Goal: Information Seeking & Learning: Learn about a topic

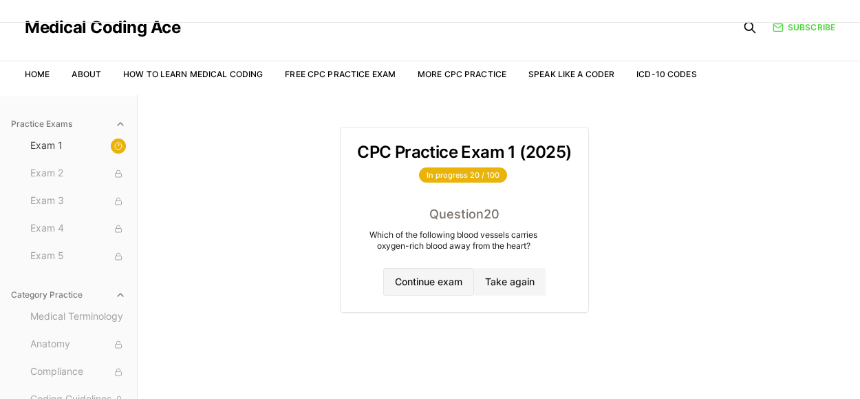
click at [414, 280] on button "Continue exam" at bounding box center [428, 282] width 91 height 28
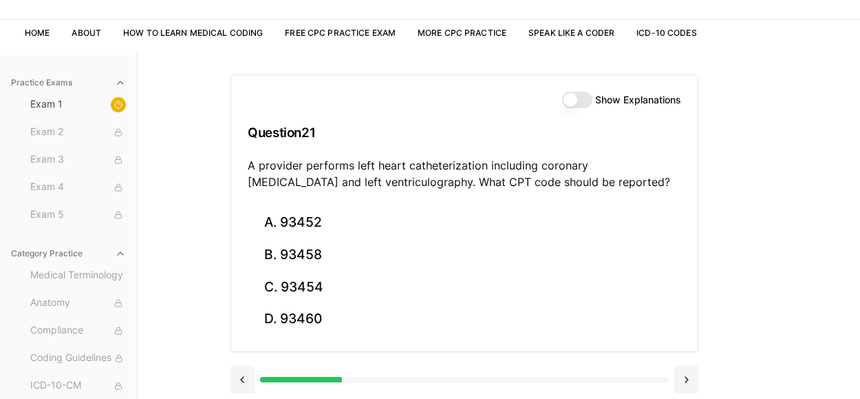
scroll to position [80, 0]
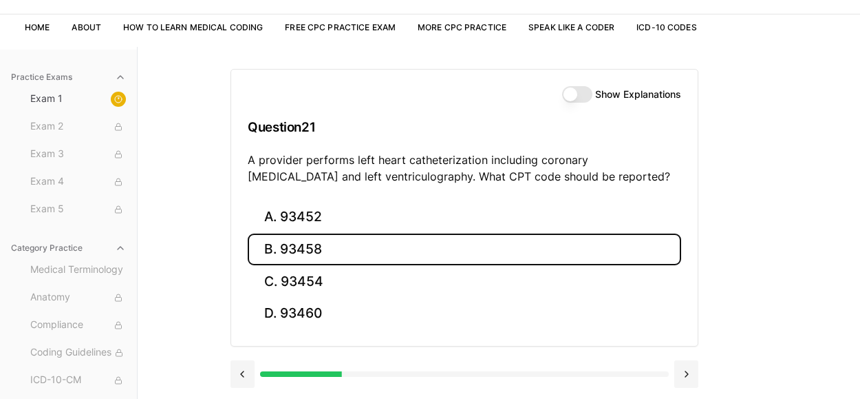
click at [287, 248] on button "B. 93458" at bounding box center [465, 249] width 434 height 32
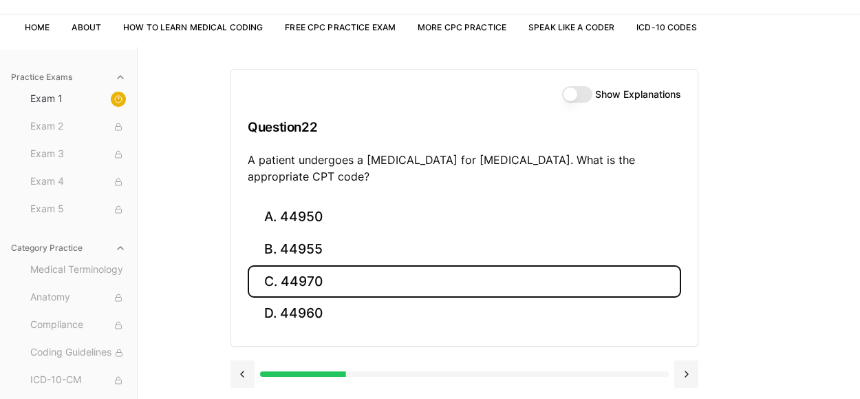
click at [287, 274] on button "C. 44970" at bounding box center [465, 281] width 434 height 32
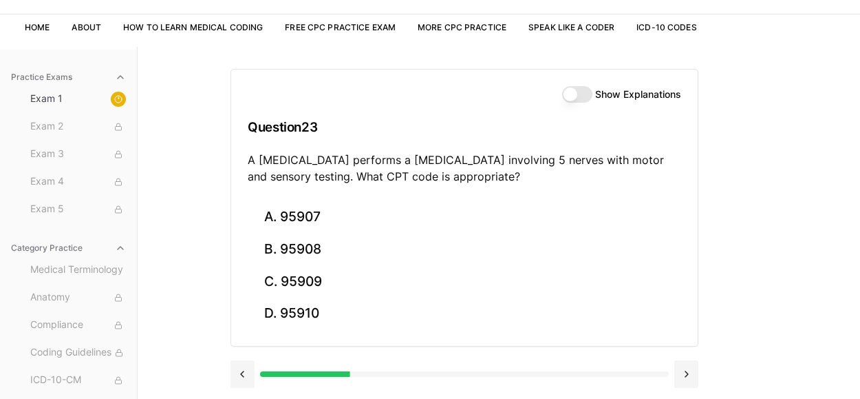
click at [570, 100] on button "Show Explanations" at bounding box center [577, 94] width 30 height 17
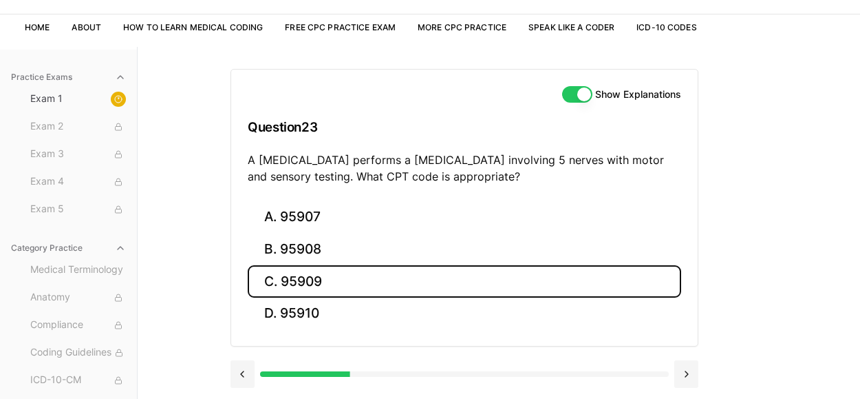
click at [304, 275] on button "C. 95909" at bounding box center [465, 281] width 434 height 32
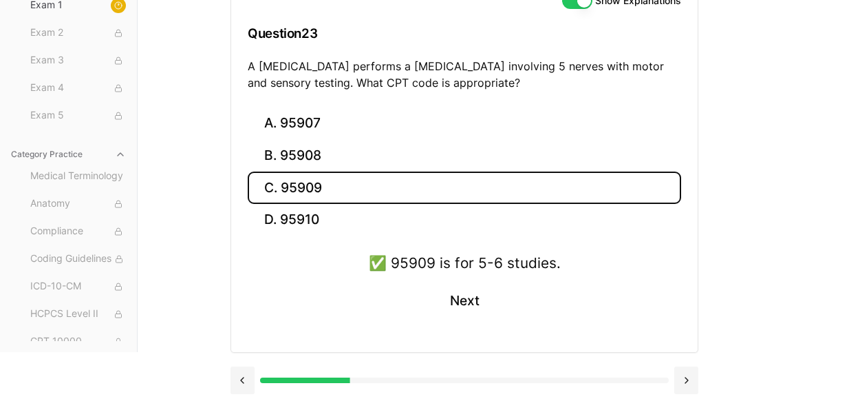
scroll to position [176, 0]
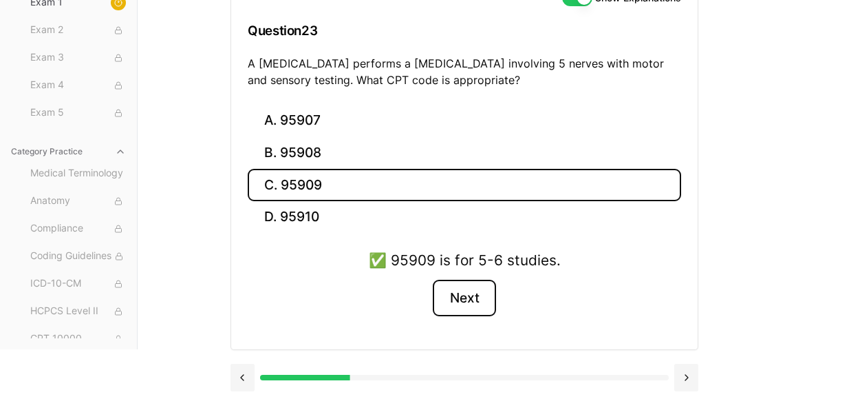
click at [469, 299] on button "Next" at bounding box center [464, 297] width 63 height 37
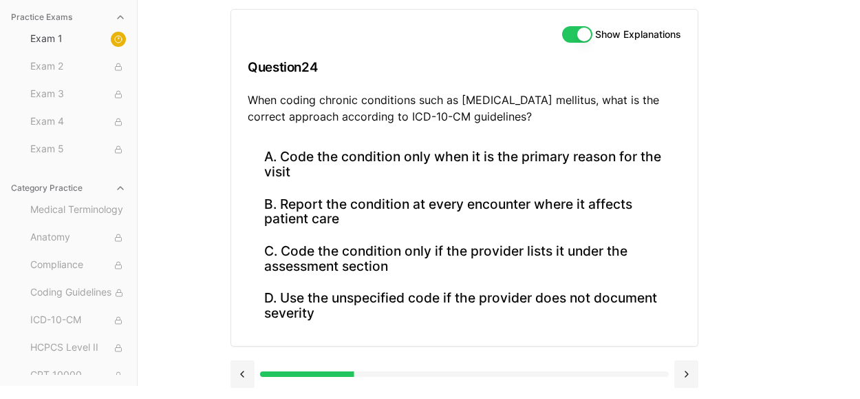
scroll to position [136, 0]
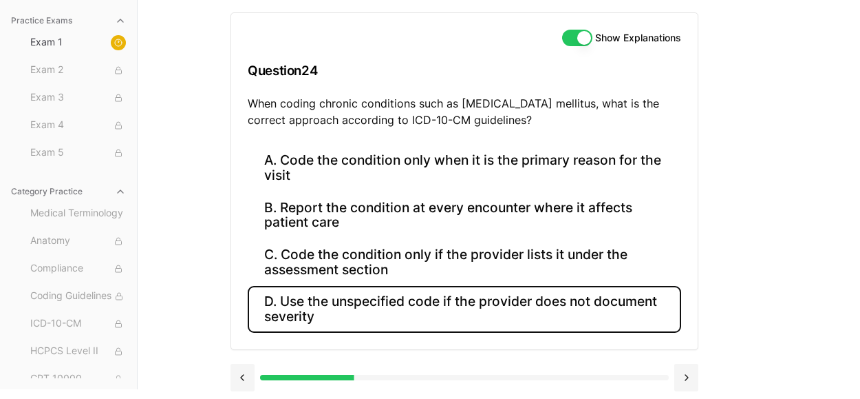
click at [498, 301] on button "D. Use the unspecified code if the provider does not document severity" at bounding box center [465, 309] width 434 height 47
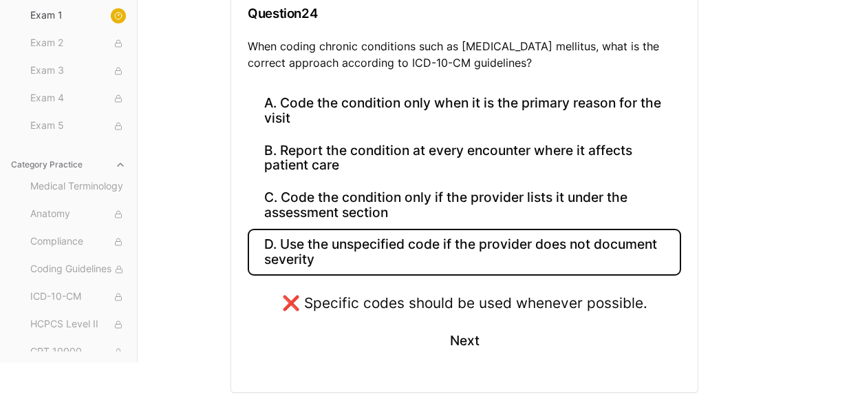
scroll to position [236, 0]
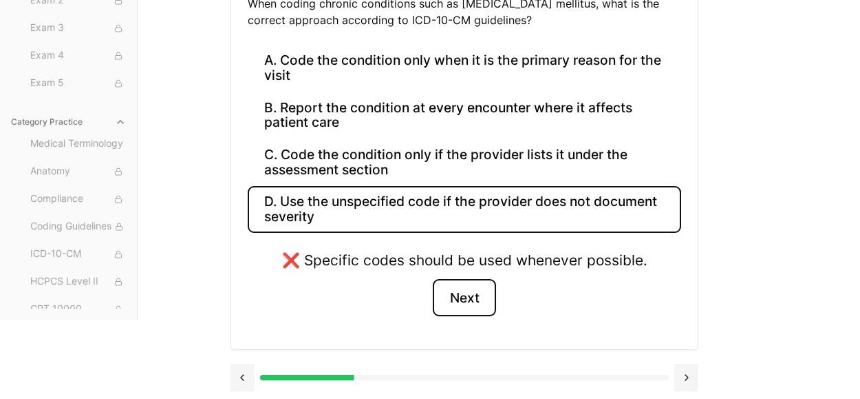
click at [473, 290] on button "Next" at bounding box center [464, 297] width 63 height 37
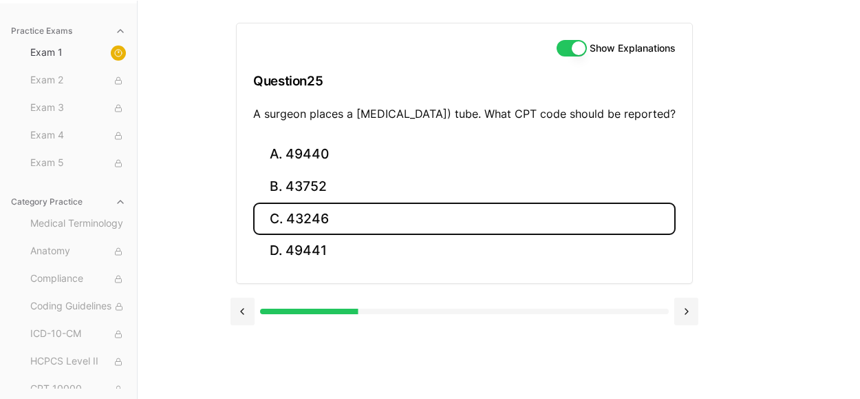
click at [282, 230] on button "C. 43246" at bounding box center [464, 218] width 423 height 32
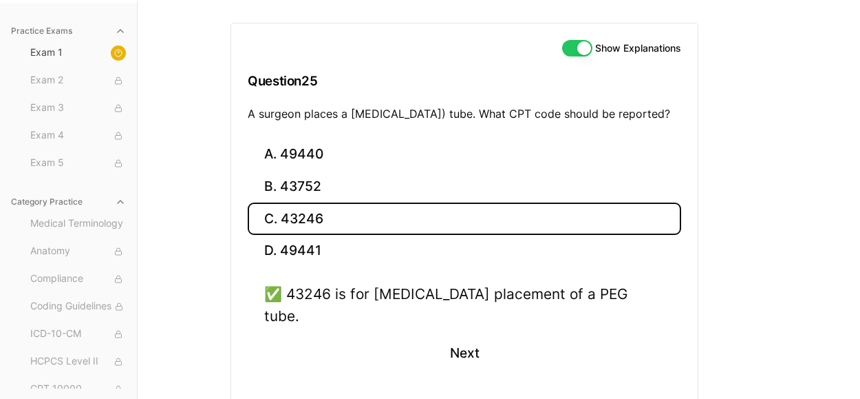
click at [458, 363] on div "✅ 43246 is for [MEDICAL_DATA] placement of a PEG tube. Next" at bounding box center [465, 335] width 434 height 105
click at [467, 339] on button "Next" at bounding box center [464, 353] width 63 height 37
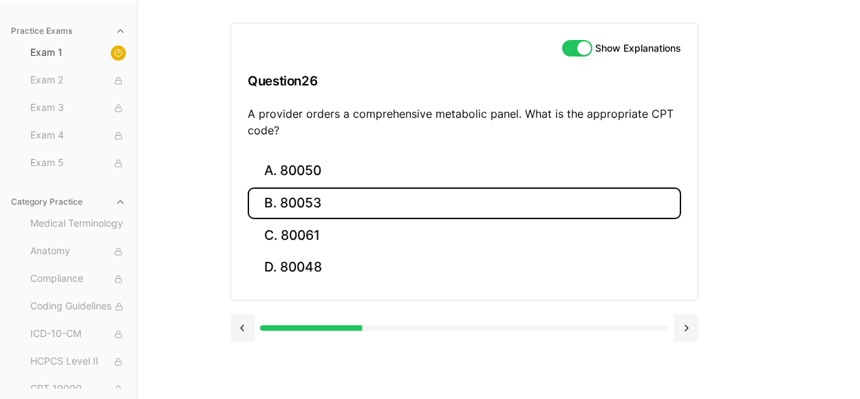
click at [297, 206] on button "B. 80053" at bounding box center [465, 203] width 434 height 32
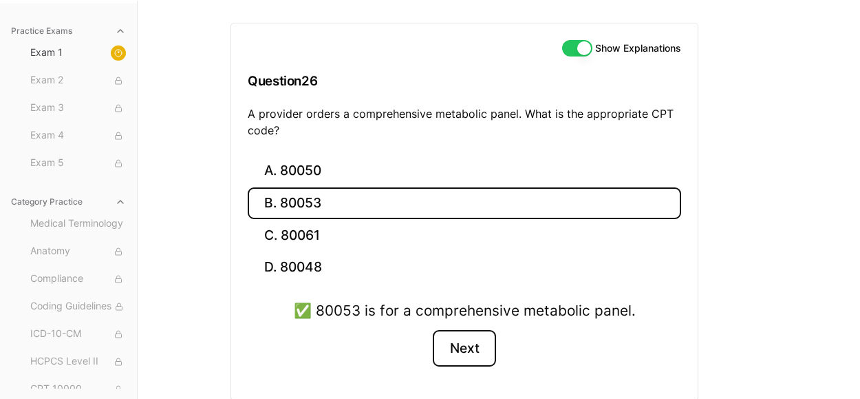
click at [463, 341] on button "Next" at bounding box center [464, 348] width 63 height 37
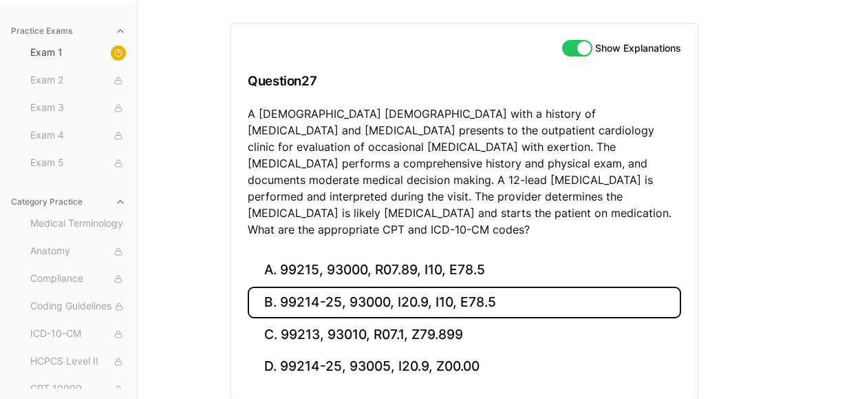
click at [493, 286] on button "B. 99214-25, 93000, I20.9, I10, E78.5" at bounding box center [465, 302] width 434 height 32
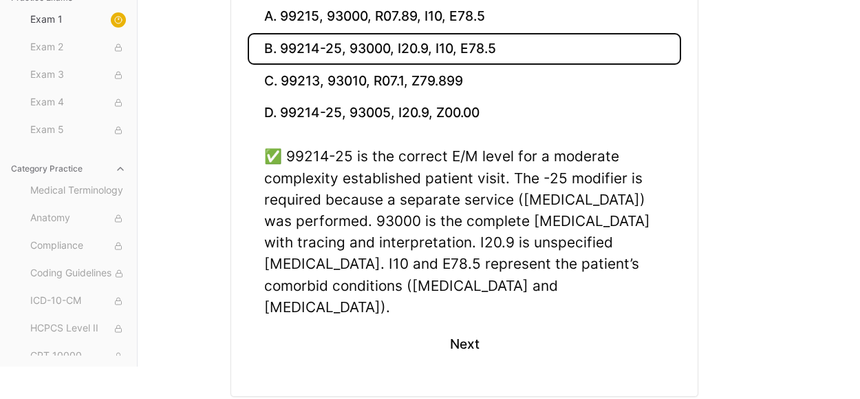
scroll to position [387, 0]
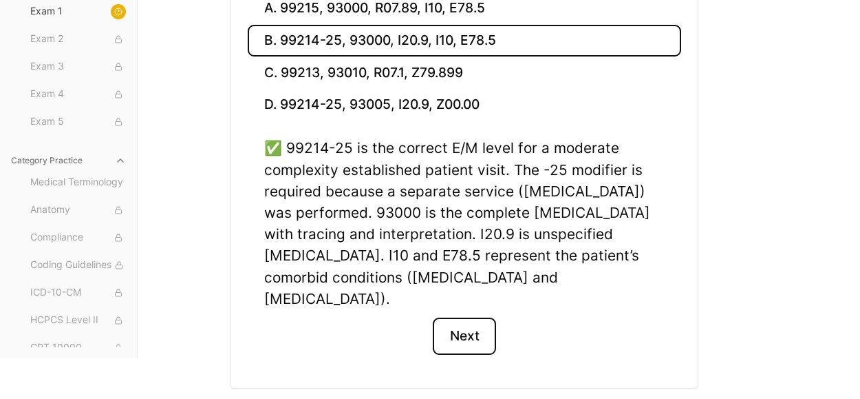
click at [485, 317] on button "Next" at bounding box center [464, 335] width 63 height 37
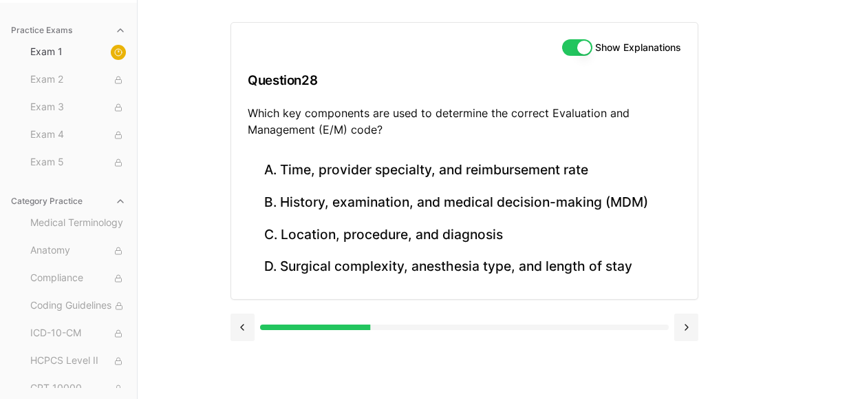
scroll to position [126, 0]
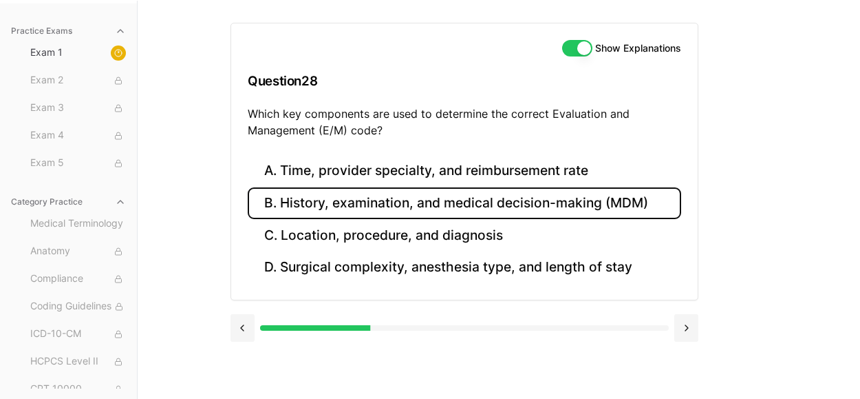
click at [423, 200] on button "B. History, examination, and medical decision-making (MDM)" at bounding box center [465, 203] width 434 height 32
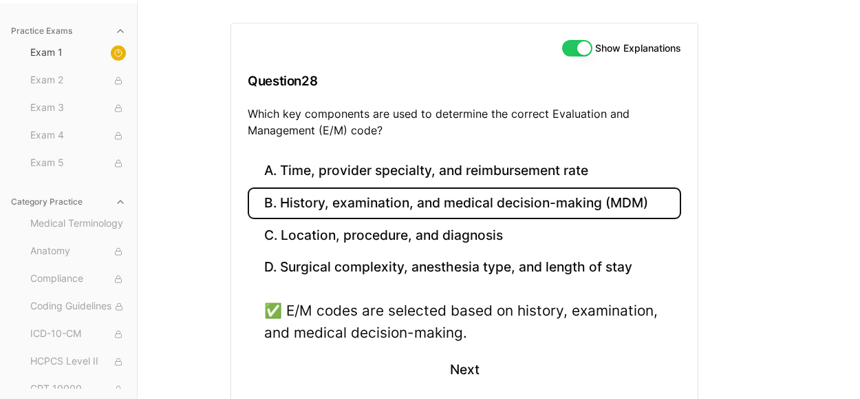
scroll to position [198, 0]
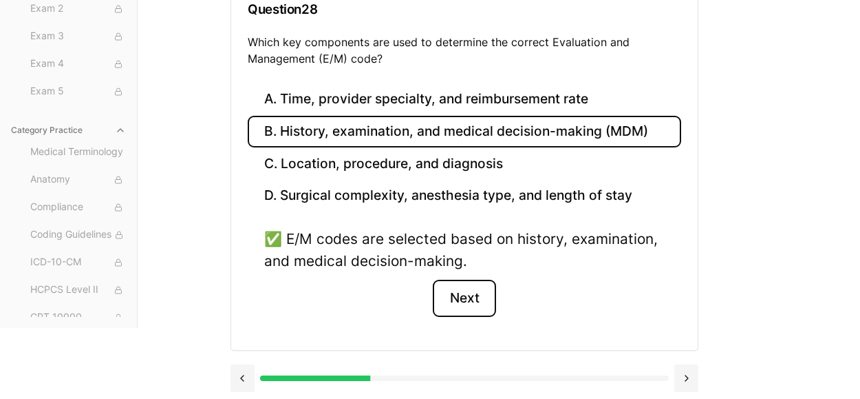
click at [450, 299] on button "Next" at bounding box center [464, 297] width 63 height 37
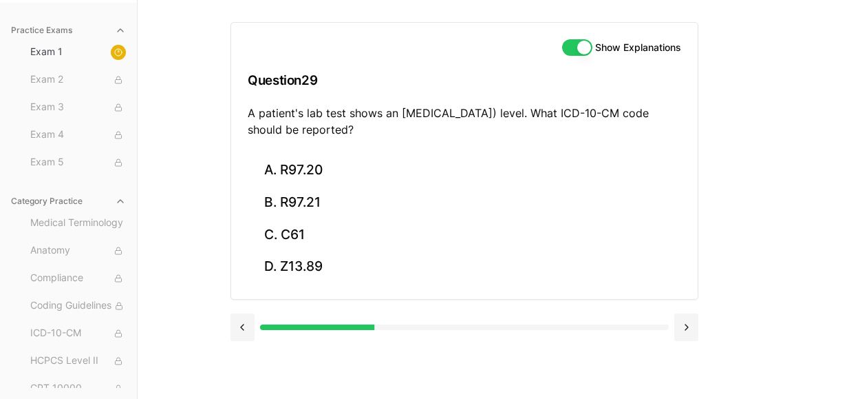
scroll to position [126, 0]
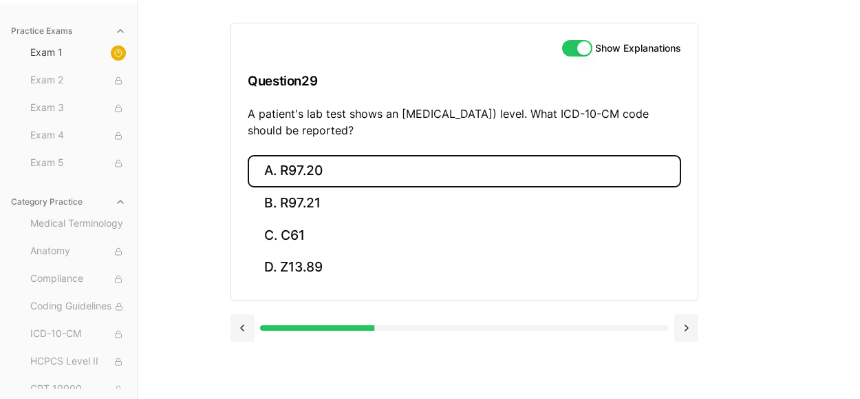
click at [347, 167] on button "A. R97.20" at bounding box center [465, 171] width 434 height 32
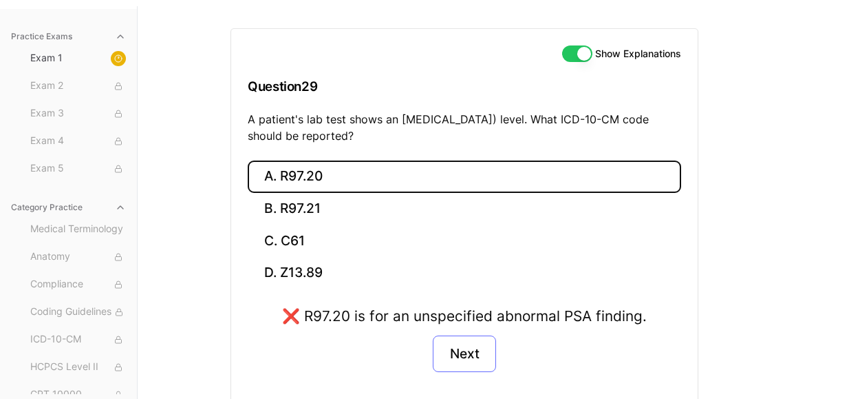
scroll to position [114, 0]
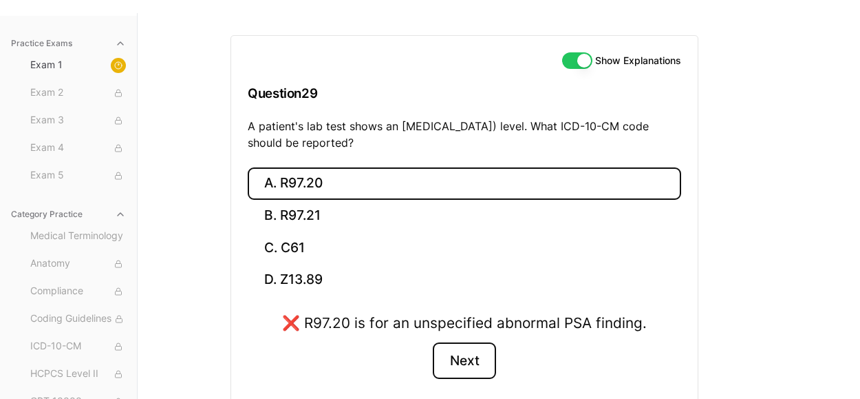
click at [451, 349] on button "Next" at bounding box center [464, 360] width 63 height 37
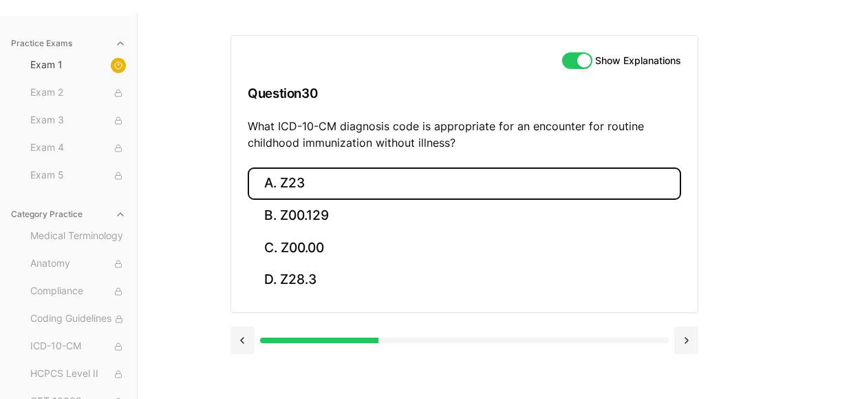
click at [298, 169] on button "A. Z23" at bounding box center [465, 183] width 434 height 32
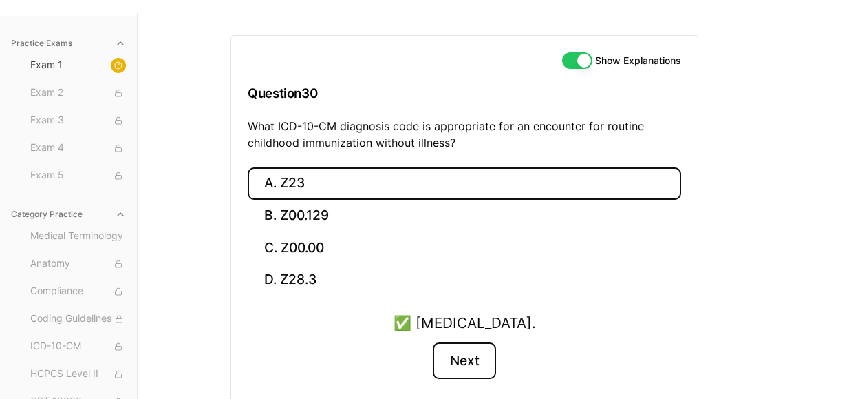
click at [445, 357] on button "Next" at bounding box center [464, 360] width 63 height 37
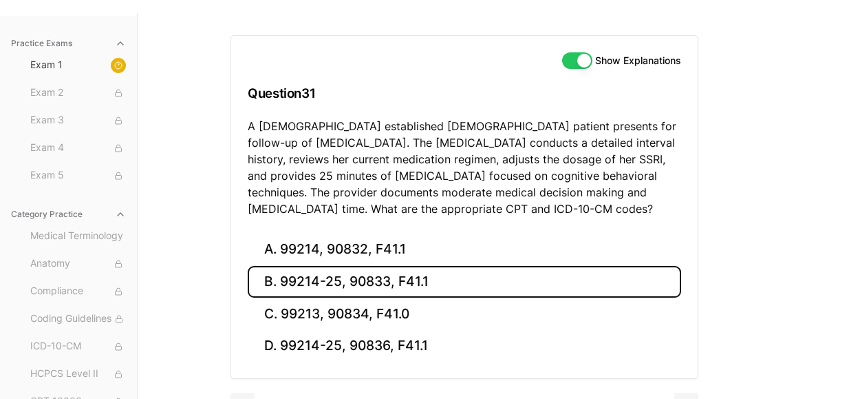
click at [356, 273] on button "B. 99214-25, 90833, F41.1" at bounding box center [465, 282] width 434 height 32
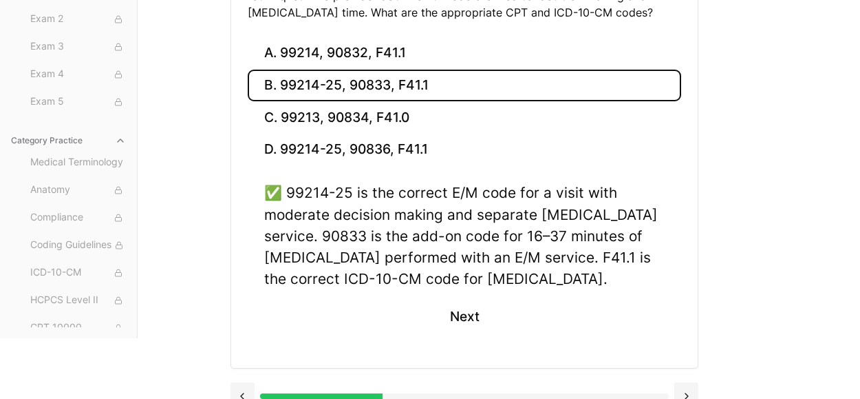
scroll to position [315, 0]
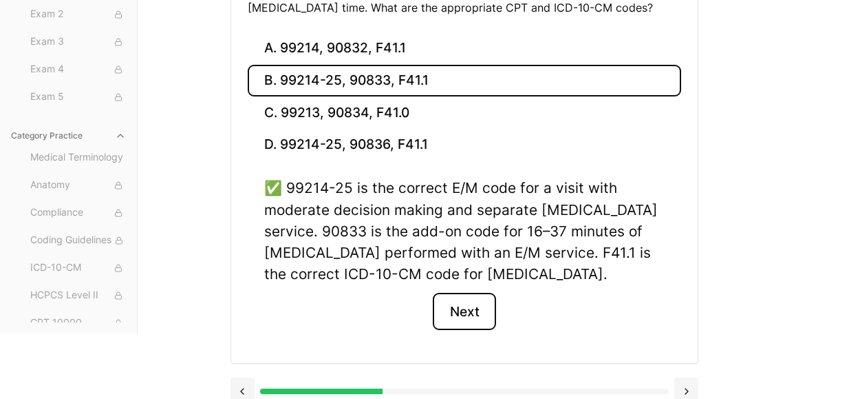
click at [452, 309] on button "Next" at bounding box center [464, 311] width 63 height 37
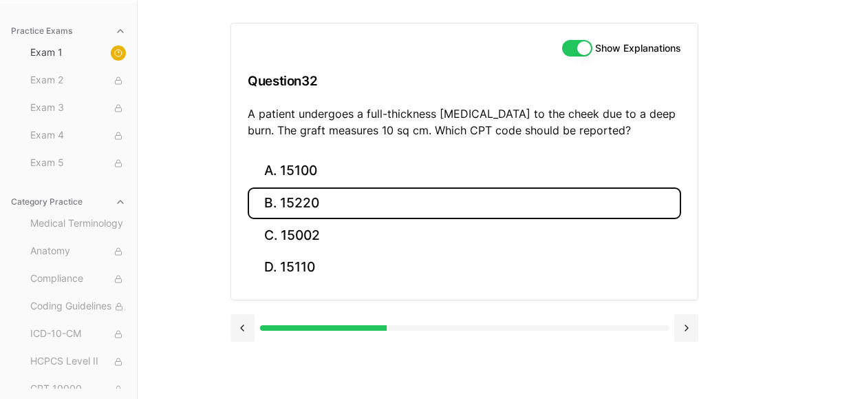
click at [334, 205] on button "B. 15220" at bounding box center [465, 203] width 434 height 32
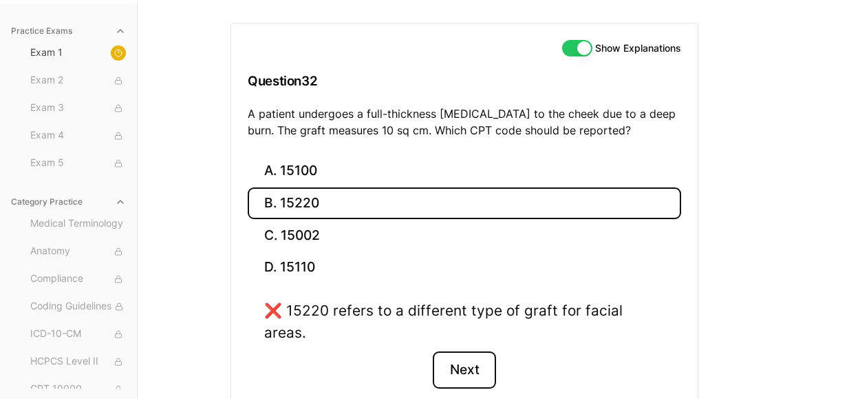
click at [459, 351] on button "Next" at bounding box center [464, 369] width 63 height 37
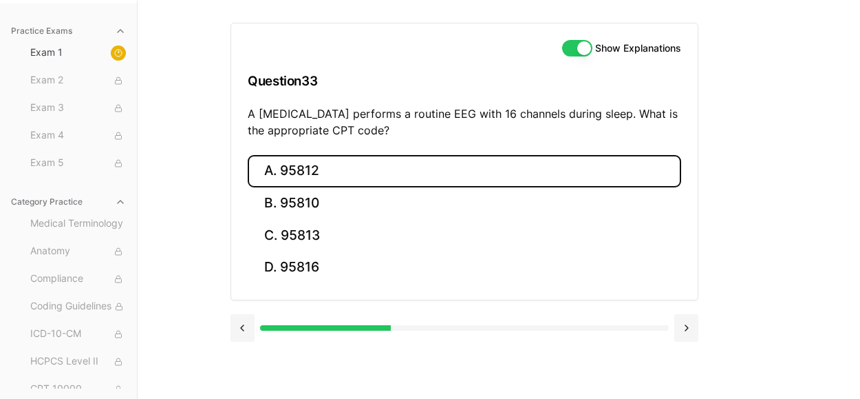
click at [312, 165] on button "A. 95812" at bounding box center [465, 171] width 434 height 32
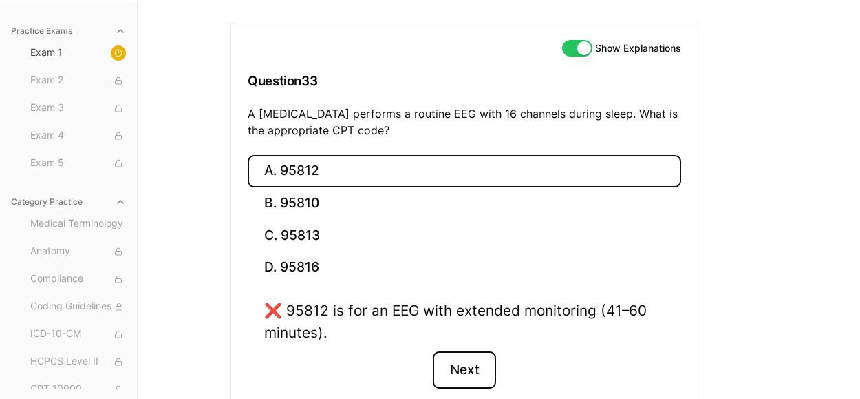
click at [461, 362] on button "Next" at bounding box center [464, 369] width 63 height 37
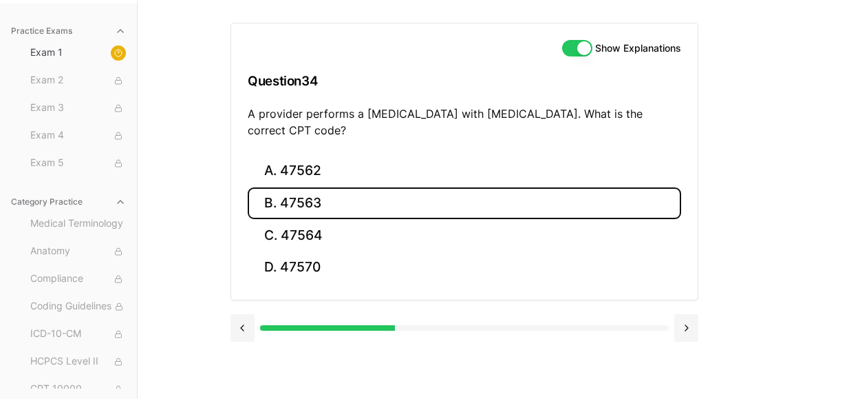
click at [294, 192] on button "B. 47563" at bounding box center [465, 203] width 434 height 32
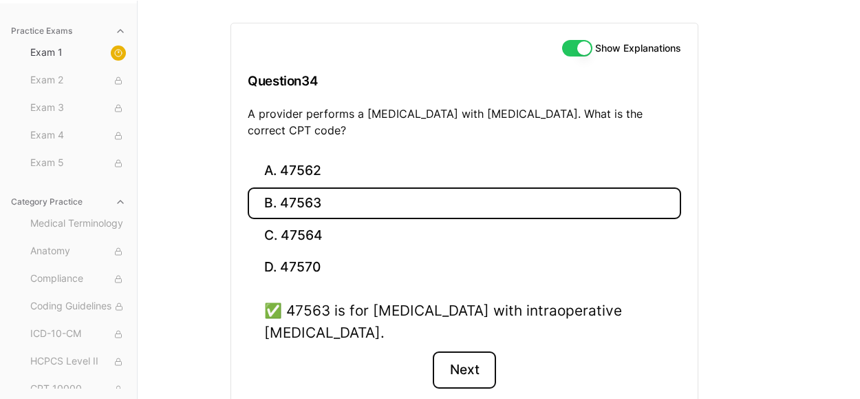
click at [450, 361] on button "Next" at bounding box center [464, 369] width 63 height 37
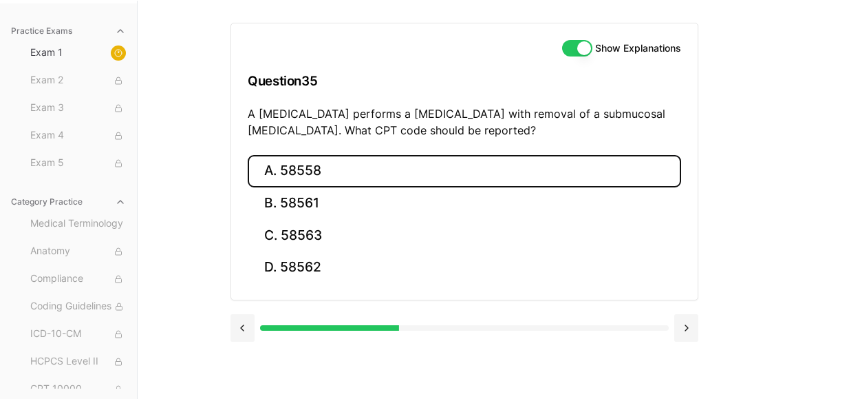
click at [315, 173] on button "A. 58558" at bounding box center [465, 171] width 434 height 32
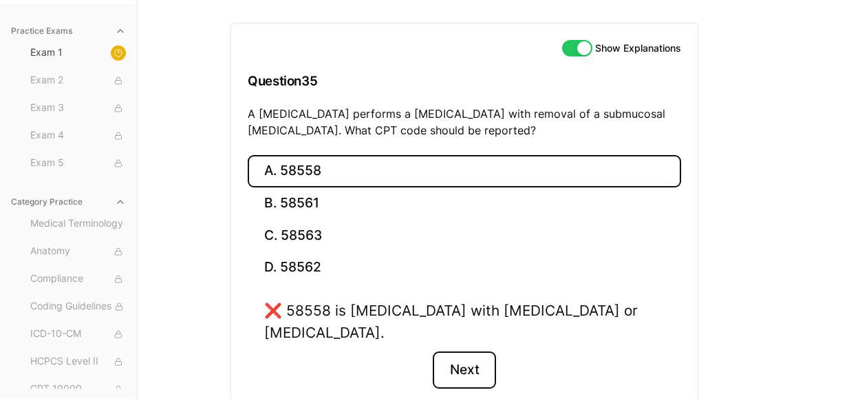
click at [472, 351] on button "Next" at bounding box center [464, 369] width 63 height 37
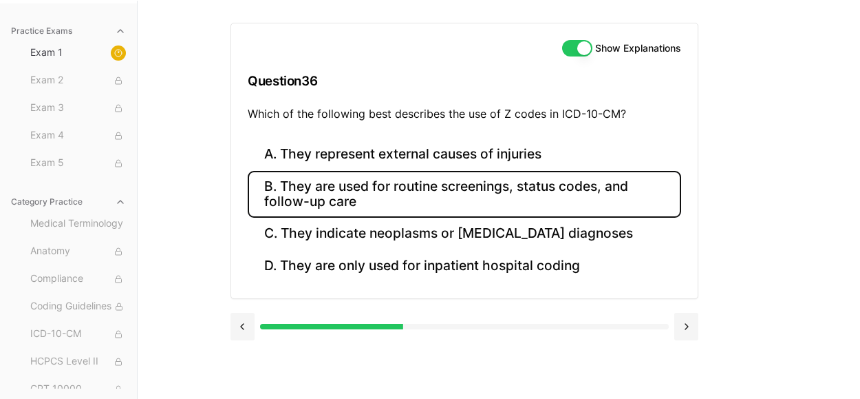
click at [370, 191] on button "B. They are used for routine screenings, status codes, and follow-up care" at bounding box center [465, 194] width 434 height 47
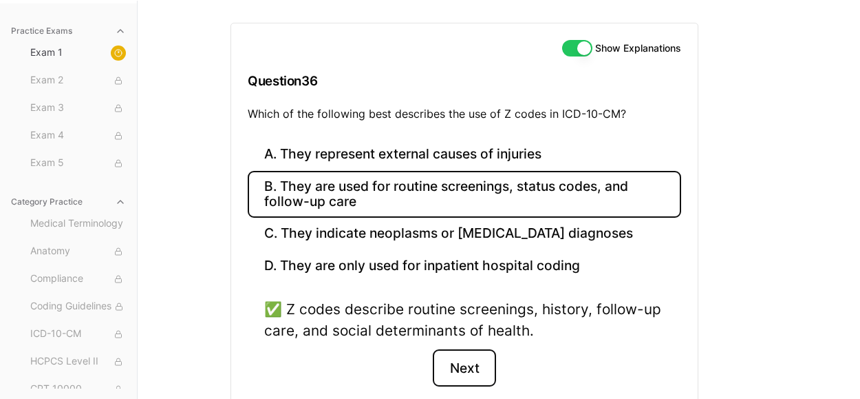
click at [448, 365] on button "Next" at bounding box center [464, 367] width 63 height 37
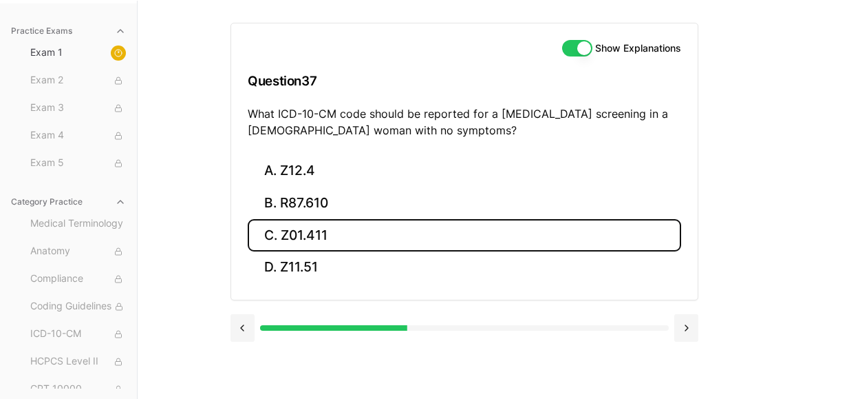
click at [356, 233] on button "C. Z01.411" at bounding box center [465, 235] width 434 height 32
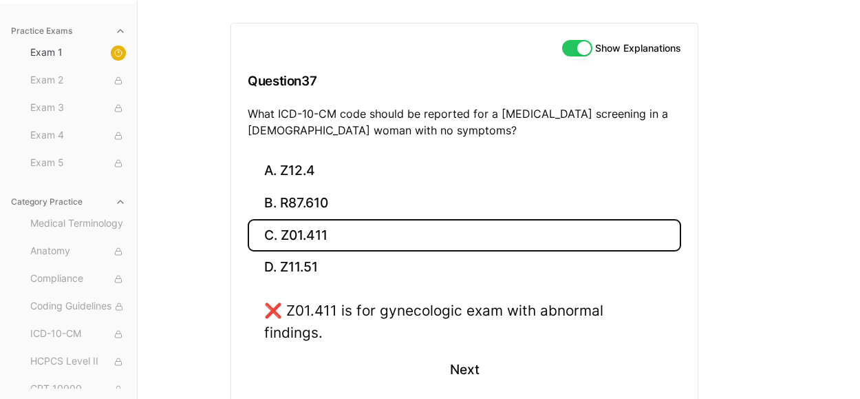
click at [484, 363] on div "❌ Z01.411 is for gynecologic exam with abnormal findings. Next" at bounding box center [465, 351] width 434 height 105
click at [459, 351] on button "Next" at bounding box center [464, 369] width 63 height 37
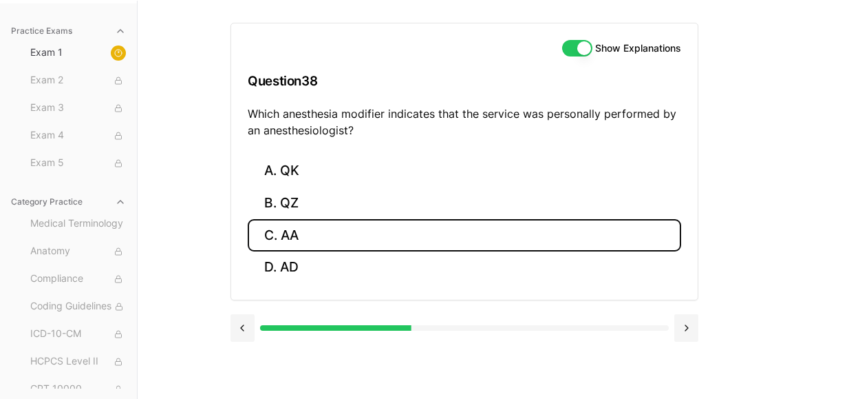
click at [312, 233] on button "C. AA" at bounding box center [465, 235] width 434 height 32
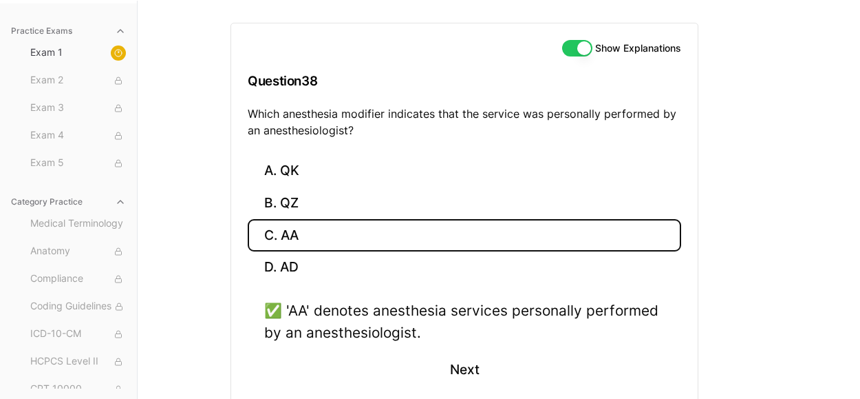
click at [431, 354] on div "✅ 'AA' denotes anesthesia services personally performed by an anesthesiologist.…" at bounding box center [465, 351] width 434 height 105
click at [482, 355] on button "Next" at bounding box center [464, 369] width 63 height 37
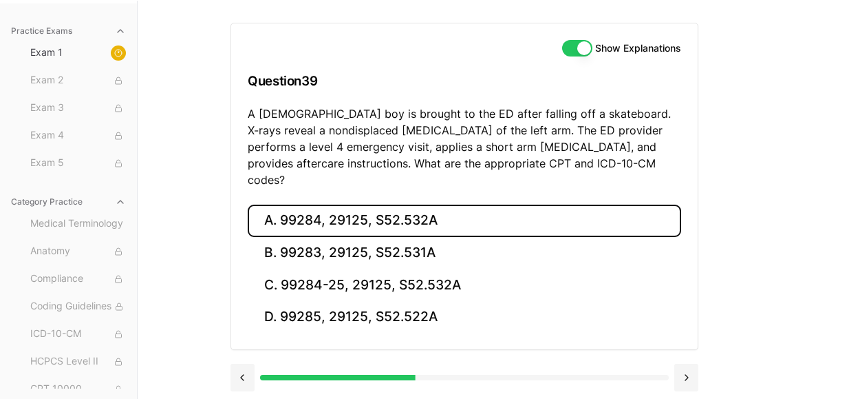
click at [403, 204] on button "A. 99284, 29125, S52.532A" at bounding box center [465, 220] width 434 height 32
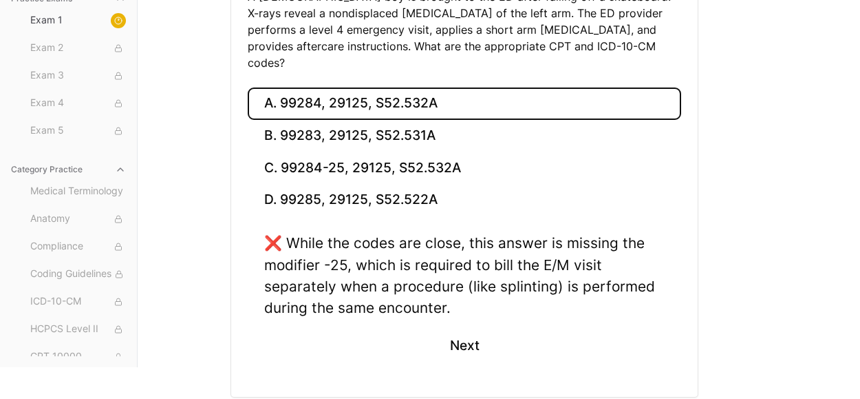
scroll to position [246, 0]
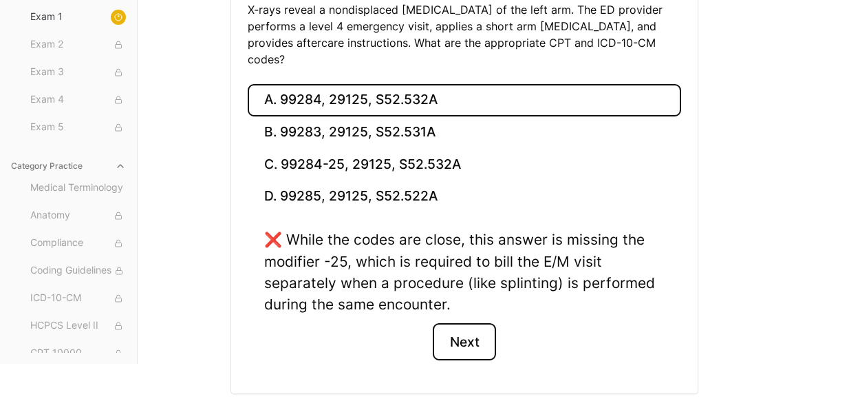
click at [456, 323] on button "Next" at bounding box center [464, 341] width 63 height 37
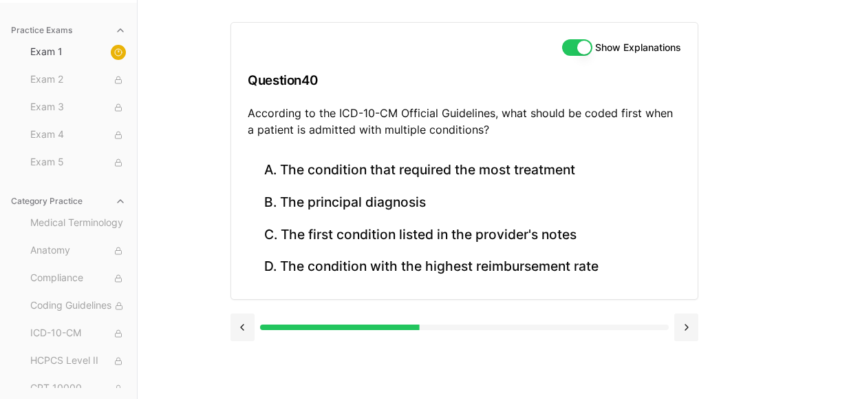
scroll to position [126, 0]
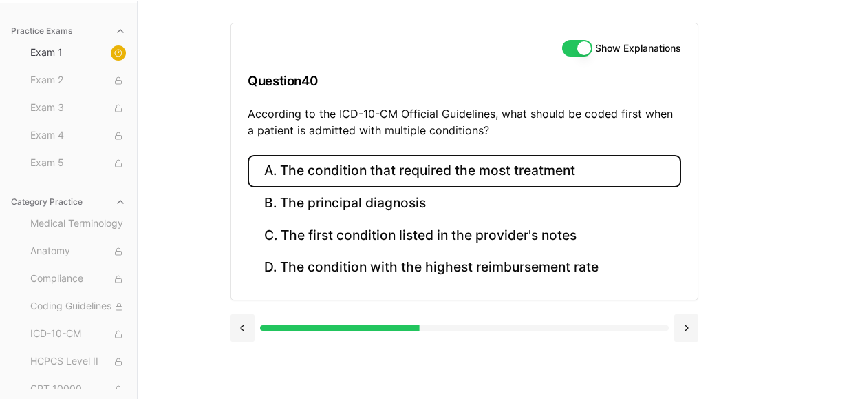
click at [440, 169] on button "A. The condition that required the most treatment" at bounding box center [465, 171] width 434 height 32
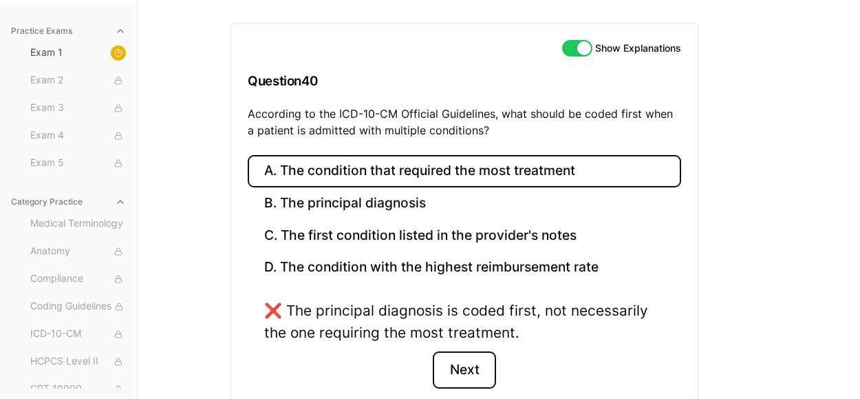
click at [468, 356] on button "Next" at bounding box center [464, 369] width 63 height 37
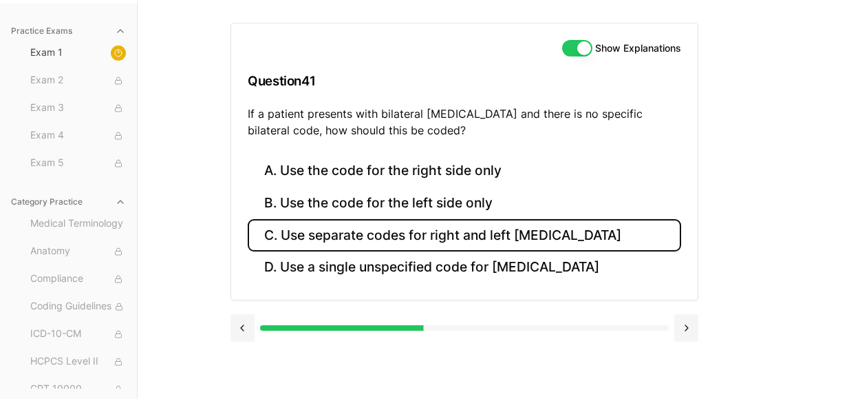
click at [427, 233] on button "C. Use separate codes for right and left [MEDICAL_DATA]" at bounding box center [465, 235] width 434 height 32
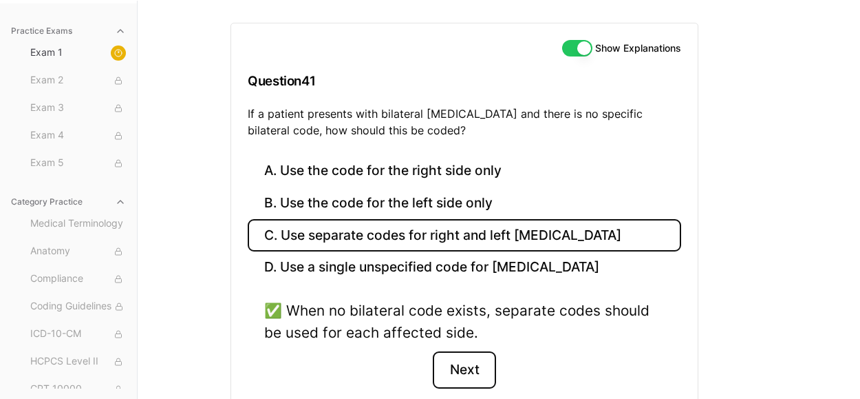
click at [479, 358] on button "Next" at bounding box center [464, 369] width 63 height 37
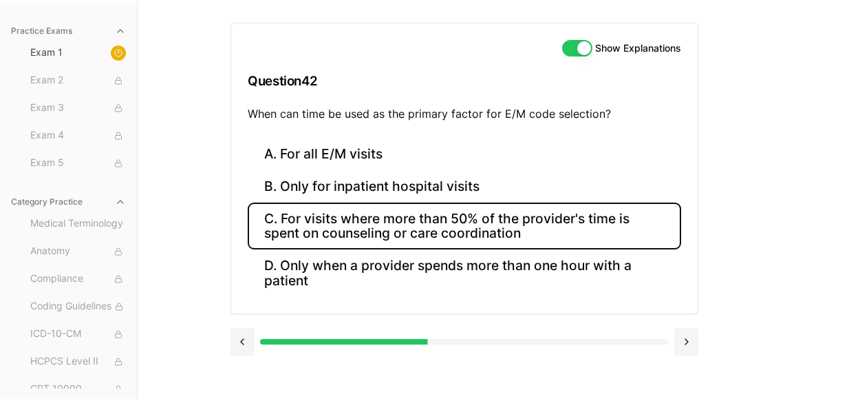
click at [512, 230] on button "C. For visits where more than 50% of the provider's time is spent on counseling…" at bounding box center [465, 225] width 434 height 47
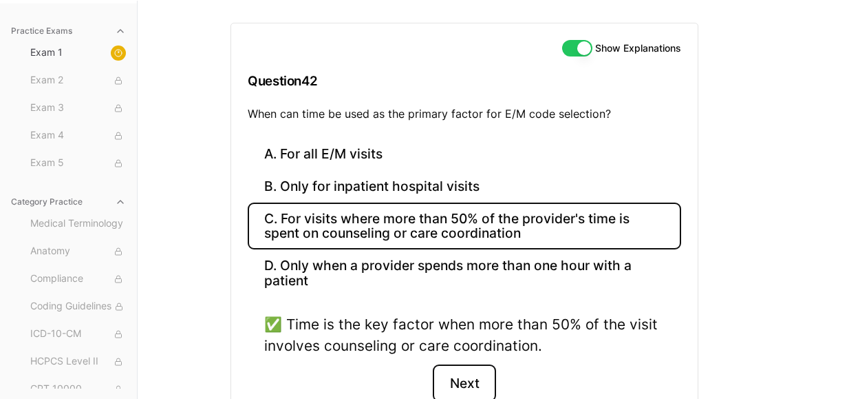
click at [470, 372] on button "Next" at bounding box center [464, 382] width 63 height 37
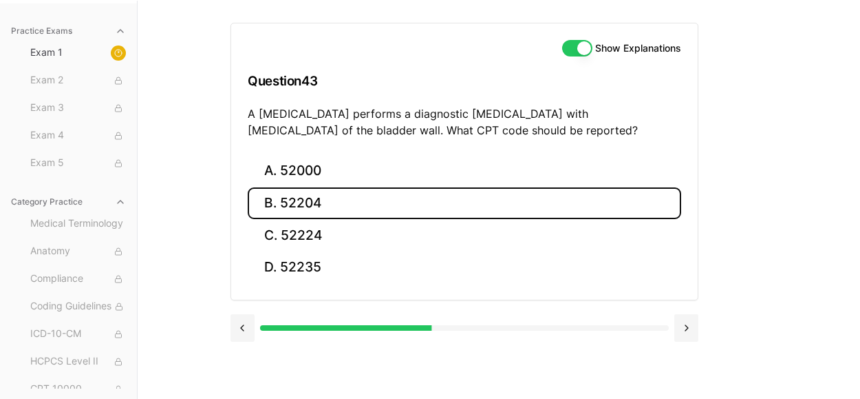
click at [350, 211] on button "B. 52204" at bounding box center [465, 203] width 434 height 32
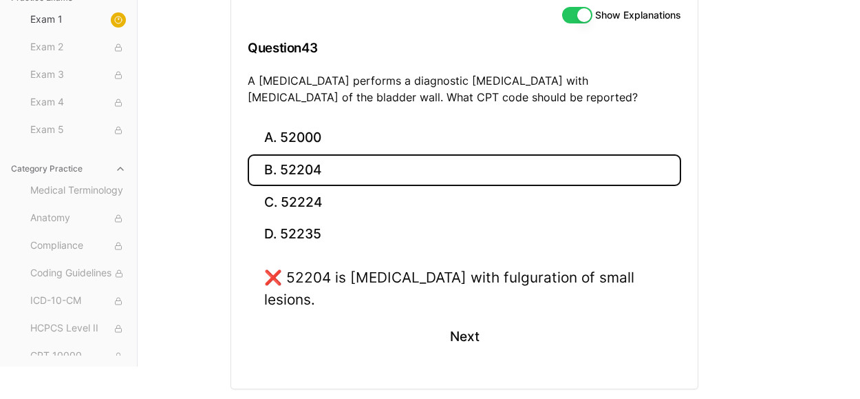
scroll to position [176, 0]
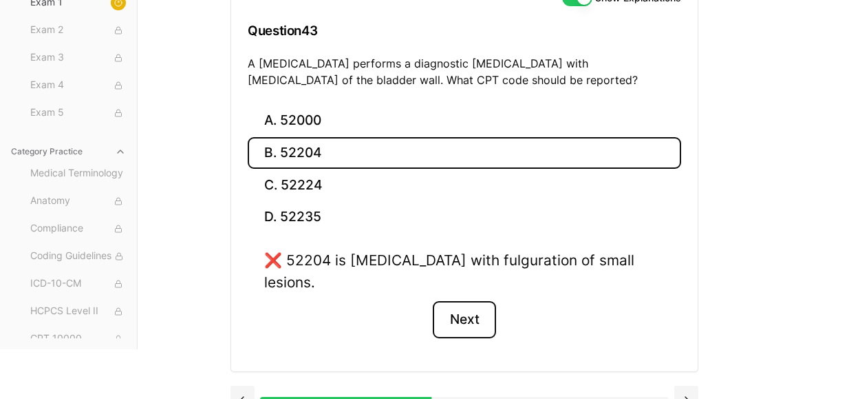
click at [469, 301] on button "Next" at bounding box center [464, 319] width 63 height 37
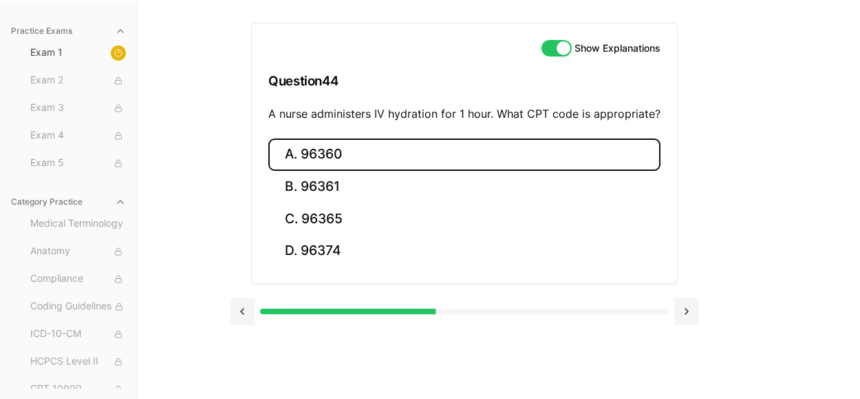
click at [339, 159] on button "A. 96360" at bounding box center [464, 154] width 392 height 32
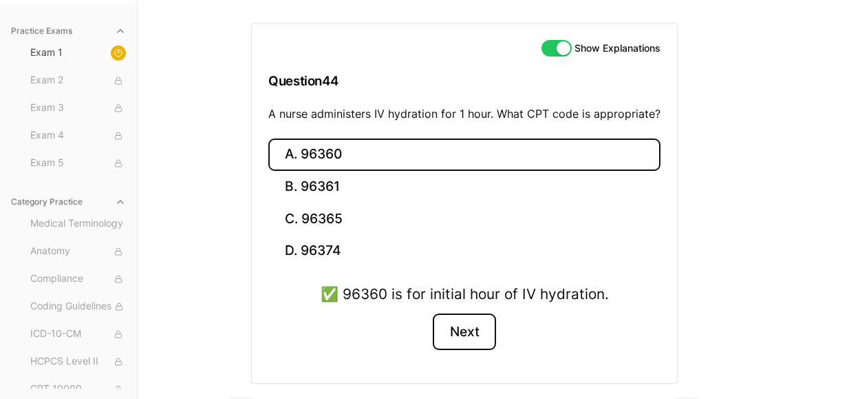
click at [460, 335] on button "Next" at bounding box center [464, 331] width 63 height 37
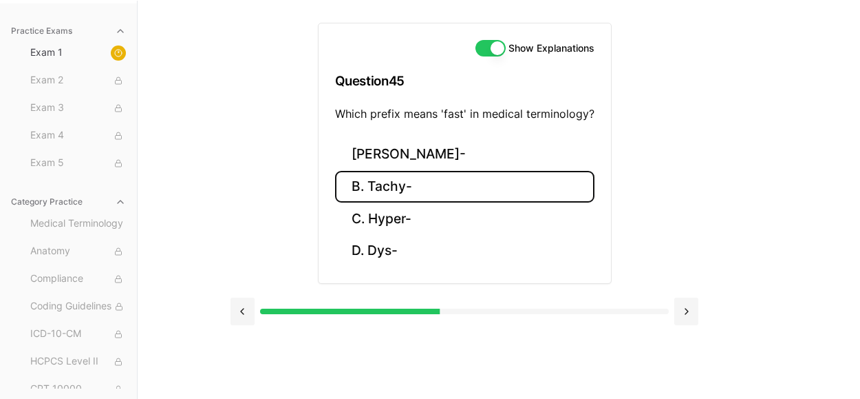
click at [420, 184] on button "B. Tachy-" at bounding box center [464, 187] width 259 height 32
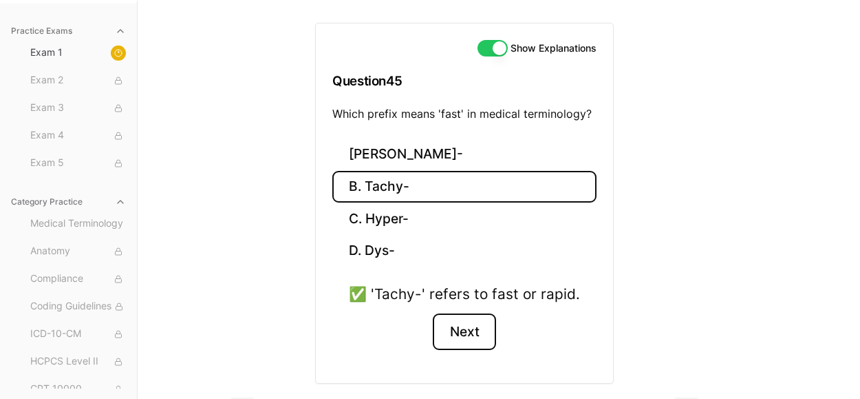
click at [461, 330] on button "Next" at bounding box center [464, 331] width 63 height 37
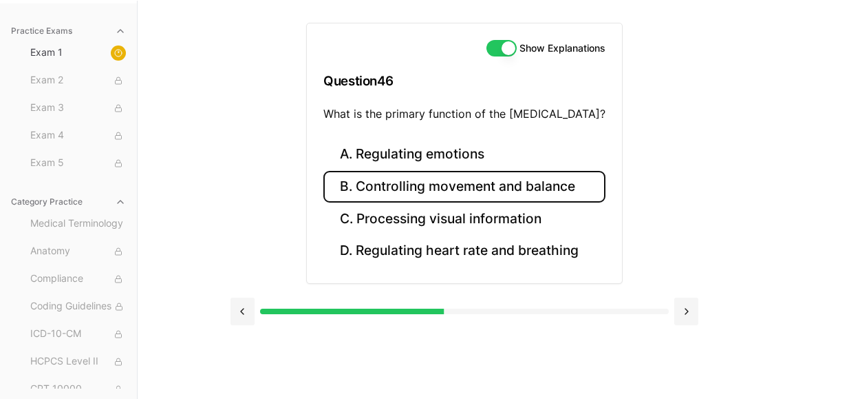
click at [440, 189] on button "B. Controlling movement and balance" at bounding box center [464, 187] width 282 height 32
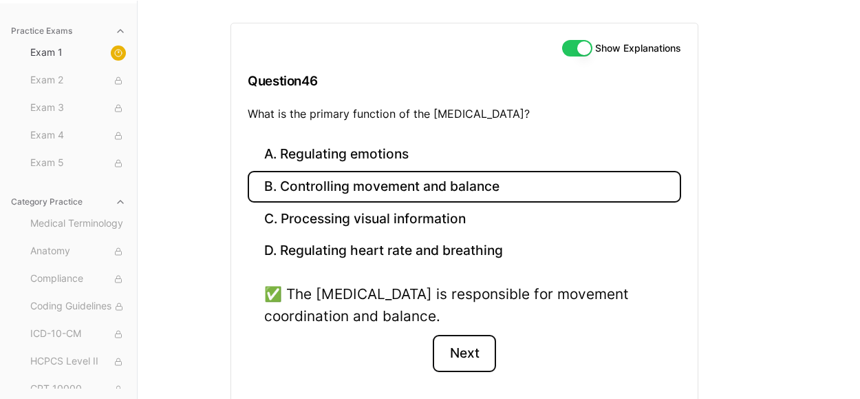
click at [465, 344] on button "Next" at bounding box center [464, 353] width 63 height 37
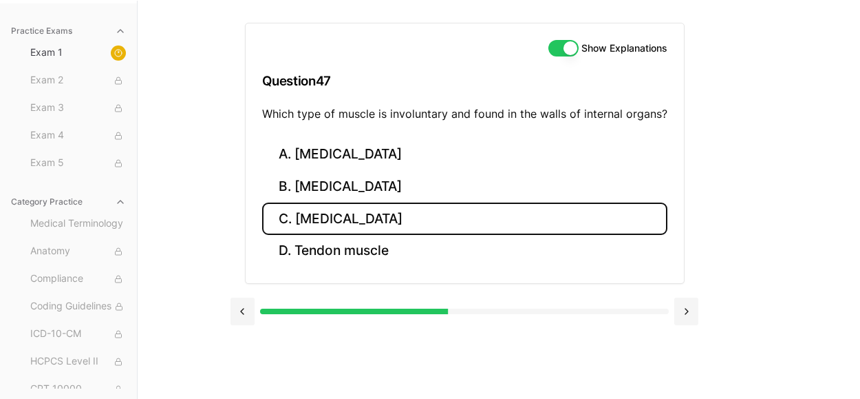
click at [363, 222] on button "C. [MEDICAL_DATA]" at bounding box center [464, 218] width 405 height 32
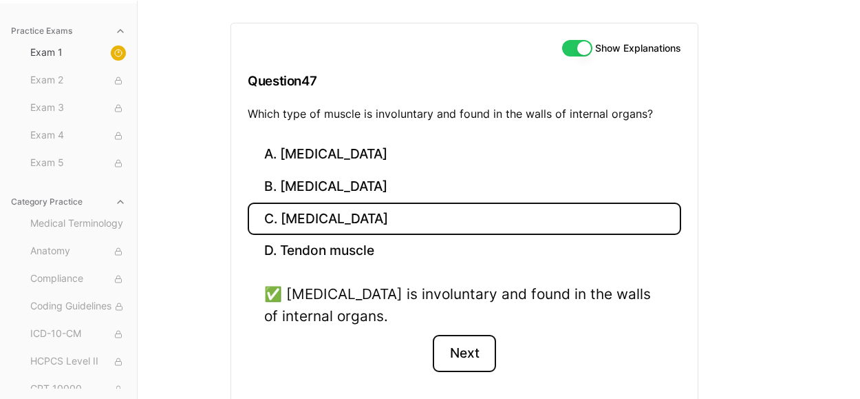
click at [458, 351] on button "Next" at bounding box center [464, 353] width 63 height 37
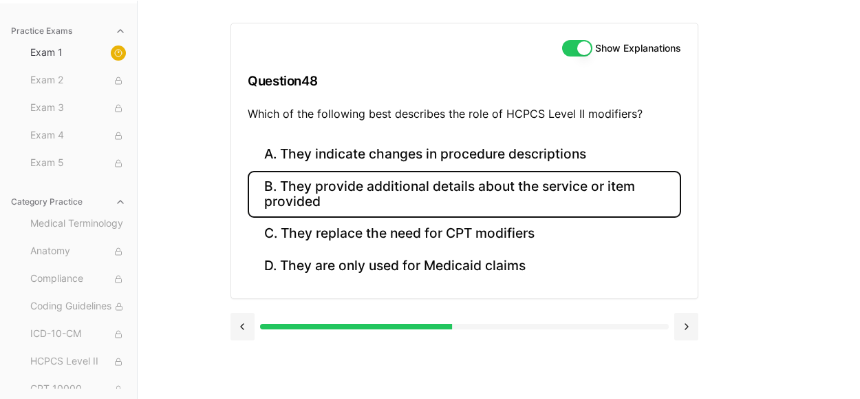
click at [403, 191] on button "B. They provide additional details about the service or item provided" at bounding box center [465, 194] width 434 height 47
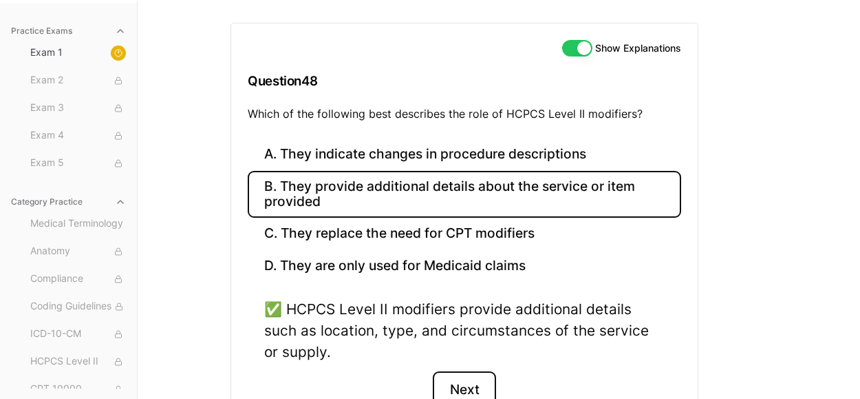
click at [457, 387] on button "Next" at bounding box center [464, 389] width 63 height 37
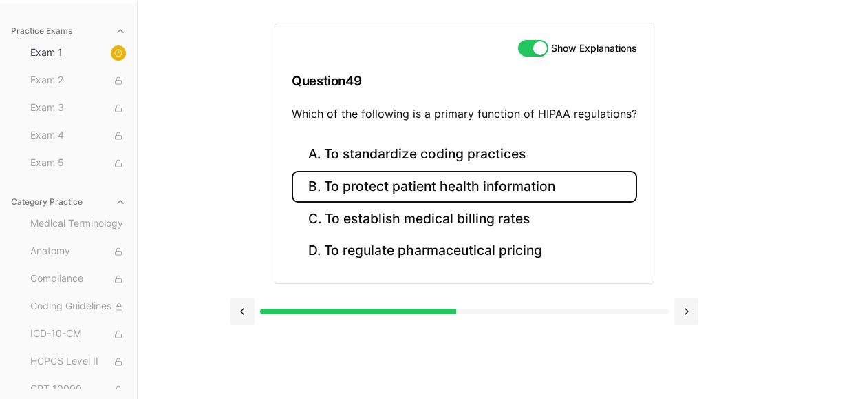
click at [501, 191] on button "B. To protect patient health information" at bounding box center [465, 187] width 346 height 32
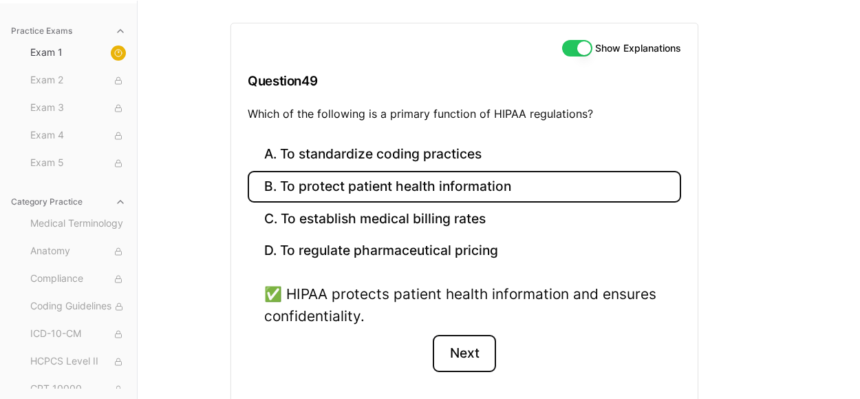
click at [463, 335] on button "Next" at bounding box center [464, 353] width 63 height 37
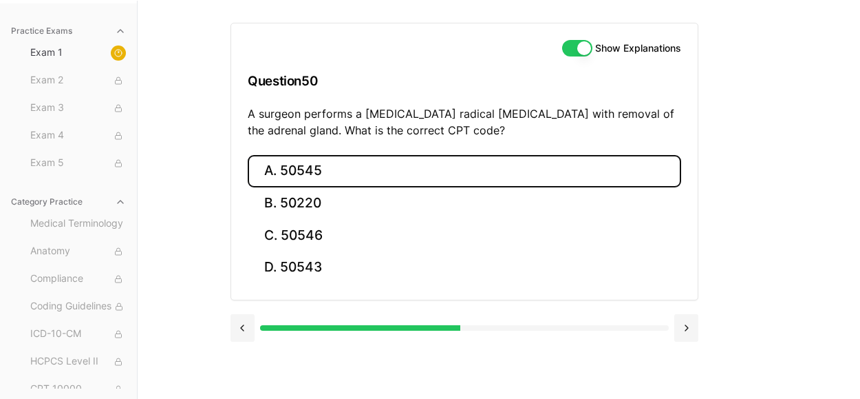
click at [468, 169] on button "A. 50545" at bounding box center [465, 171] width 434 height 32
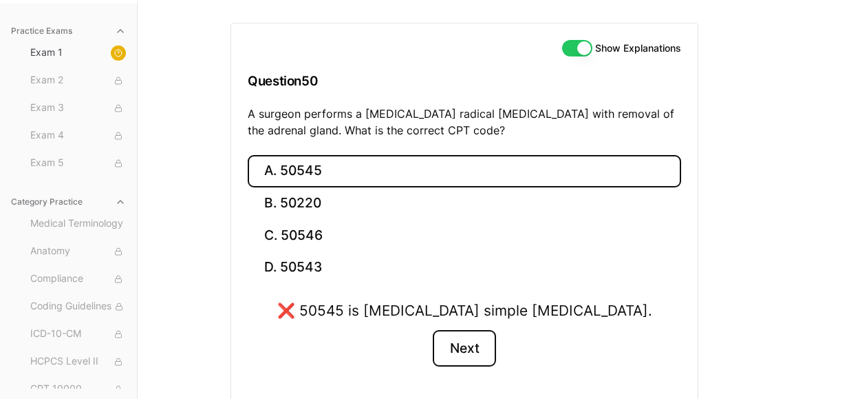
click at [466, 340] on button "Next" at bounding box center [464, 348] width 63 height 37
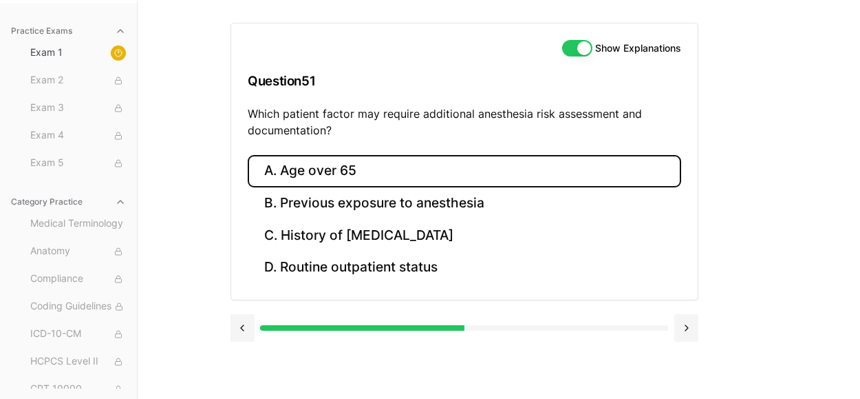
click at [353, 171] on button "A. Age over 65" at bounding box center [465, 171] width 434 height 32
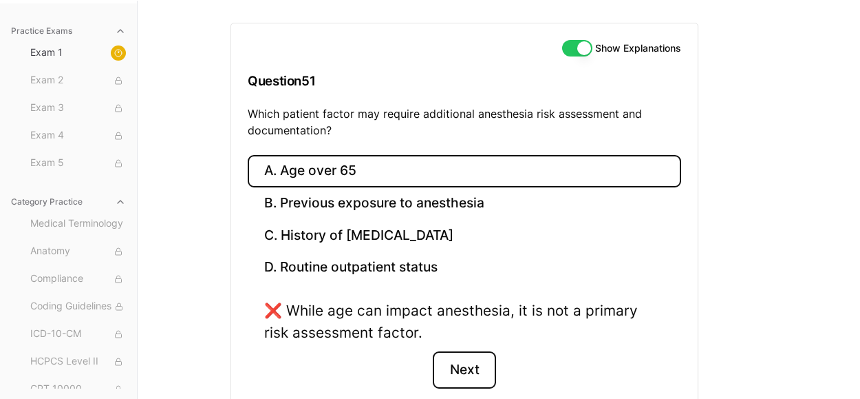
click at [478, 368] on button "Next" at bounding box center [464, 369] width 63 height 37
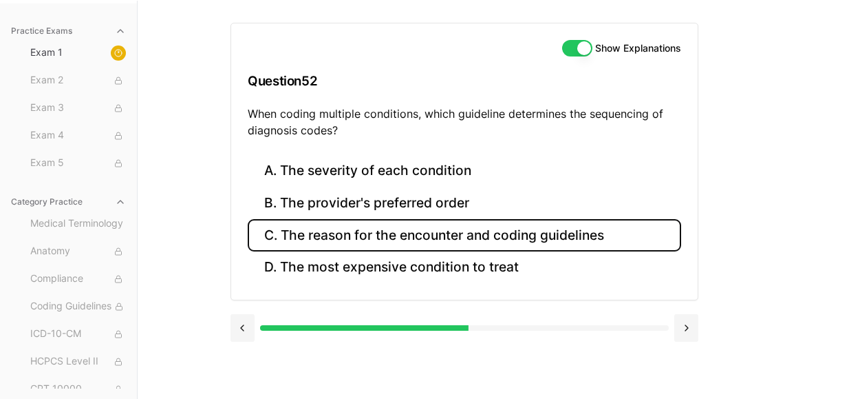
click at [454, 235] on button "C. The reason for the encounter and coding guidelines" at bounding box center [465, 235] width 434 height 32
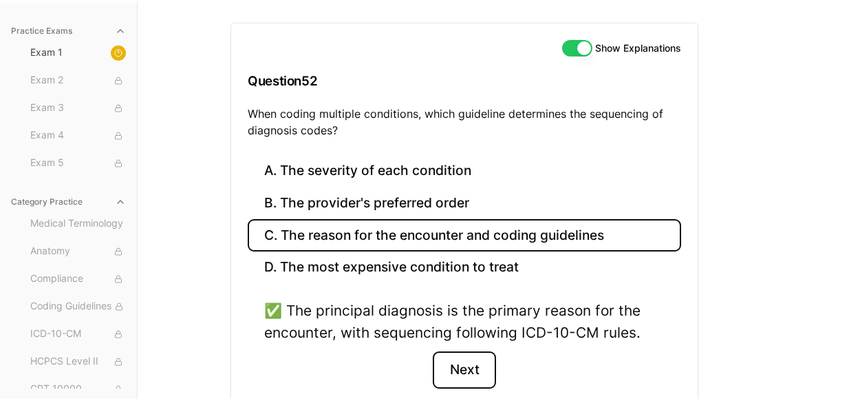
click at [474, 363] on button "Next" at bounding box center [464, 369] width 63 height 37
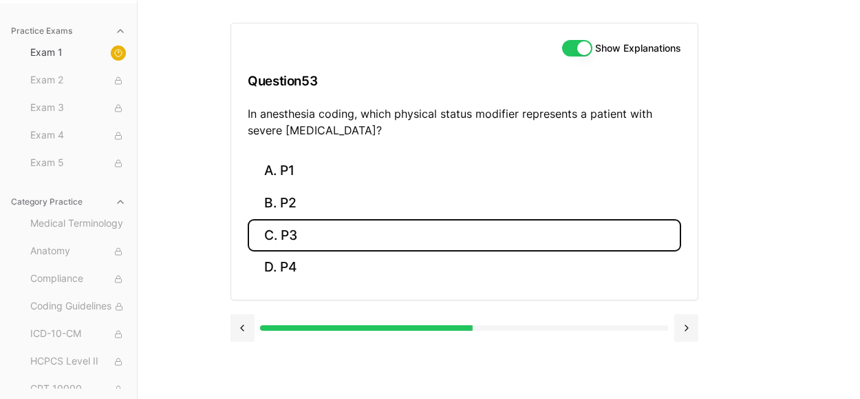
click at [339, 240] on button "C. P3" at bounding box center [465, 235] width 434 height 32
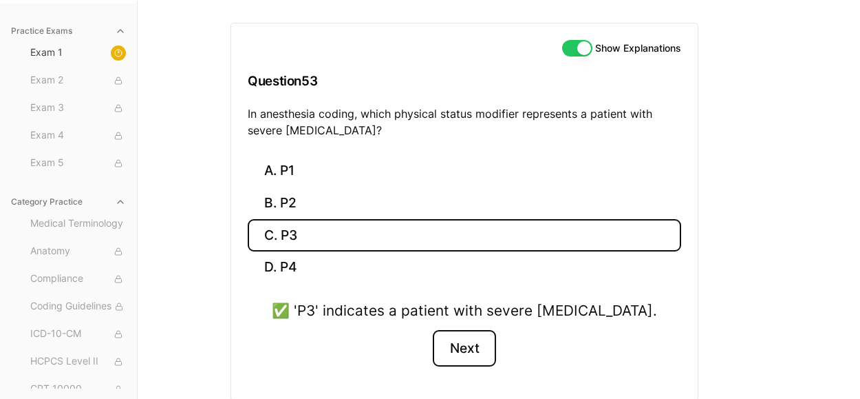
click at [447, 347] on button "Next" at bounding box center [464, 348] width 63 height 37
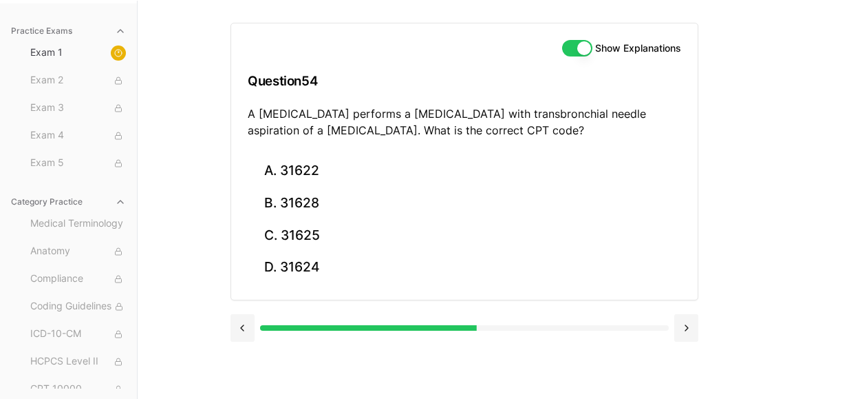
click at [447, 347] on div at bounding box center [465, 326] width 468 height 52
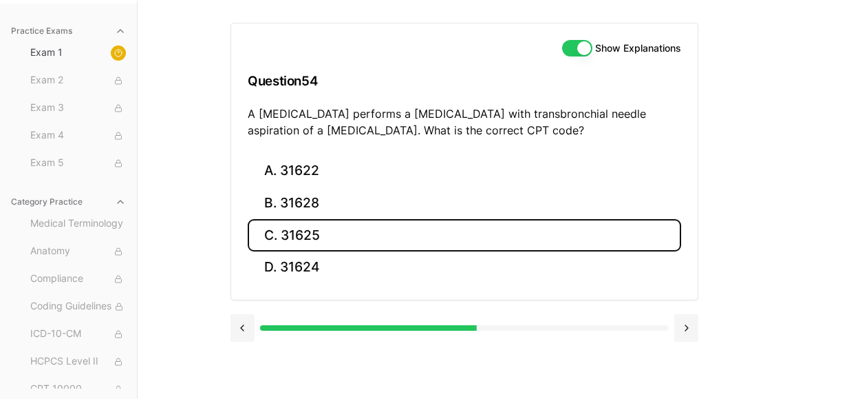
click at [345, 233] on button "C. 31625" at bounding box center [465, 235] width 434 height 32
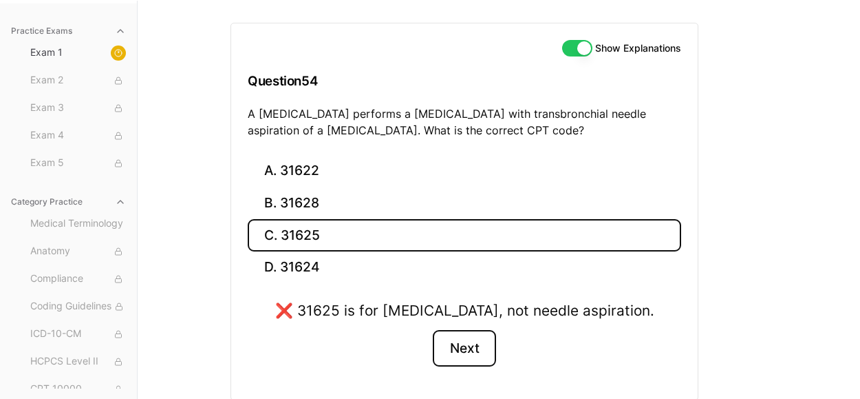
click at [460, 367] on button "Next" at bounding box center [464, 348] width 63 height 37
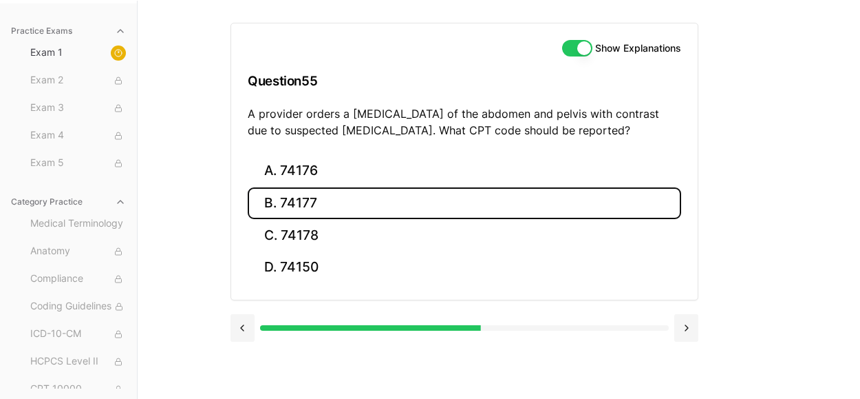
click at [312, 203] on button "B. 74177" at bounding box center [465, 203] width 434 height 32
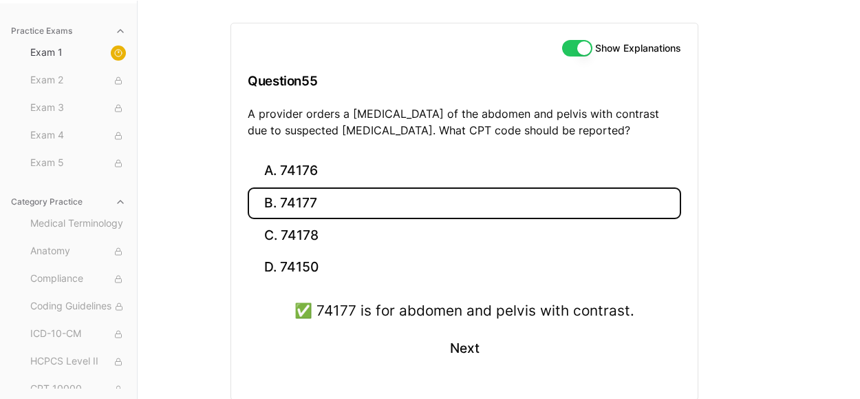
click at [453, 368] on div "✅ 74177 is for abdomen and pelvis with contrast. Next" at bounding box center [465, 340] width 434 height 83
click at [461, 343] on button "Next" at bounding box center [464, 348] width 63 height 37
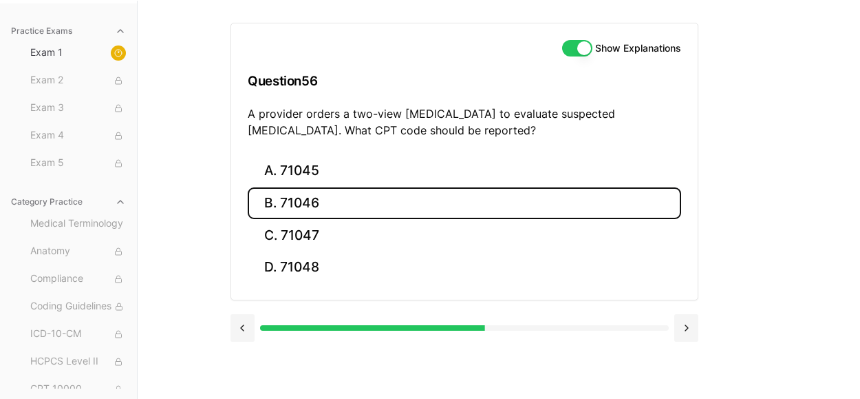
click at [332, 203] on button "B. 71046" at bounding box center [465, 203] width 434 height 32
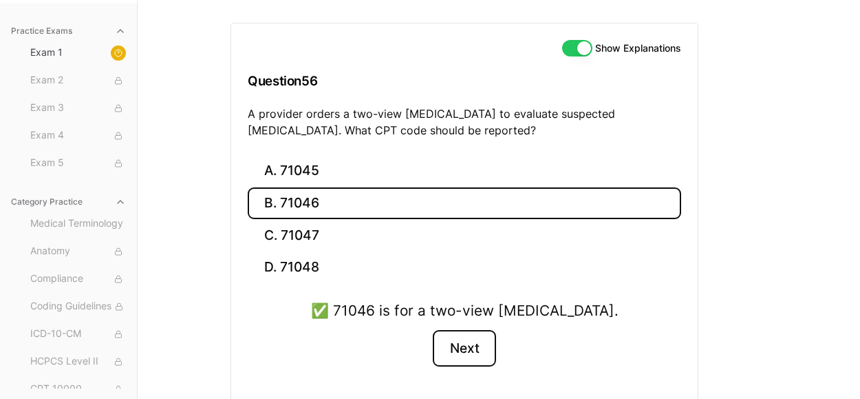
click at [448, 344] on button "Next" at bounding box center [464, 348] width 63 height 37
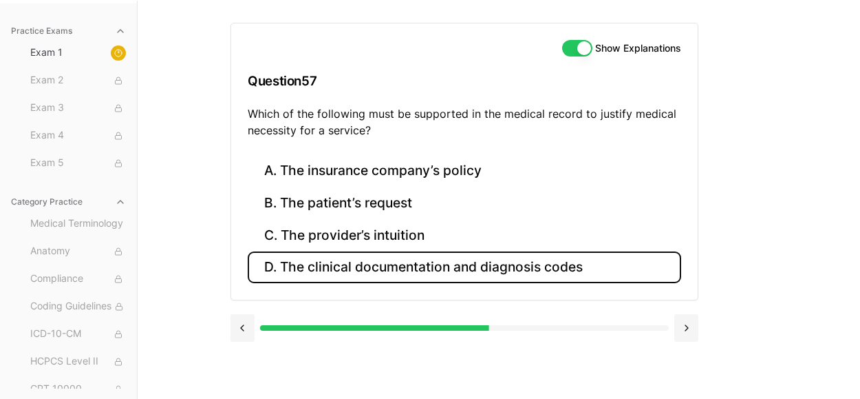
click at [428, 270] on button "D. The clinical documentation and diagnosis codes" at bounding box center [465, 267] width 434 height 32
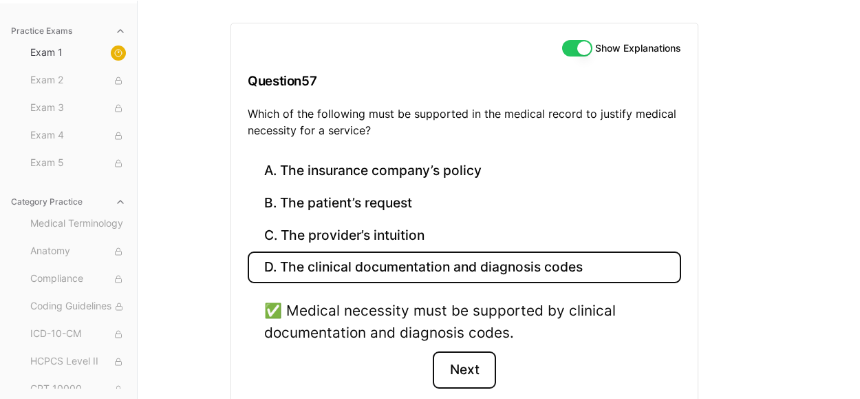
click at [471, 373] on button "Next" at bounding box center [464, 369] width 63 height 37
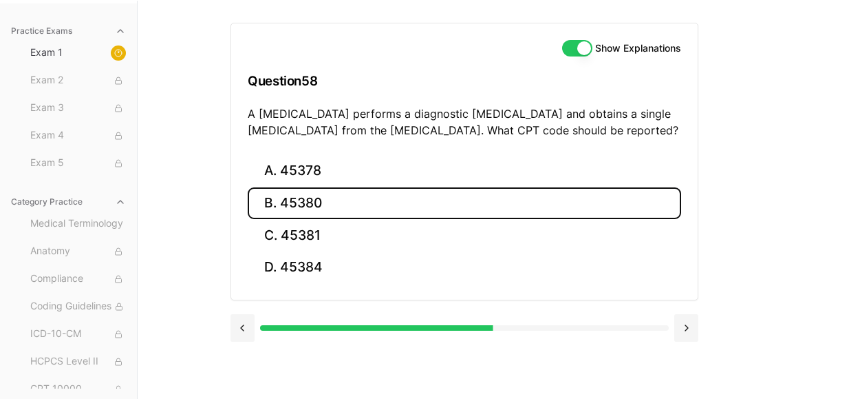
click at [341, 195] on button "B. 45380" at bounding box center [465, 203] width 434 height 32
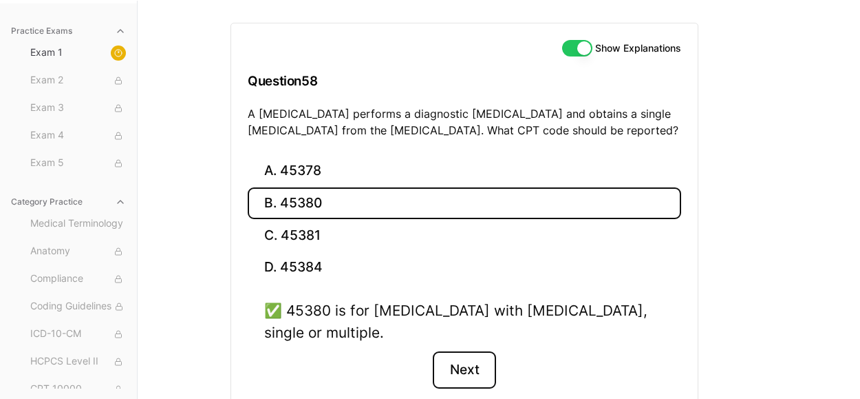
click at [465, 363] on button "Next" at bounding box center [464, 369] width 63 height 37
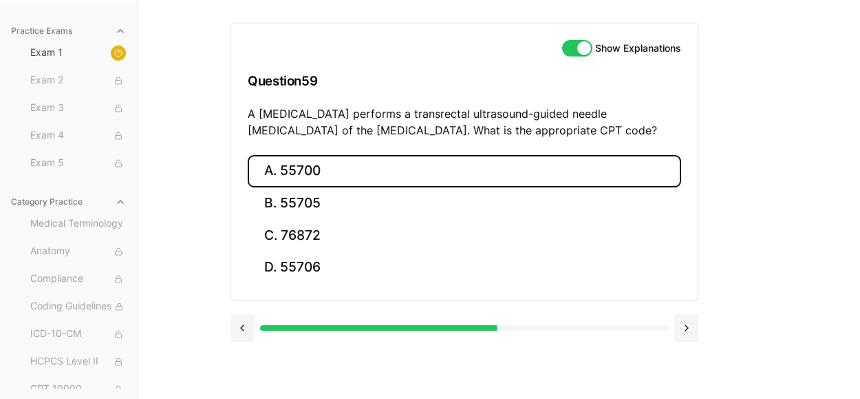
click at [342, 173] on button "A. 55700" at bounding box center [465, 171] width 434 height 32
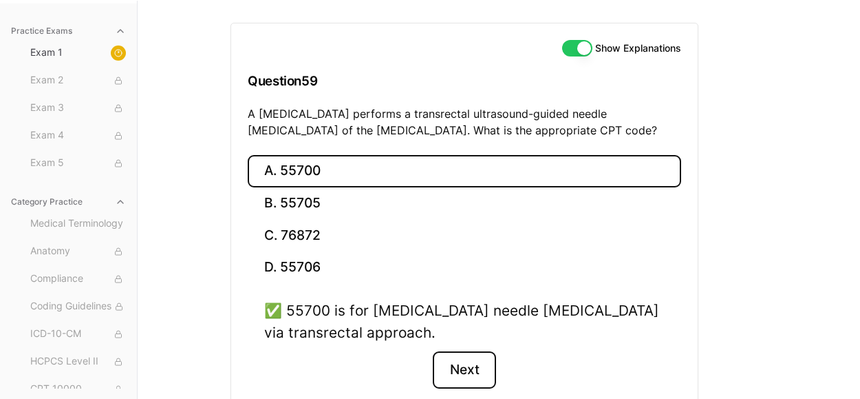
click at [476, 361] on button "Next" at bounding box center [464, 369] width 63 height 37
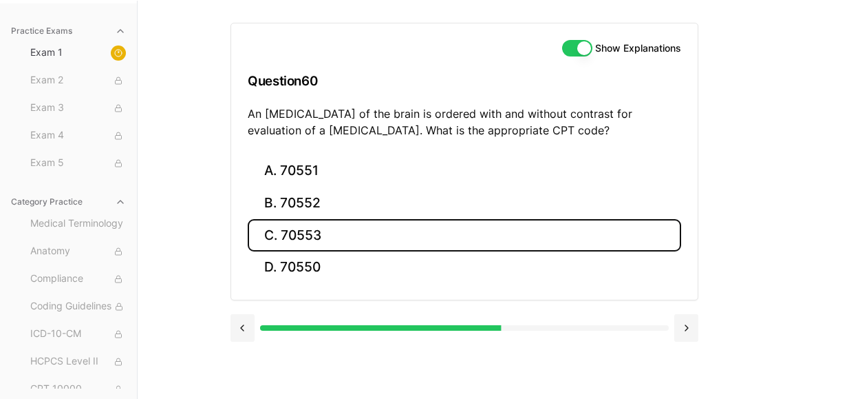
click at [346, 235] on button "C. 70553" at bounding box center [465, 235] width 434 height 32
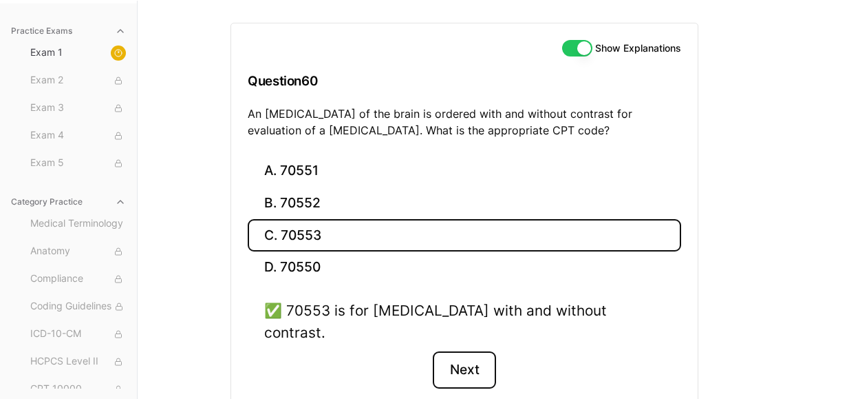
click at [455, 351] on button "Next" at bounding box center [464, 369] width 63 height 37
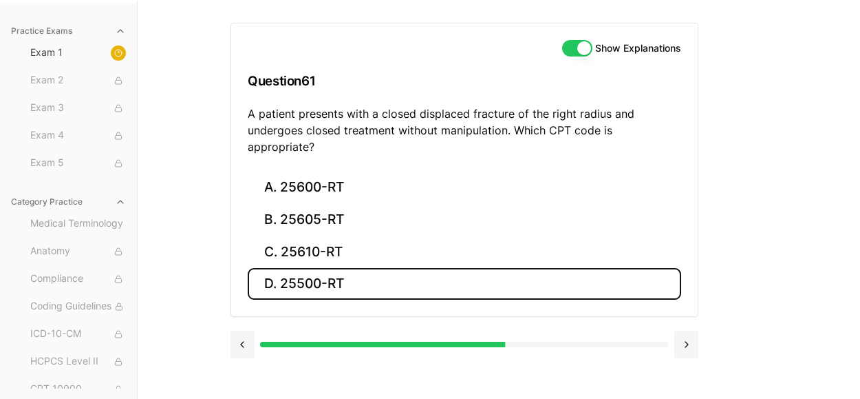
click at [357, 273] on button "D. 25500-RT" at bounding box center [465, 284] width 434 height 32
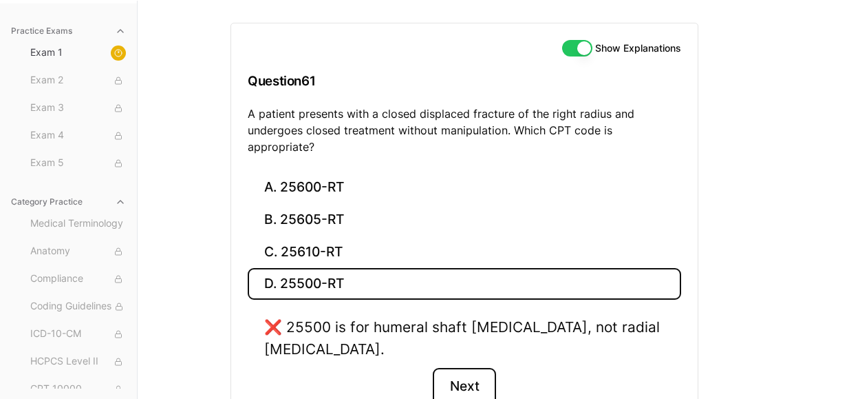
click at [479, 369] on button "Next" at bounding box center [464, 386] width 63 height 37
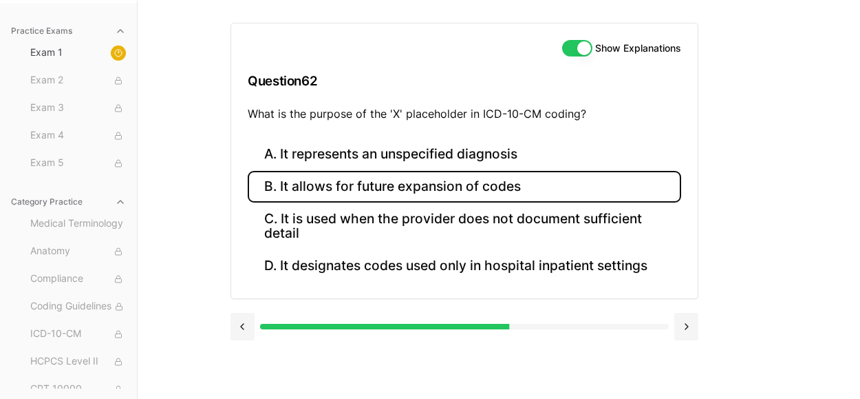
click at [412, 186] on button "B. It allows for future expansion of codes" at bounding box center [465, 187] width 434 height 32
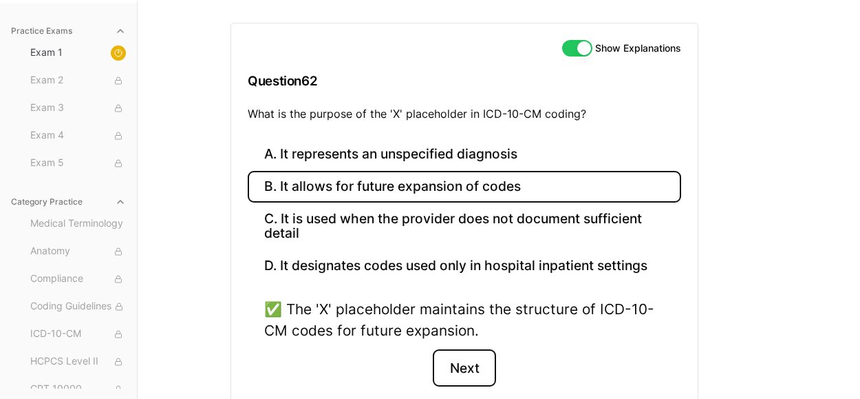
click at [463, 353] on button "Next" at bounding box center [464, 367] width 63 height 37
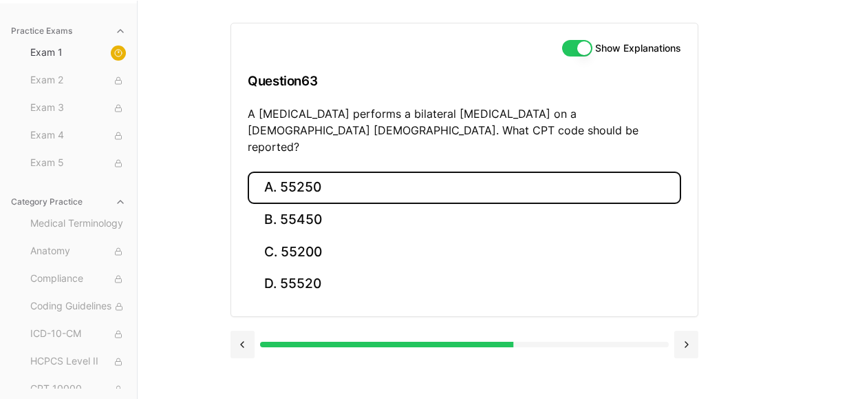
click at [316, 177] on button "A. 55250" at bounding box center [465, 187] width 434 height 32
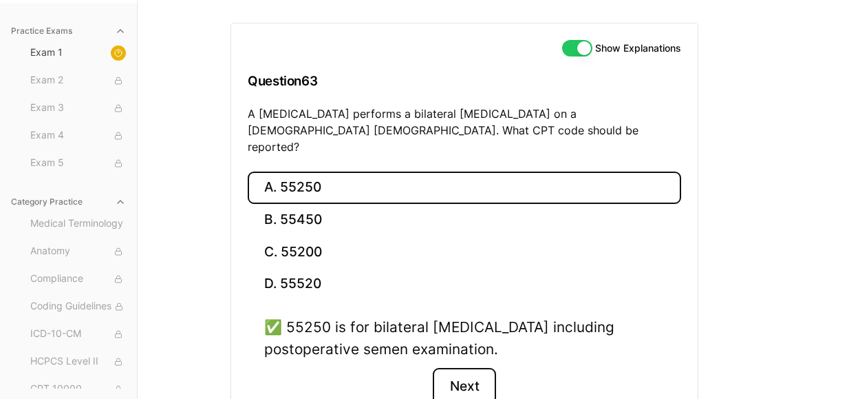
click at [470, 368] on button "Next" at bounding box center [464, 386] width 63 height 37
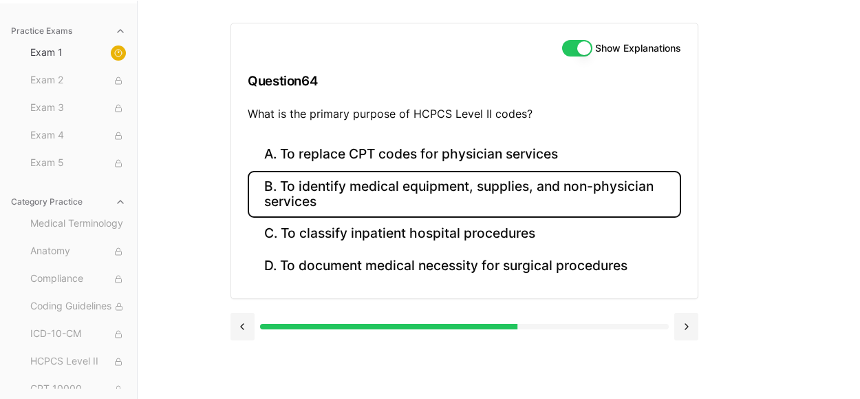
click at [383, 191] on button "B. To identify medical equipment, supplies, and non-physician services" at bounding box center [465, 194] width 434 height 47
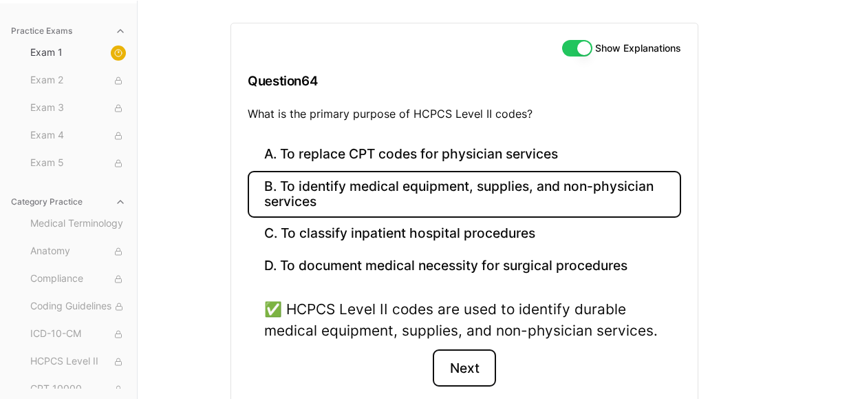
click at [460, 369] on button "Next" at bounding box center [464, 367] width 63 height 37
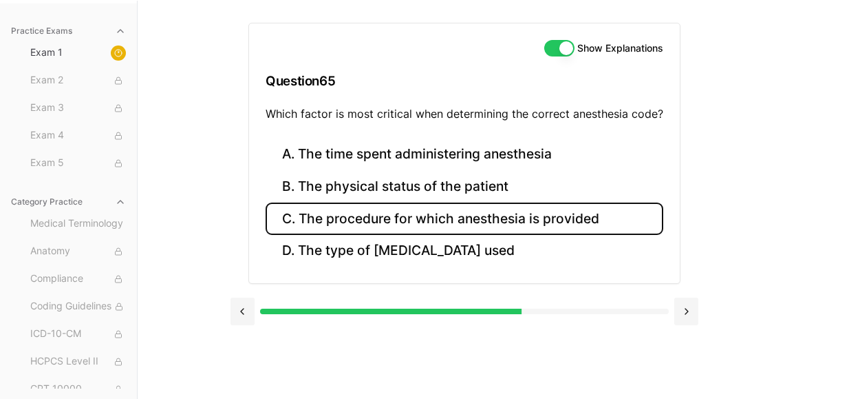
click at [460, 209] on button "C. The procedure for which anesthesia is provided" at bounding box center [465, 218] width 398 height 32
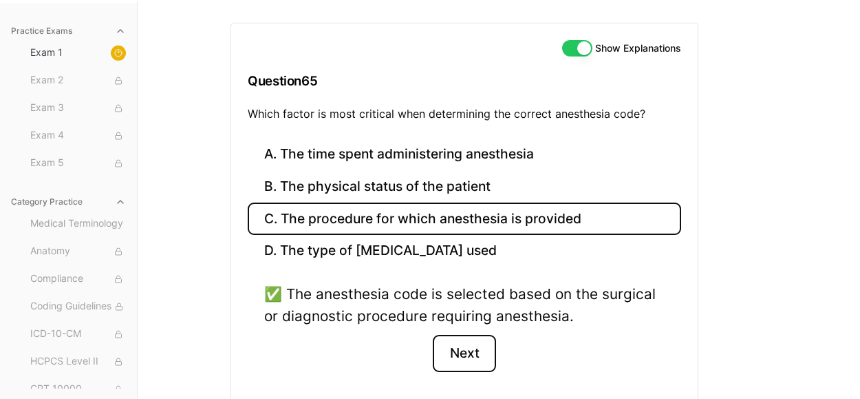
click at [462, 342] on button "Next" at bounding box center [464, 353] width 63 height 37
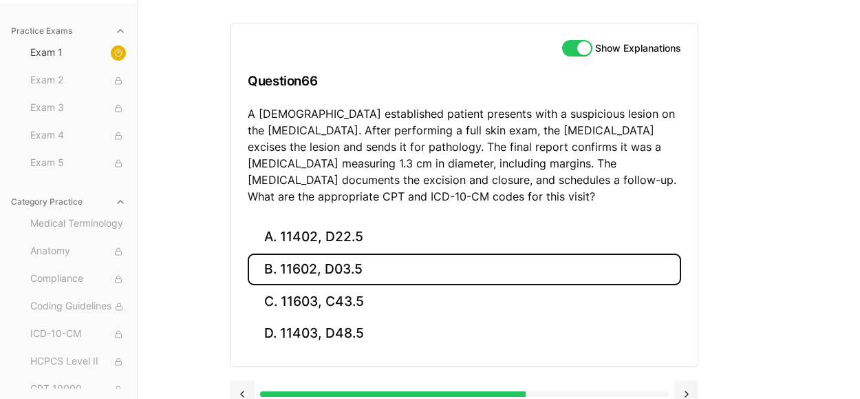
click at [399, 267] on button "B. 11602, D03.5" at bounding box center [465, 269] width 434 height 32
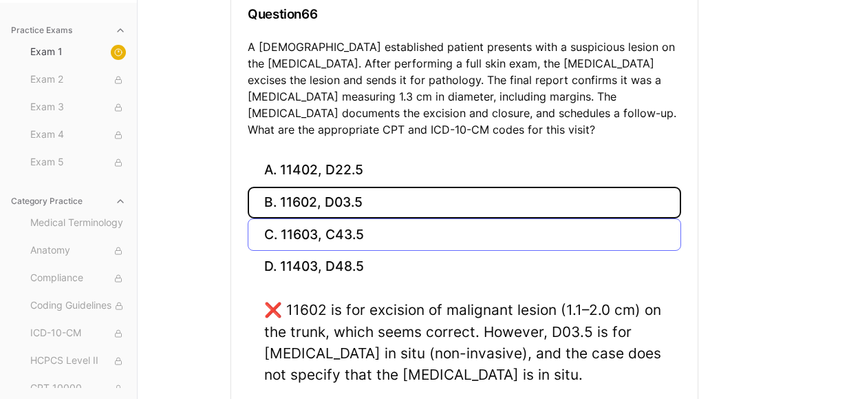
scroll to position [196, 0]
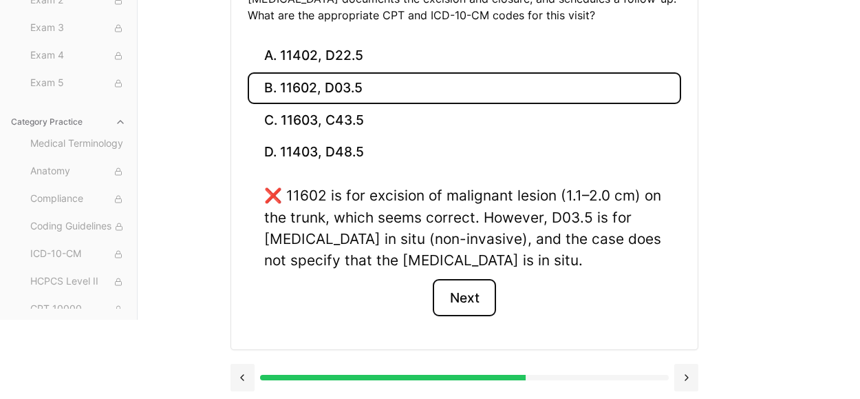
click at [467, 299] on button "Next" at bounding box center [464, 297] width 63 height 37
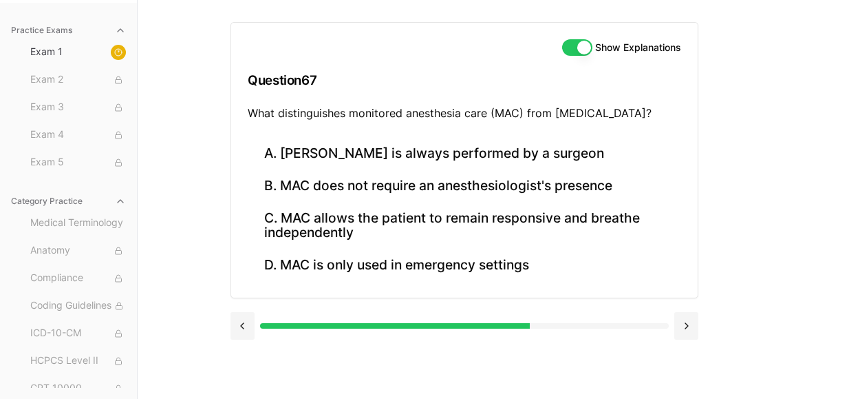
scroll to position [126, 0]
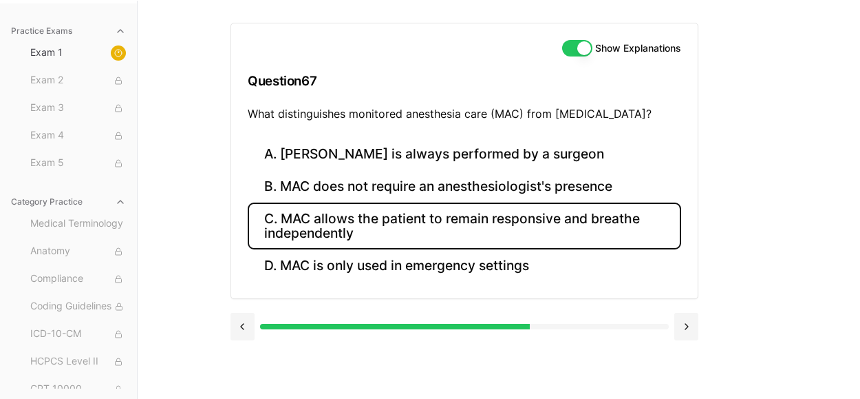
click at [421, 237] on button "C. MAC allows the patient to remain responsive and breathe independently" at bounding box center [465, 225] width 434 height 47
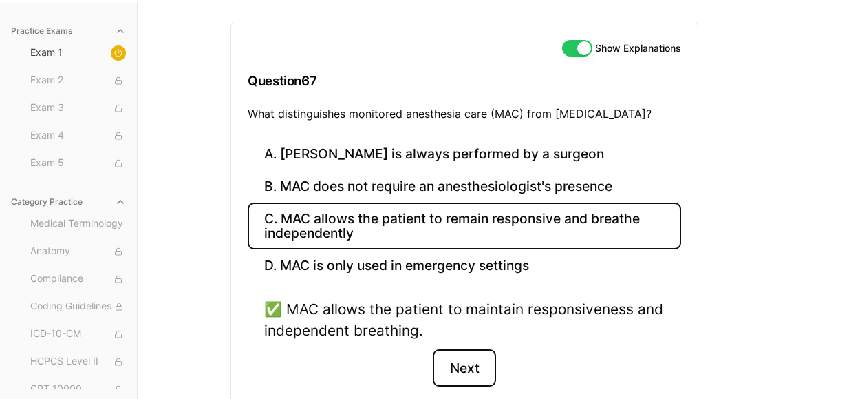
click at [465, 376] on button "Next" at bounding box center [464, 367] width 63 height 37
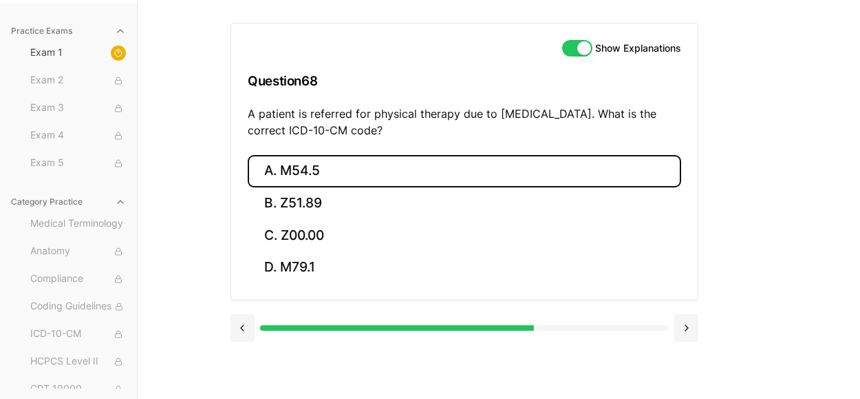
click at [345, 166] on button "A. M54.5" at bounding box center [465, 171] width 434 height 32
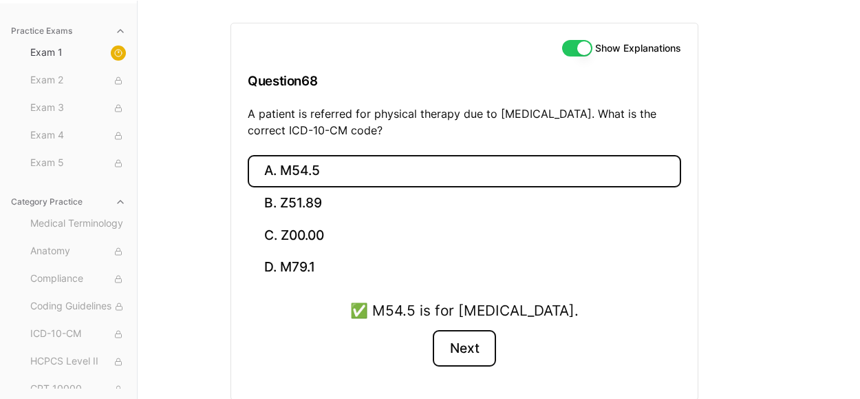
click at [475, 349] on button "Next" at bounding box center [464, 348] width 63 height 37
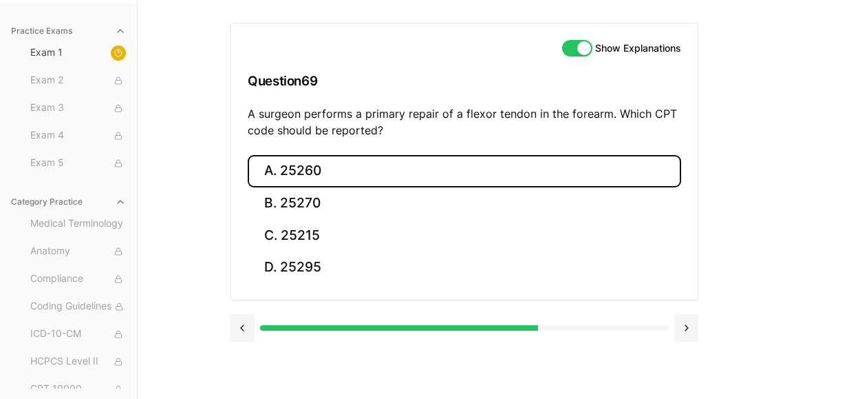
click at [318, 168] on button "A. 25260" at bounding box center [465, 171] width 434 height 32
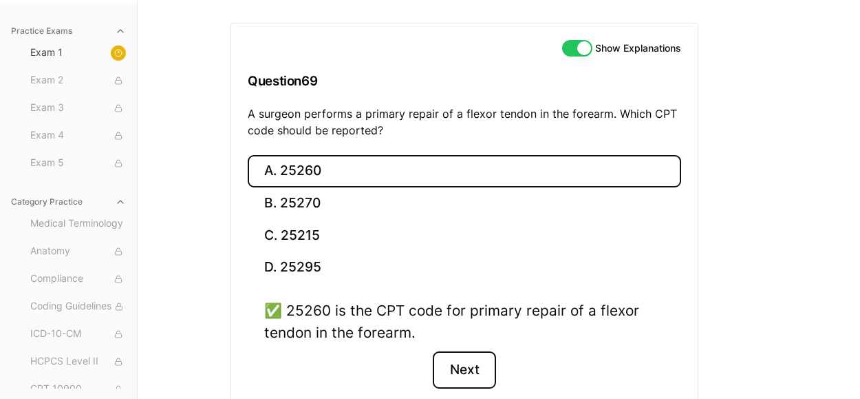
click at [461, 362] on button "Next" at bounding box center [464, 369] width 63 height 37
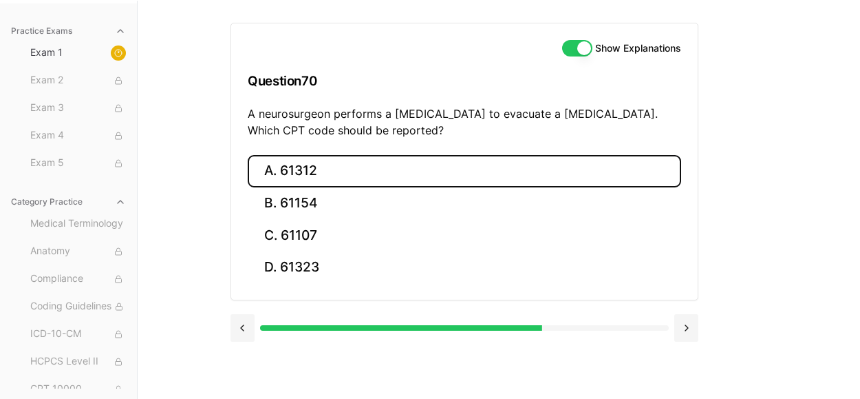
click at [332, 171] on button "A. 61312" at bounding box center [465, 171] width 434 height 32
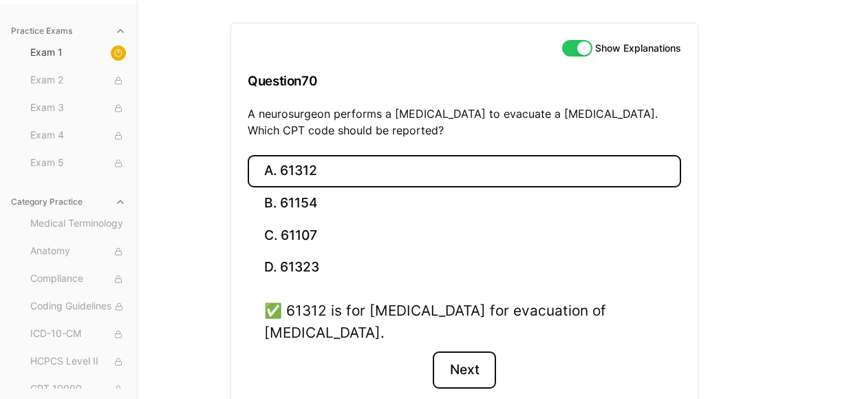
click at [460, 371] on button "Next" at bounding box center [464, 369] width 63 height 37
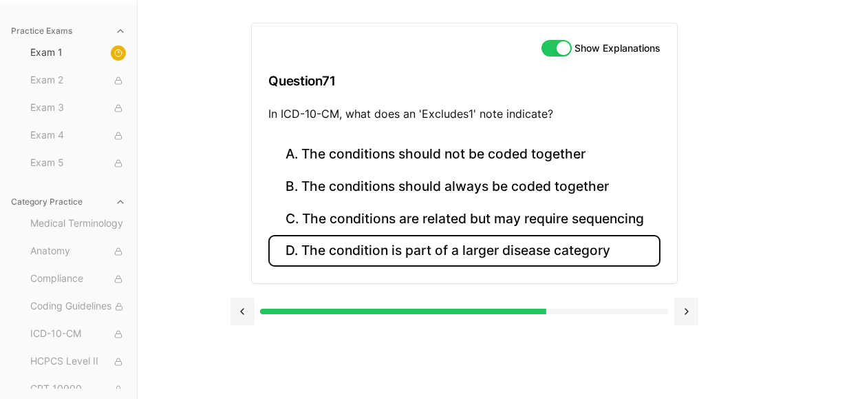
click at [458, 253] on button "D. The condition is part of a larger disease category" at bounding box center [464, 251] width 392 height 32
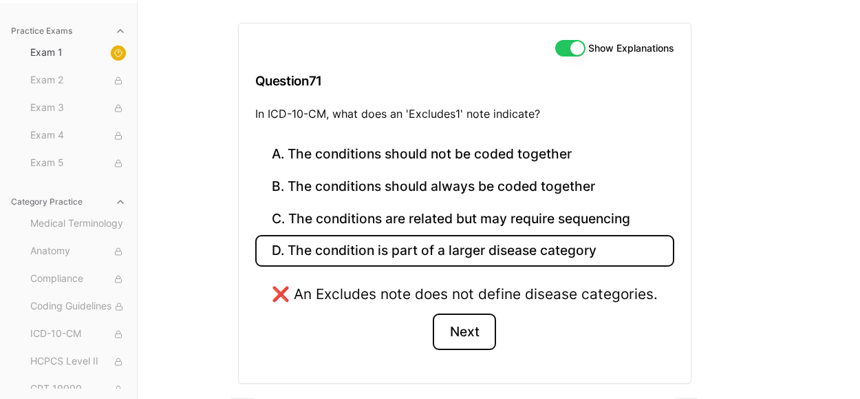
click at [460, 341] on button "Next" at bounding box center [464, 331] width 63 height 37
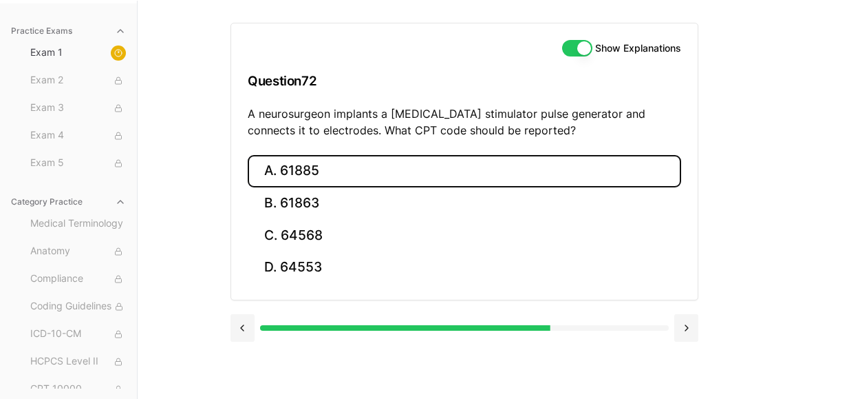
click at [297, 174] on button "A. 61885" at bounding box center [465, 171] width 434 height 32
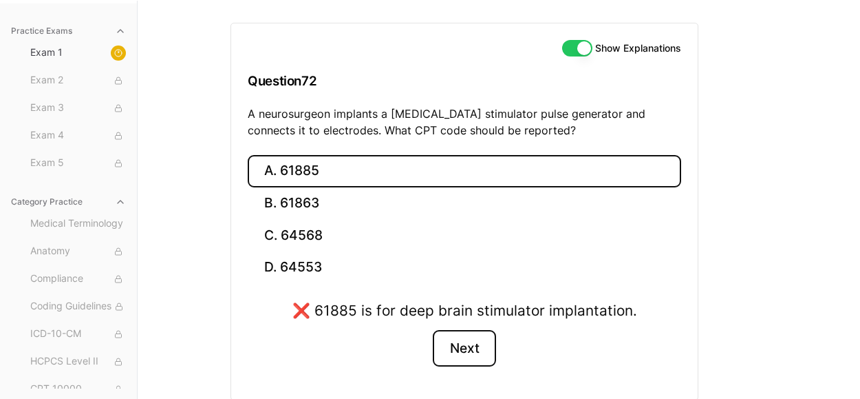
click at [457, 358] on button "Next" at bounding box center [464, 348] width 63 height 37
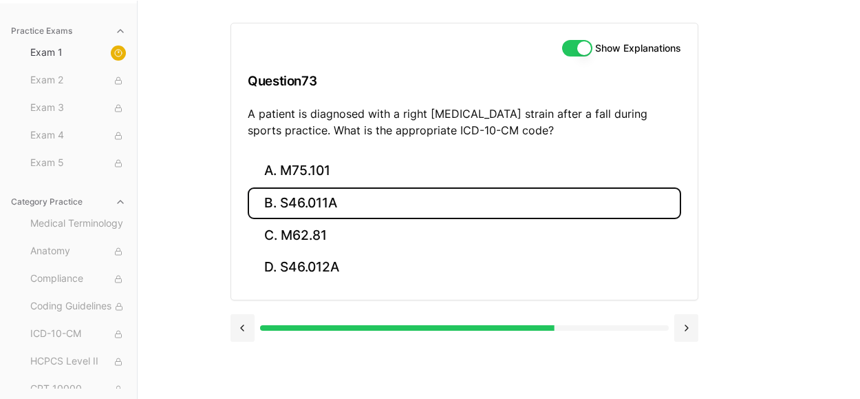
click at [340, 211] on button "B. S46.011A" at bounding box center [465, 203] width 434 height 32
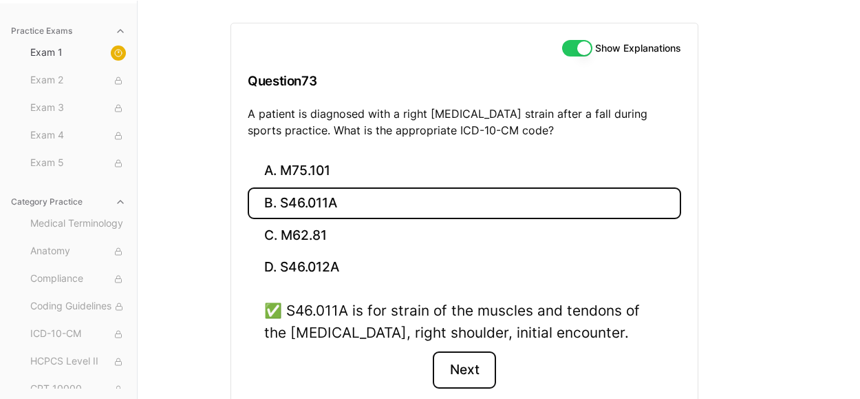
click at [463, 373] on button "Next" at bounding box center [464, 369] width 63 height 37
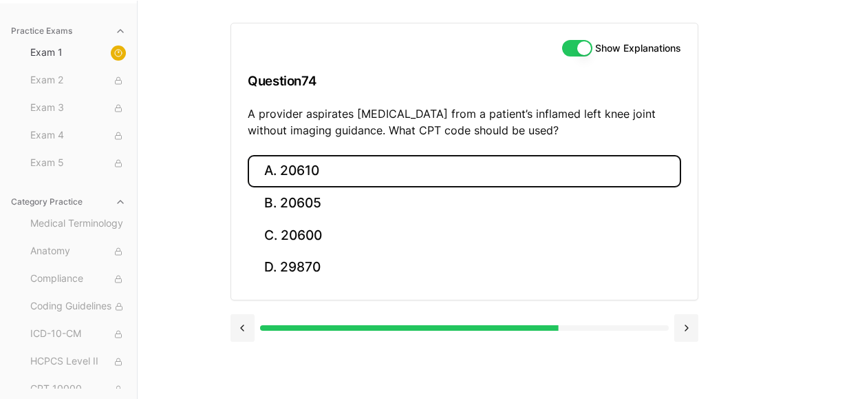
click at [326, 173] on button "A. 20610" at bounding box center [465, 171] width 434 height 32
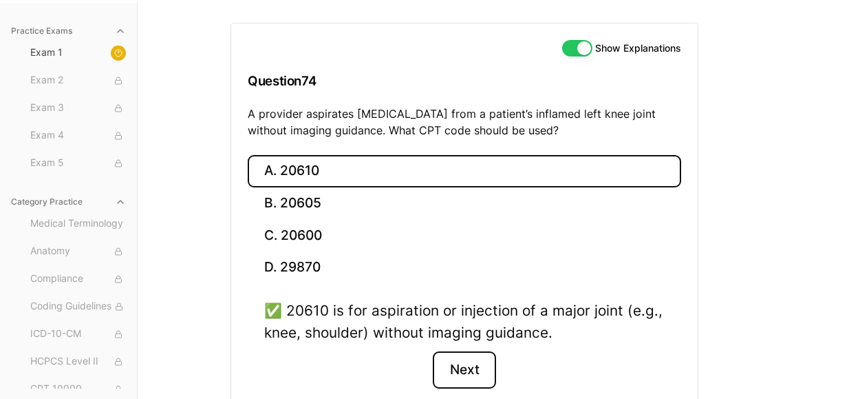
click at [458, 353] on button "Next" at bounding box center [464, 369] width 63 height 37
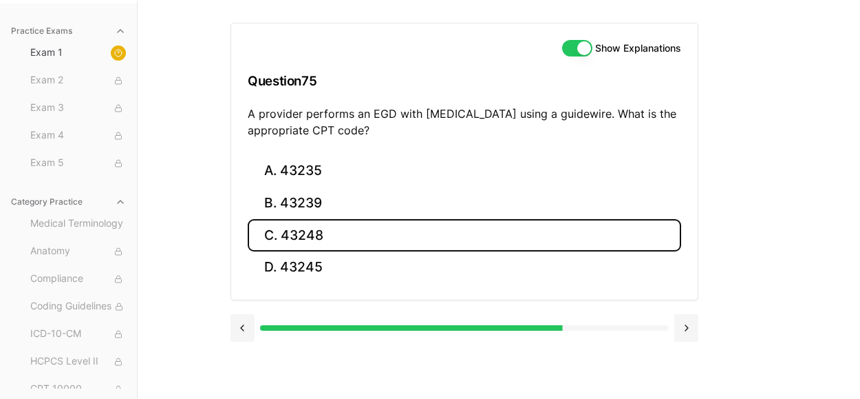
click at [370, 229] on button "C. 43248" at bounding box center [465, 235] width 434 height 32
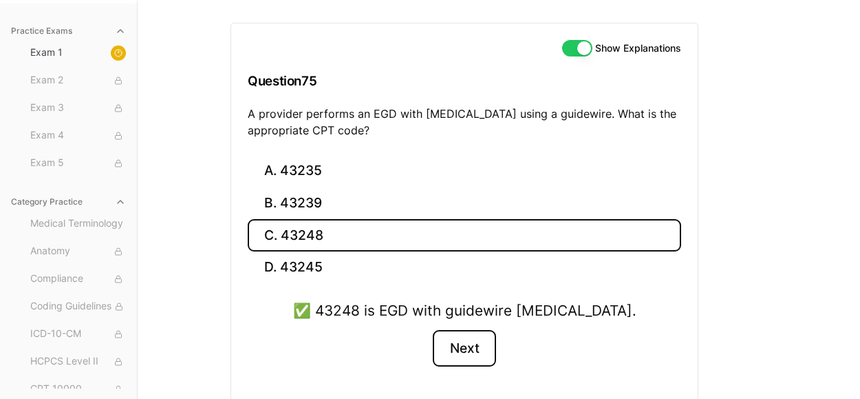
click at [460, 357] on button "Next" at bounding box center [464, 348] width 63 height 37
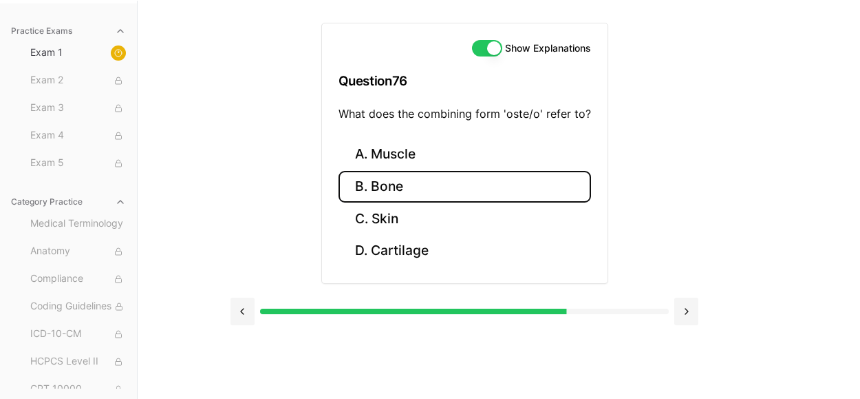
click at [386, 185] on button "B. Bone" at bounding box center [465, 187] width 253 height 32
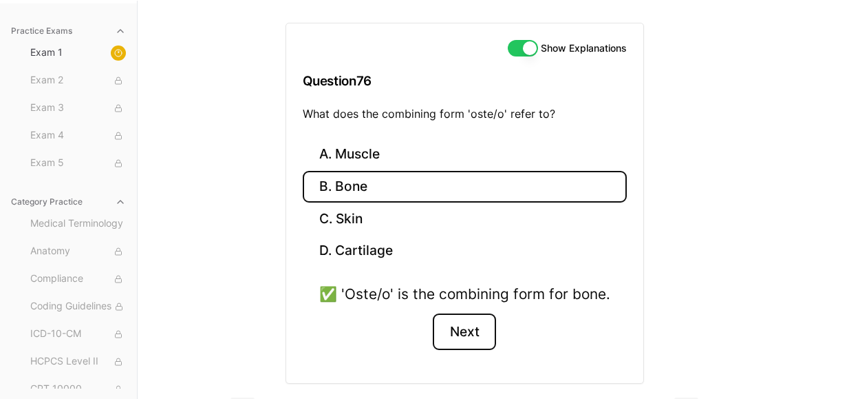
click at [471, 326] on button "Next" at bounding box center [464, 331] width 63 height 37
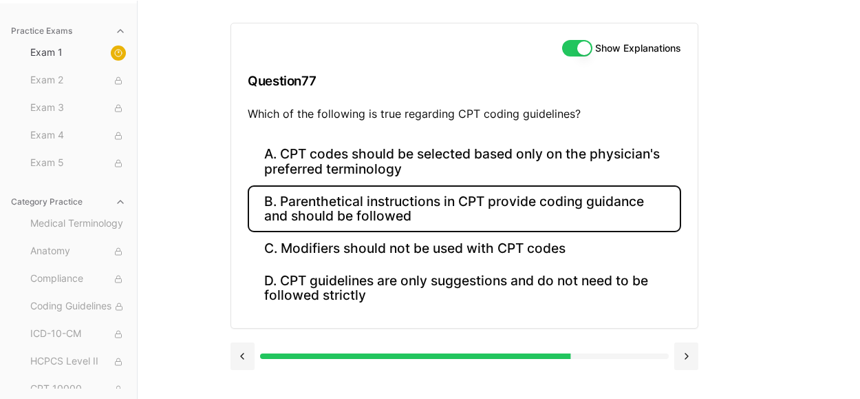
click at [421, 212] on button "B. Parenthetical instructions in CPT provide coding guidance and should be foll…" at bounding box center [465, 208] width 434 height 47
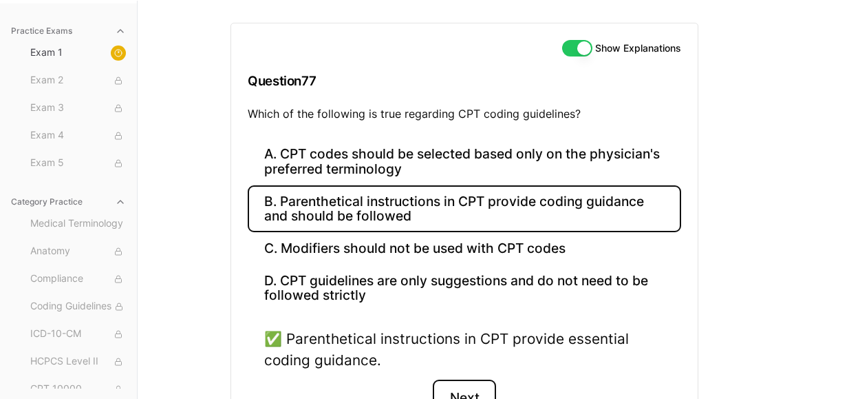
click at [456, 385] on button "Next" at bounding box center [464, 397] width 63 height 37
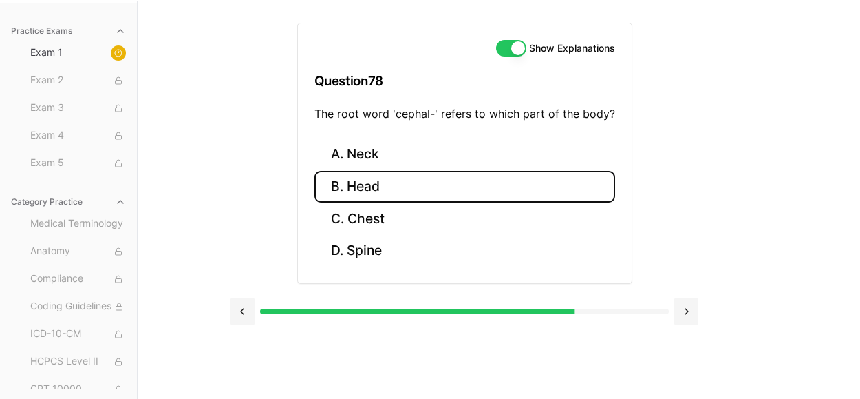
click at [370, 191] on button "B. Head" at bounding box center [465, 187] width 301 height 32
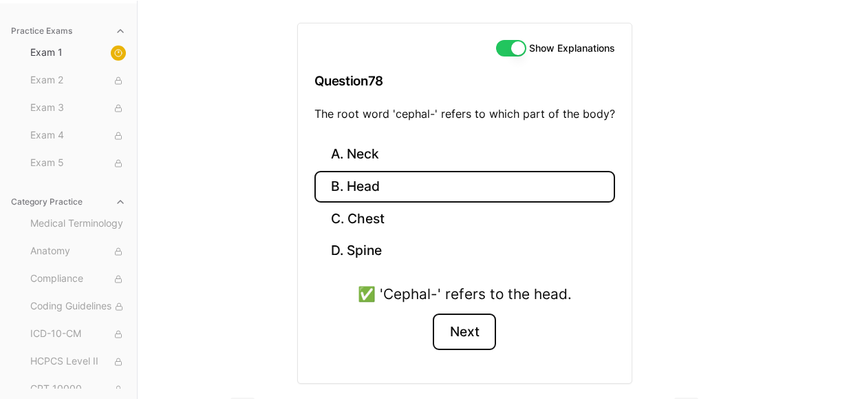
click at [483, 343] on button "Next" at bounding box center [464, 331] width 63 height 37
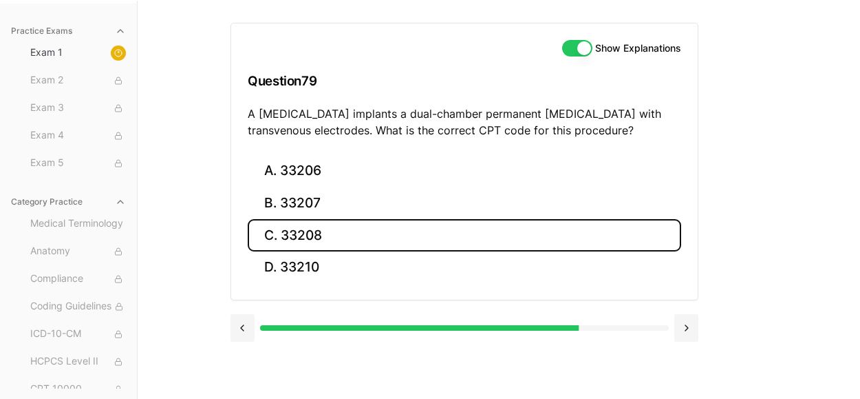
click at [301, 244] on button "C. 33208" at bounding box center [465, 235] width 434 height 32
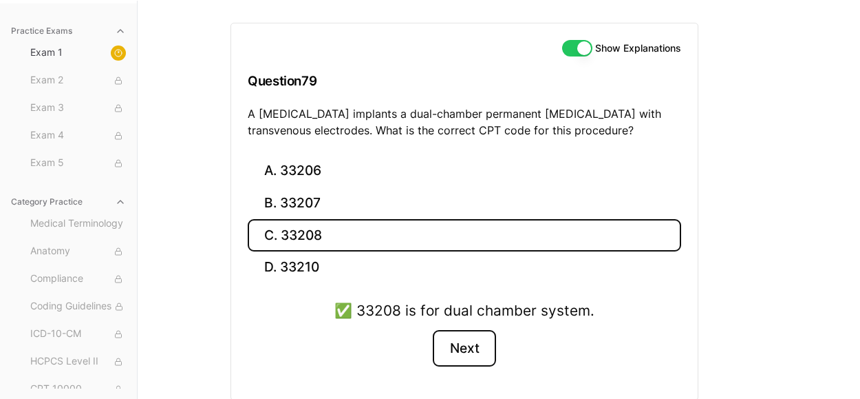
click at [488, 336] on button "Next" at bounding box center [464, 348] width 63 height 37
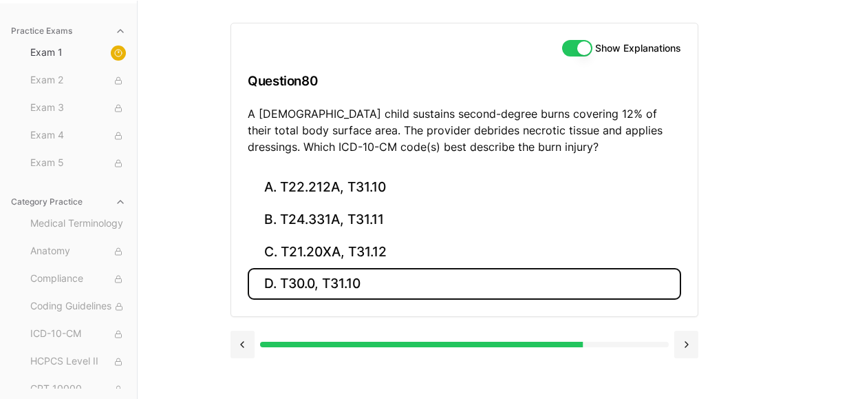
click at [410, 282] on button "D. T30.0, T31.10" at bounding box center [465, 284] width 434 height 32
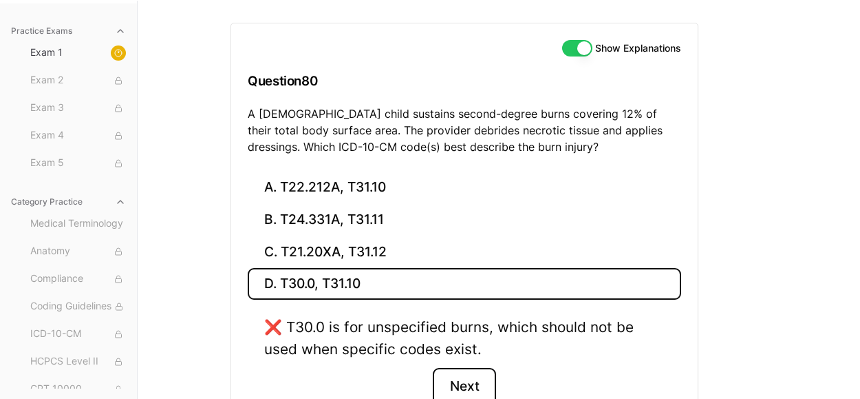
click at [463, 383] on button "Next" at bounding box center [464, 386] width 63 height 37
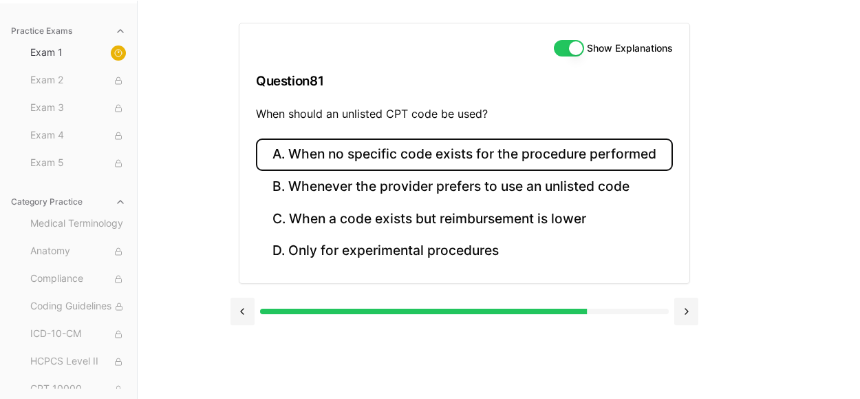
click at [445, 160] on button "A. When no specific code exists for the procedure performed" at bounding box center [464, 154] width 417 height 32
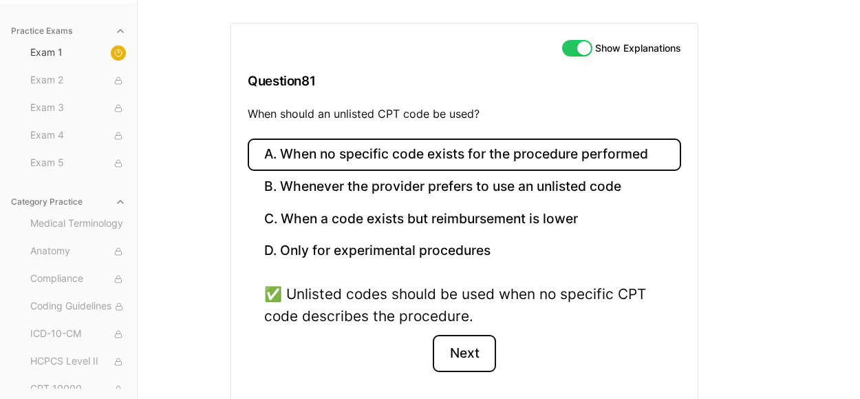
click at [474, 347] on button "Next" at bounding box center [464, 353] width 63 height 37
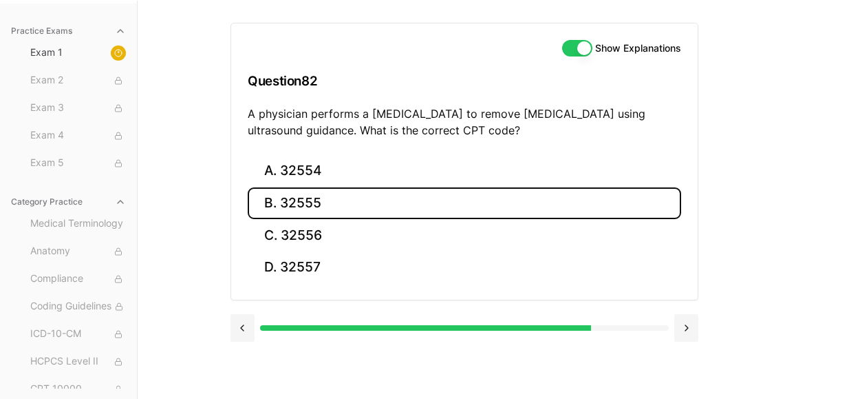
click at [299, 215] on button "B. 32555" at bounding box center [465, 203] width 434 height 32
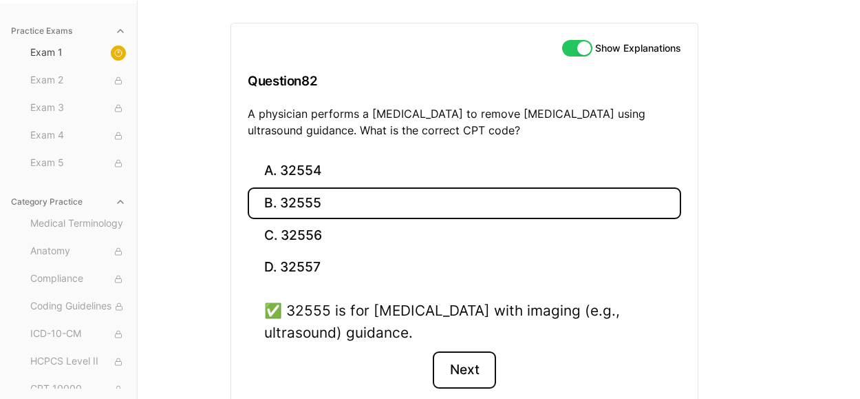
click at [460, 370] on button "Next" at bounding box center [464, 369] width 63 height 37
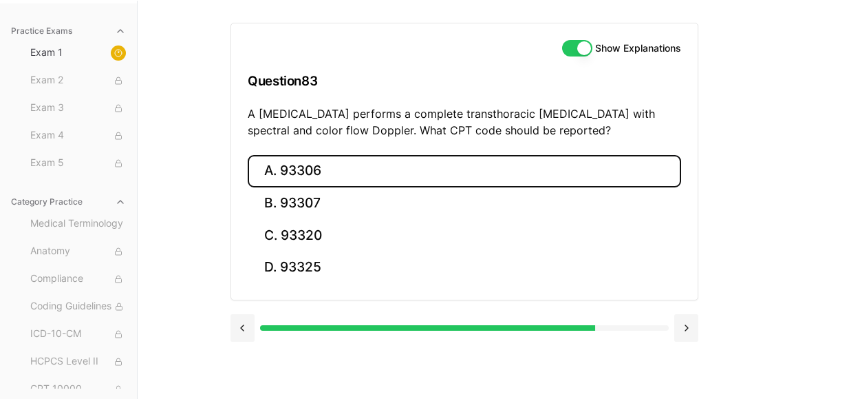
click at [370, 178] on button "A. 93306" at bounding box center [465, 171] width 434 height 32
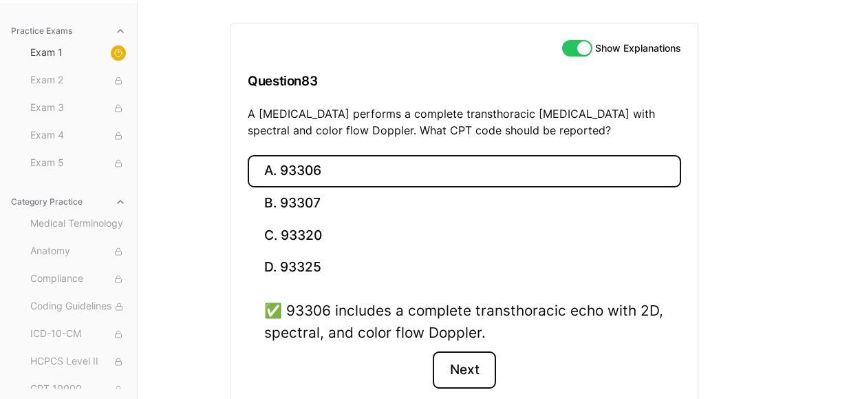
click at [460, 372] on button "Next" at bounding box center [464, 369] width 63 height 37
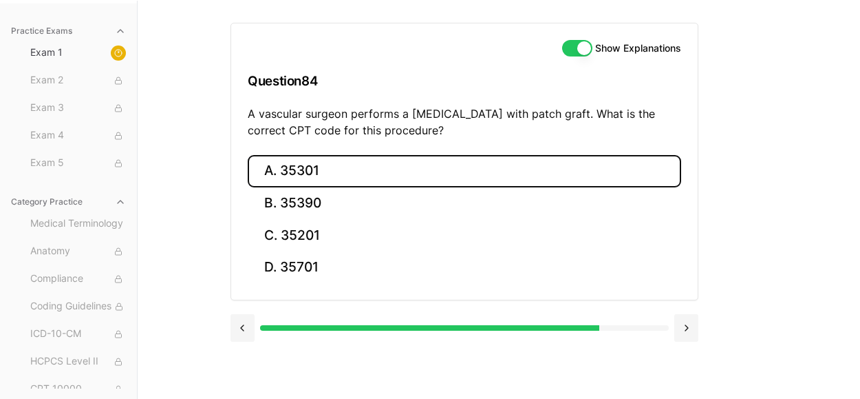
click at [324, 176] on button "A. 35301" at bounding box center [465, 171] width 434 height 32
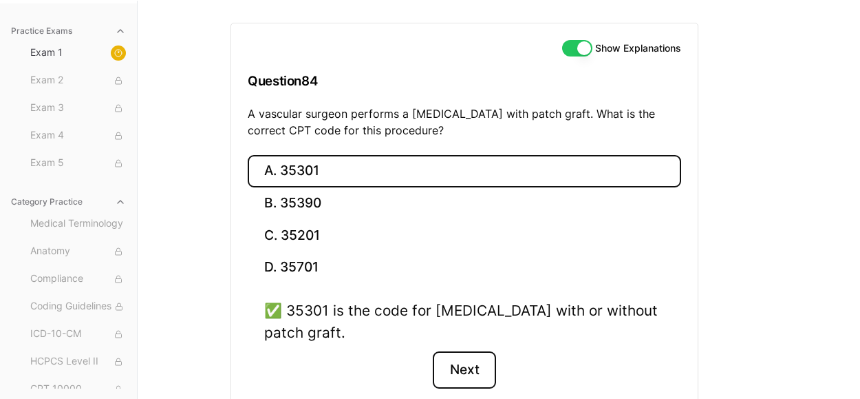
click at [468, 373] on button "Next" at bounding box center [464, 369] width 63 height 37
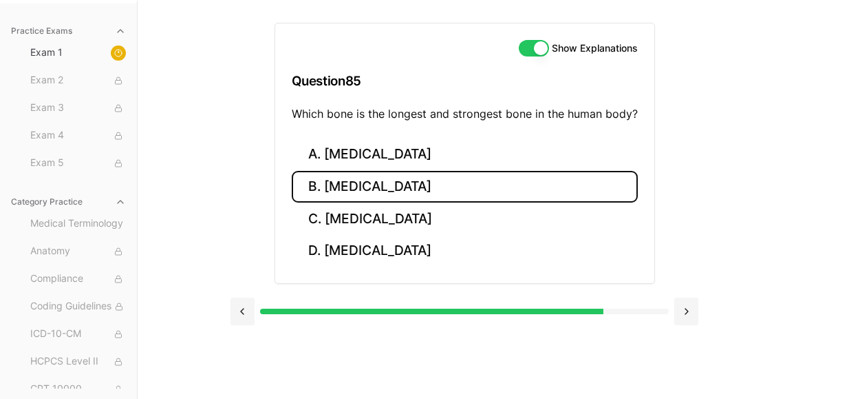
click at [358, 188] on button "B. [MEDICAL_DATA]" at bounding box center [465, 187] width 346 height 32
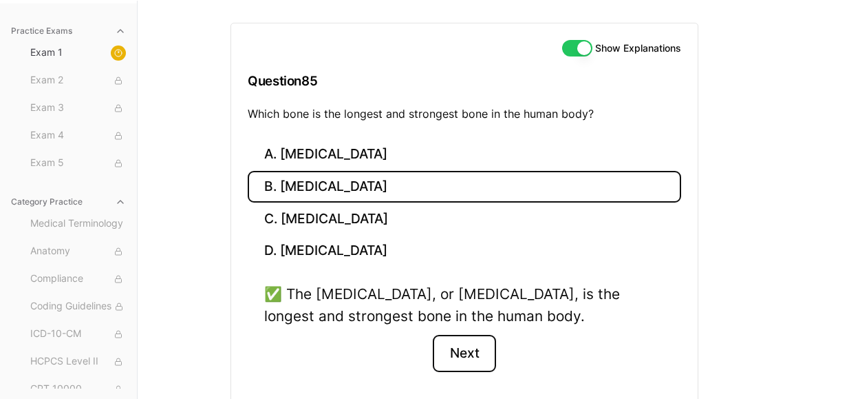
click at [452, 338] on button "Next" at bounding box center [464, 353] width 63 height 37
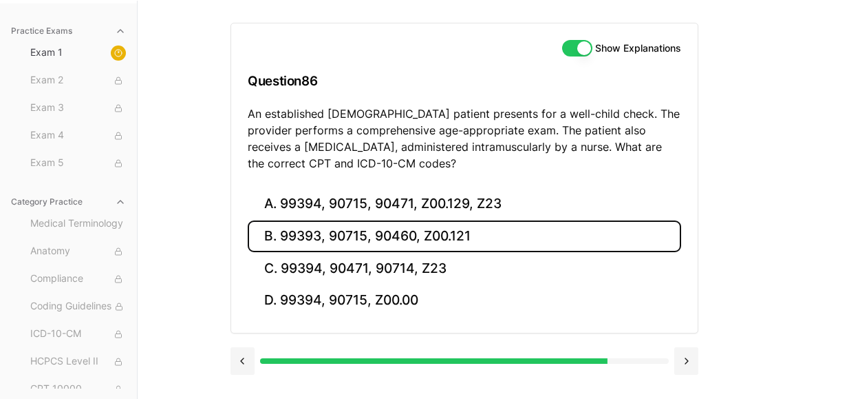
click at [385, 231] on button "B. 99393, 90715, 90460, Z00.121" at bounding box center [465, 236] width 434 height 32
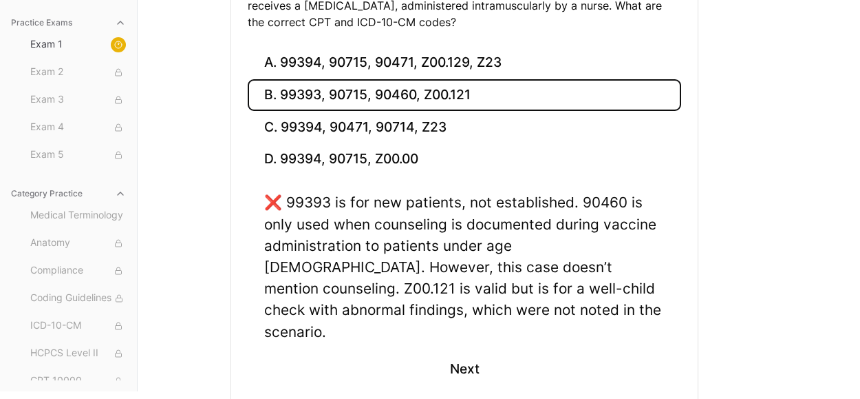
scroll to position [317, 0]
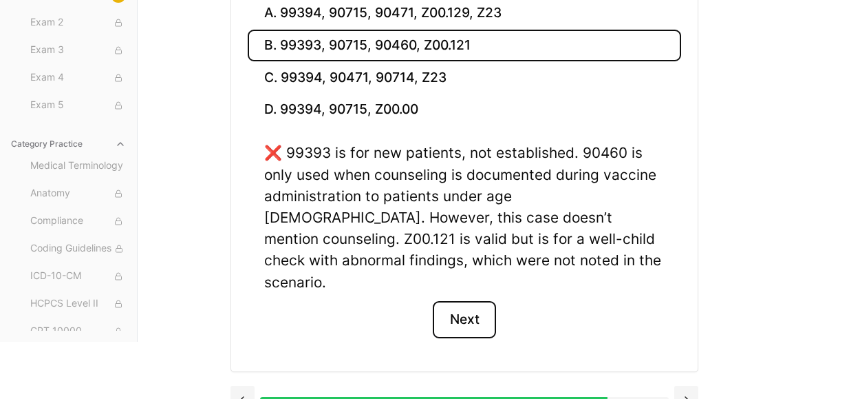
click at [459, 306] on button "Next" at bounding box center [464, 319] width 63 height 37
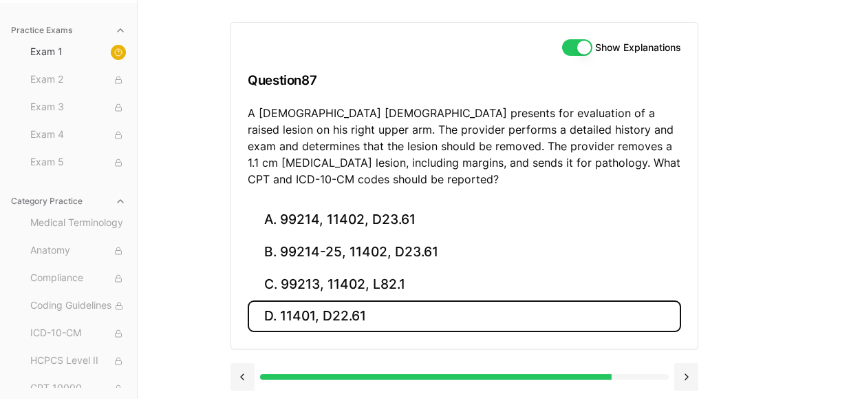
click at [459, 306] on button "D. 11401, D22.61" at bounding box center [465, 316] width 434 height 32
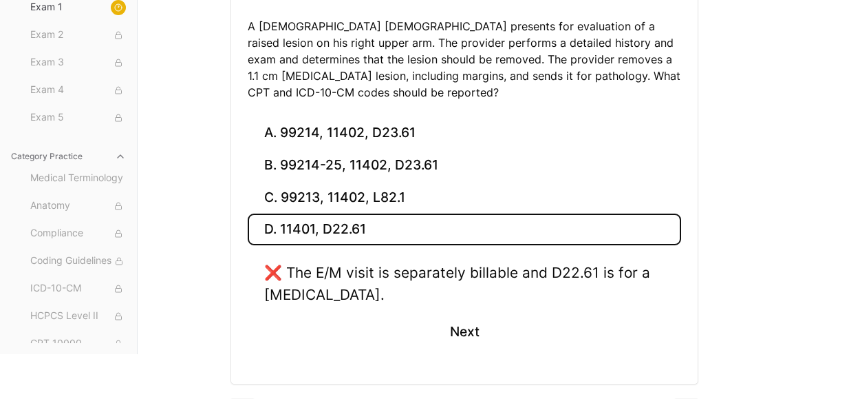
scroll to position [247, 0]
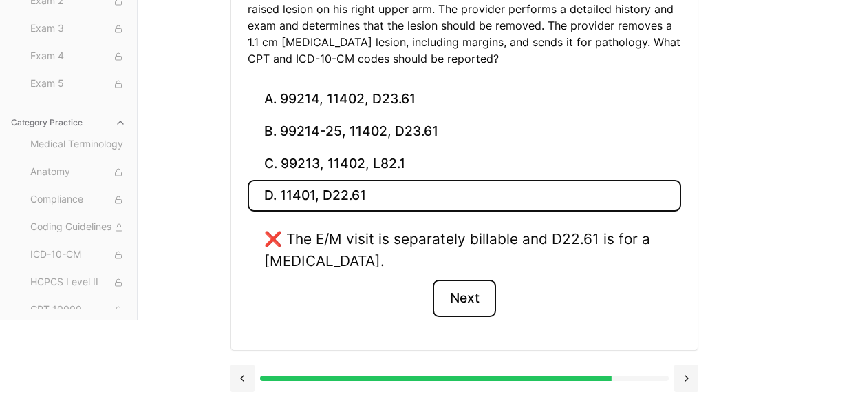
click at [459, 306] on button "Next" at bounding box center [464, 297] width 63 height 37
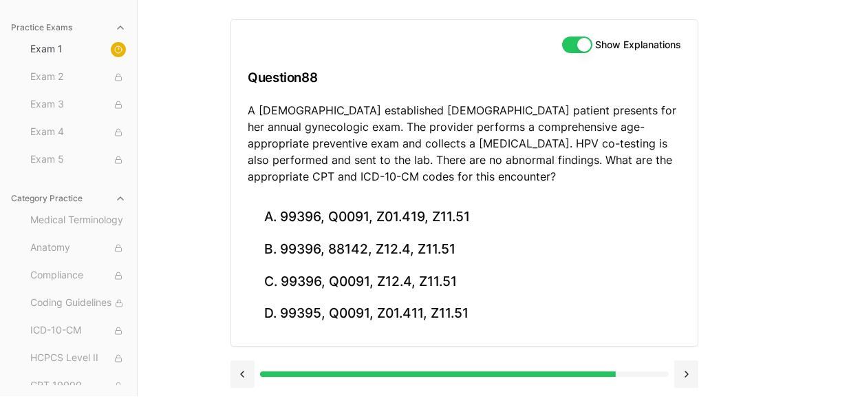
scroll to position [127, 0]
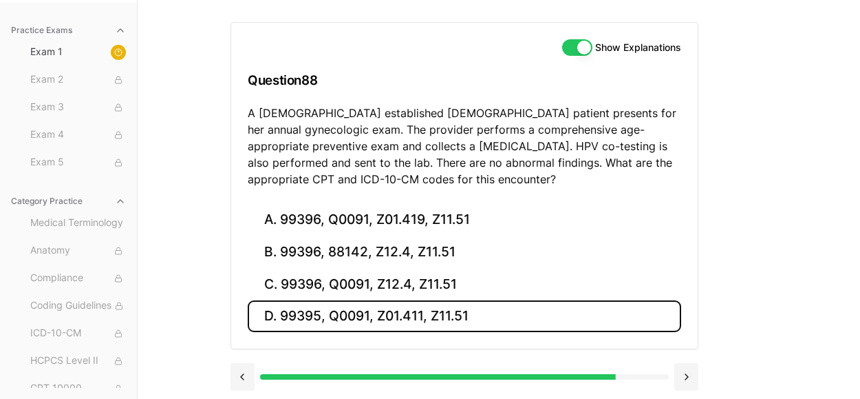
click at [385, 322] on button "D. 99395, Q0091, Z01.411, Z11.51" at bounding box center [465, 316] width 434 height 32
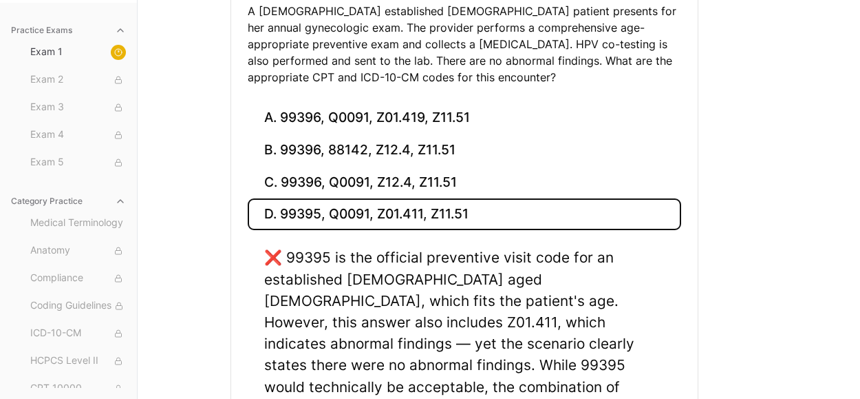
scroll to position [354, 0]
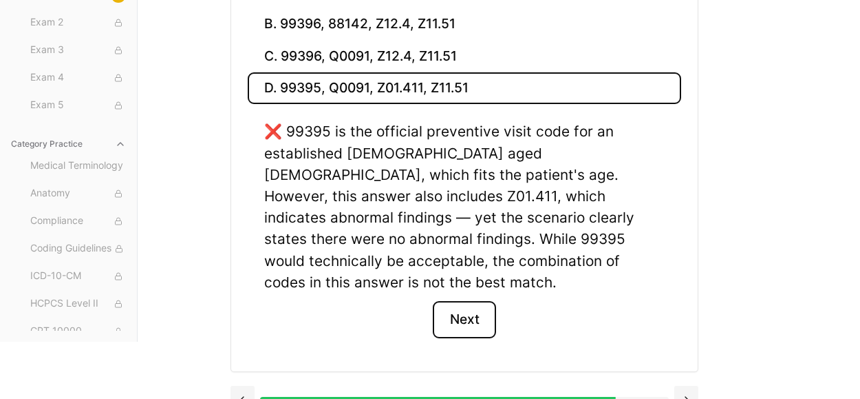
click at [442, 309] on button "Next" at bounding box center [464, 319] width 63 height 37
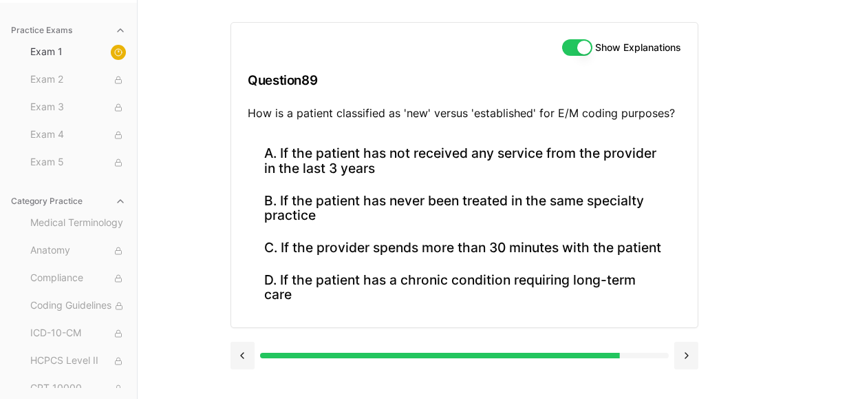
scroll to position [126, 0]
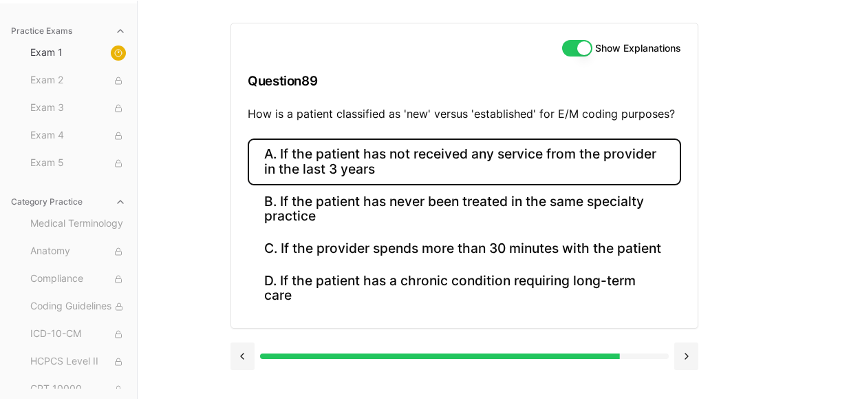
click at [412, 168] on button "A. If the patient has not received any service from the provider in the last 3 …" at bounding box center [465, 161] width 434 height 47
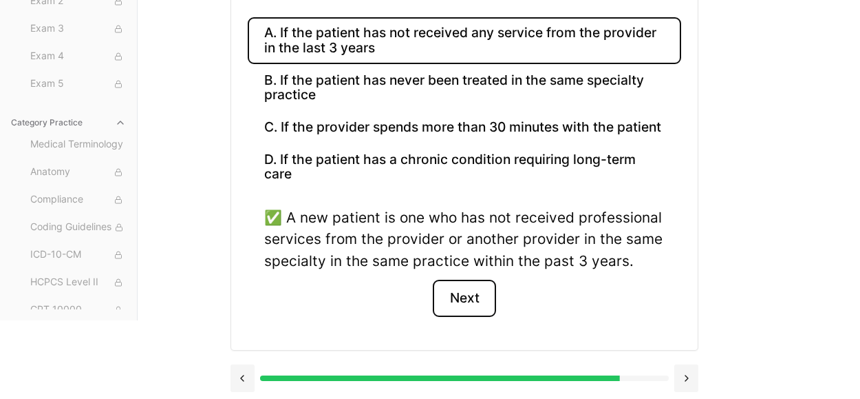
click at [454, 293] on button "Next" at bounding box center [464, 297] width 63 height 37
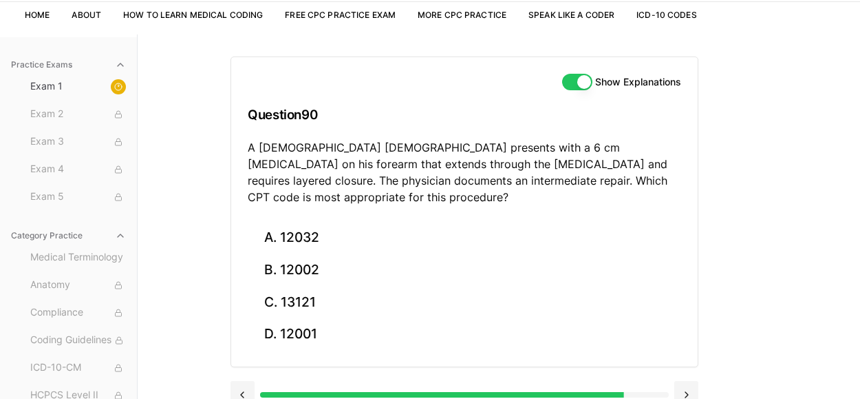
scroll to position [91, 0]
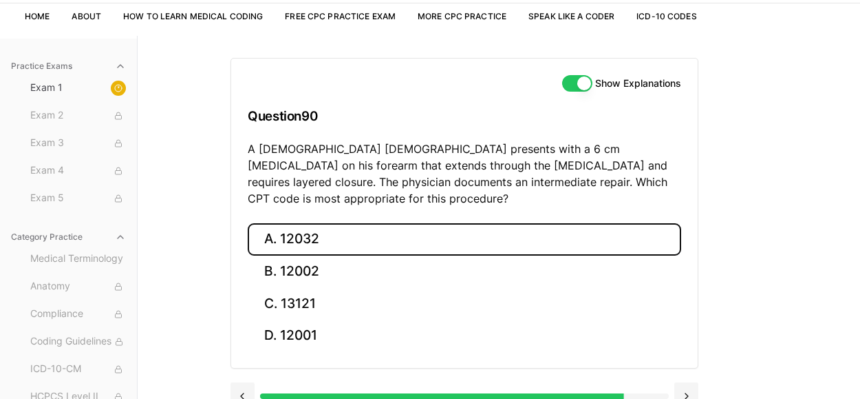
click at [324, 233] on button "A. 12032" at bounding box center [465, 239] width 434 height 32
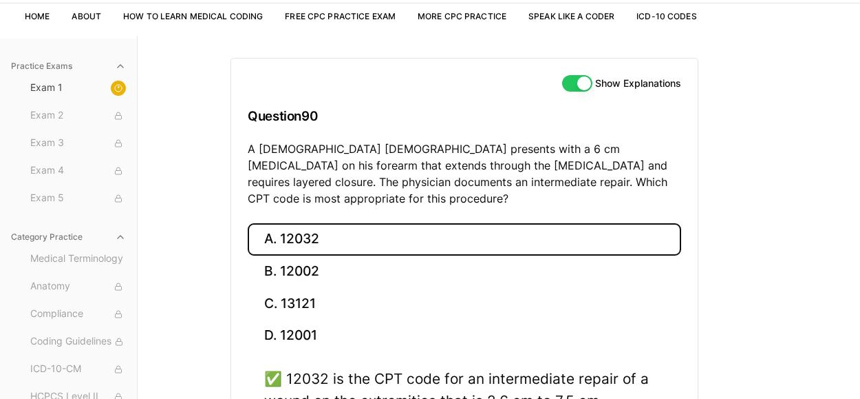
scroll to position [214, 0]
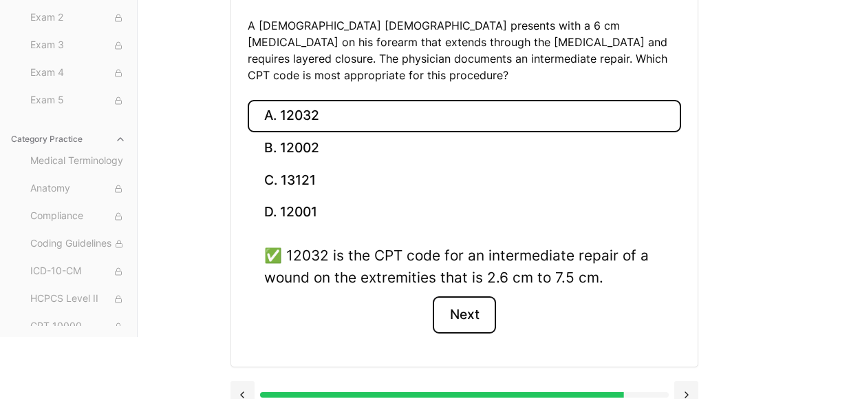
click at [445, 296] on button "Next" at bounding box center [464, 314] width 63 height 37
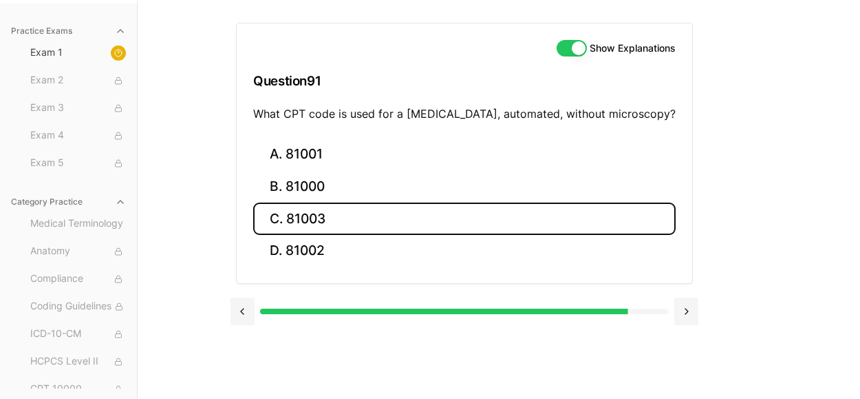
click at [335, 221] on button "C. 81003" at bounding box center [464, 218] width 423 height 32
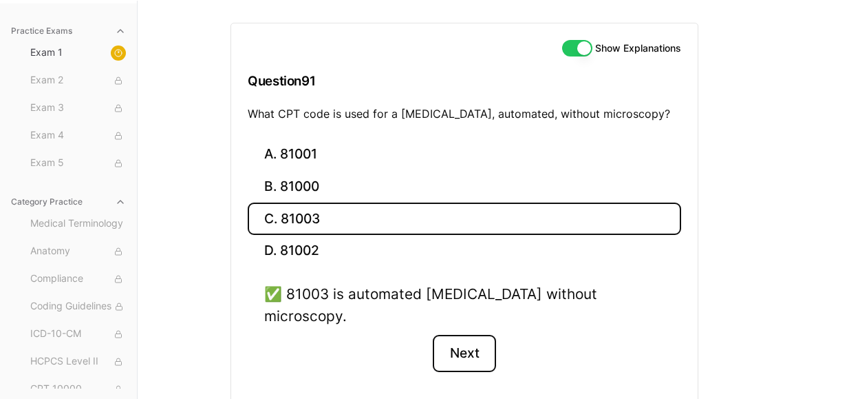
click at [462, 335] on button "Next" at bounding box center [464, 353] width 63 height 37
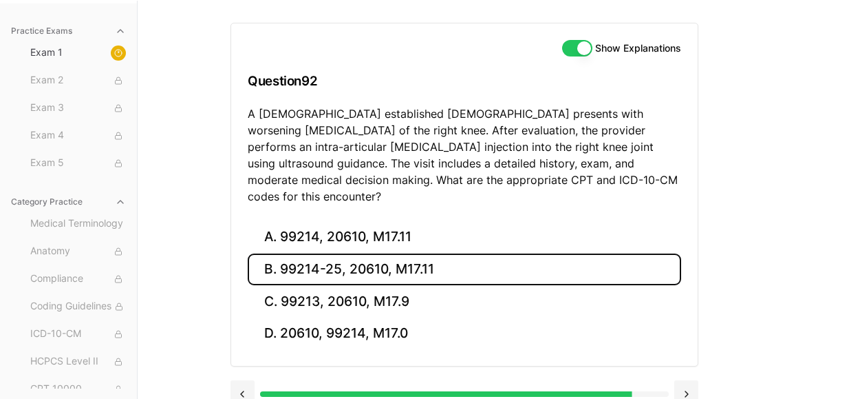
click at [427, 253] on button "B. 99214-25, 20610, M17.11" at bounding box center [465, 269] width 434 height 32
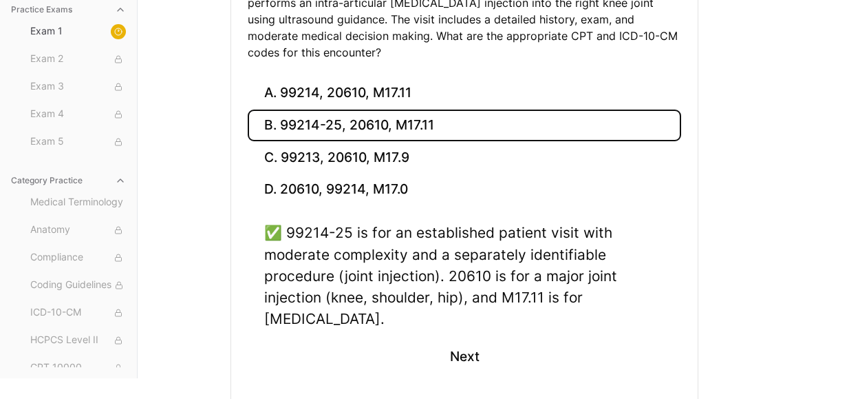
scroll to position [263, 0]
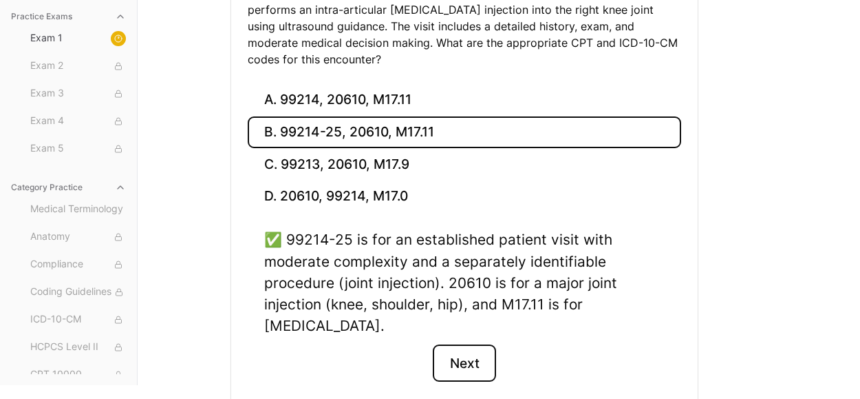
click at [456, 344] on button "Next" at bounding box center [464, 362] width 63 height 37
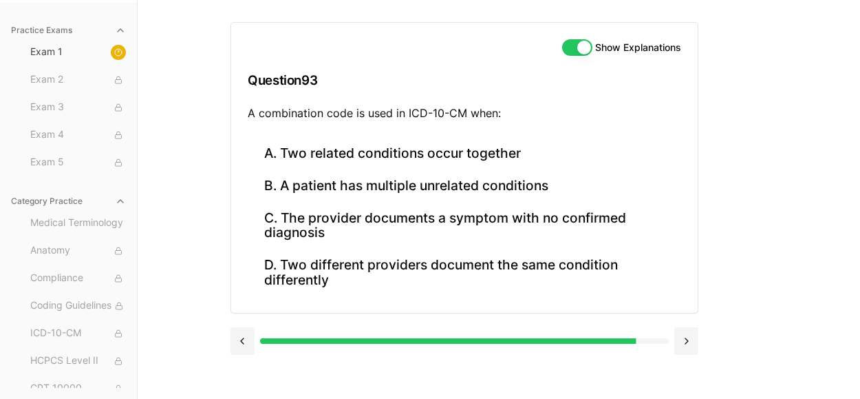
scroll to position [126, 0]
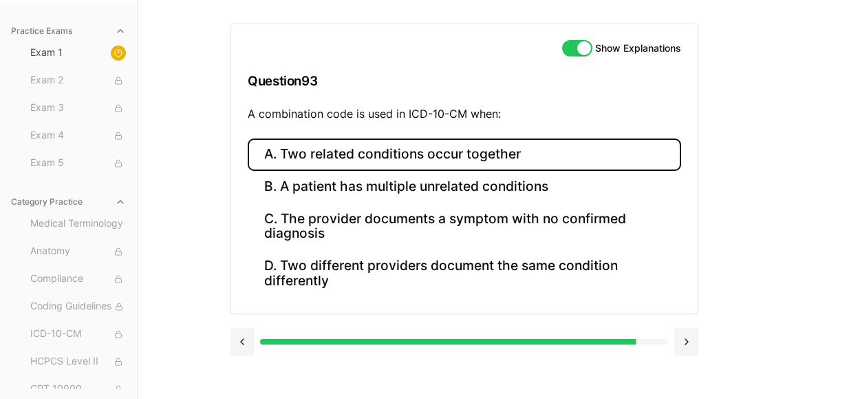
click at [458, 160] on button "A. Two related conditions occur together" at bounding box center [465, 154] width 434 height 32
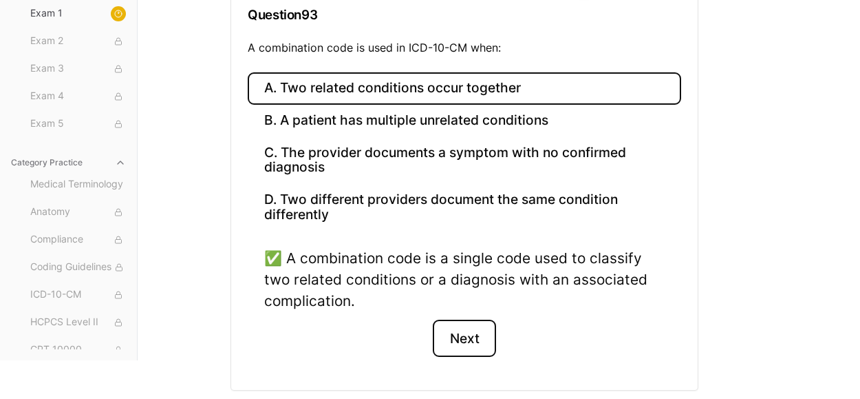
click at [458, 326] on button "Next" at bounding box center [464, 337] width 63 height 37
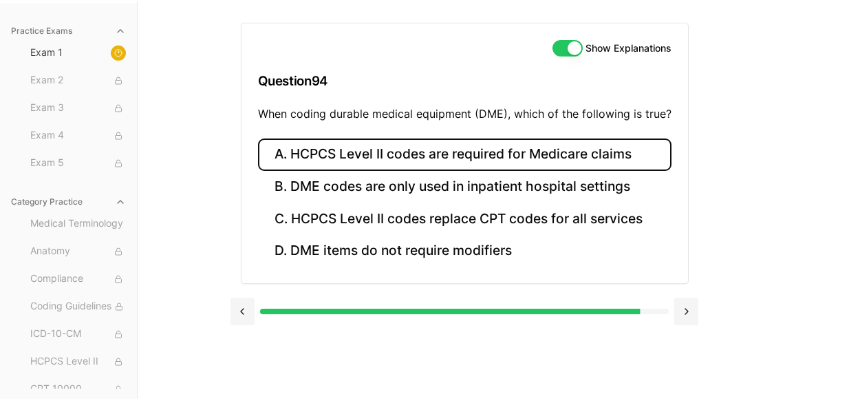
click at [413, 154] on button "A. HCPCS Level II codes are required for Medicare claims" at bounding box center [465, 154] width 414 height 32
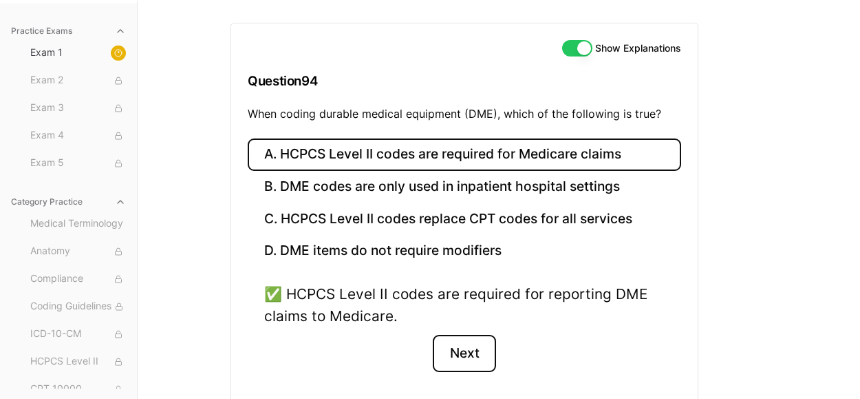
click at [456, 355] on button "Next" at bounding box center [464, 353] width 63 height 37
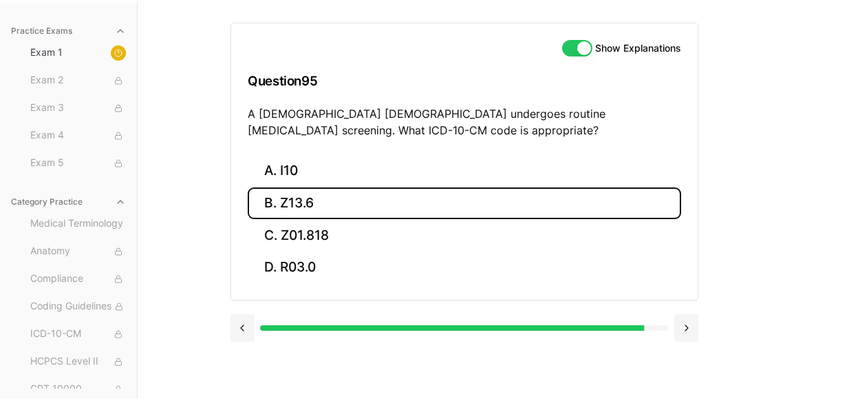
click at [301, 201] on button "B. Z13.6" at bounding box center [465, 203] width 434 height 32
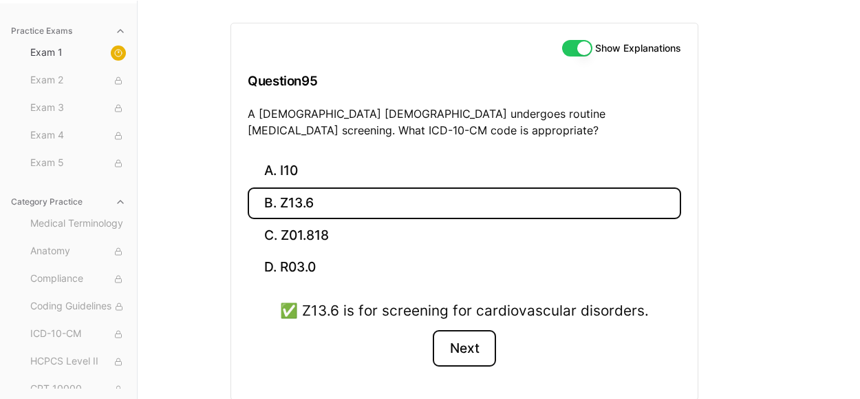
click at [465, 355] on button "Next" at bounding box center [464, 348] width 63 height 37
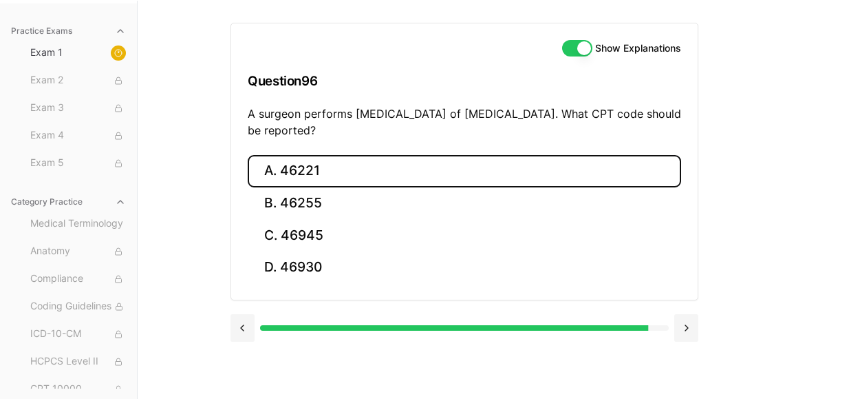
click at [369, 176] on button "A. 46221" at bounding box center [465, 171] width 434 height 32
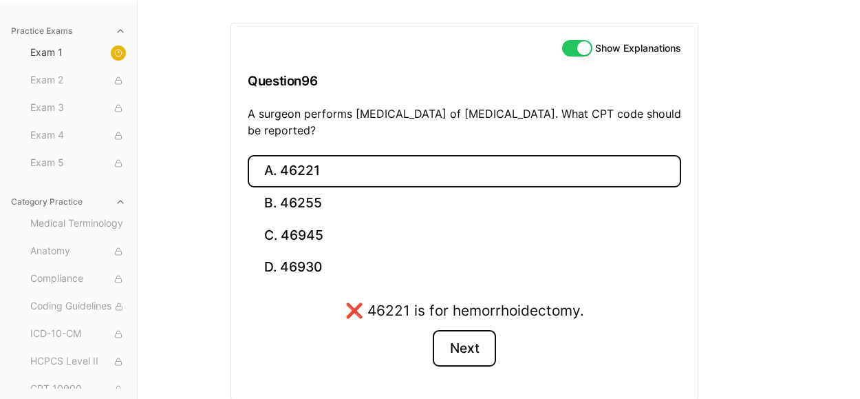
click at [456, 354] on button "Next" at bounding box center [464, 348] width 63 height 37
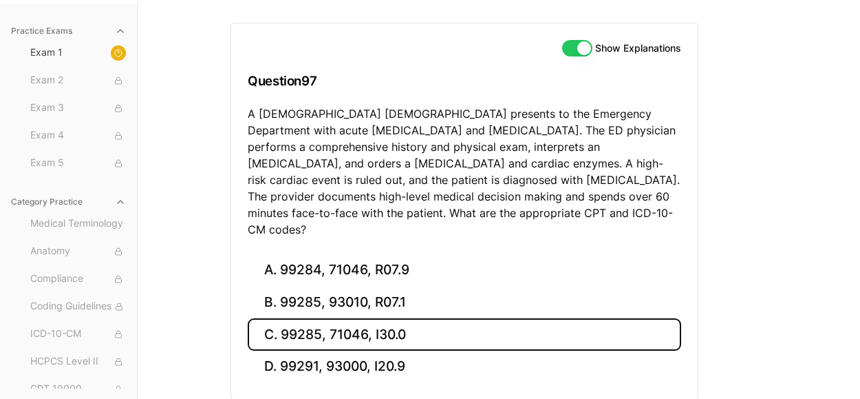
click at [396, 318] on button "C. 99285, 71046, I30.0" at bounding box center [465, 334] width 434 height 32
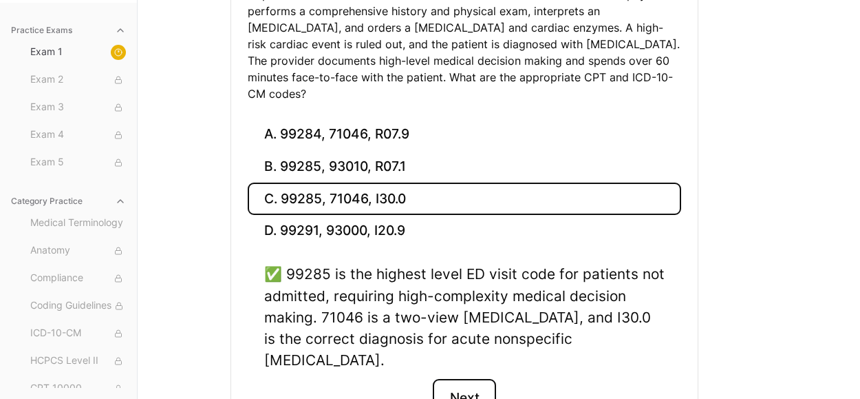
click at [470, 379] on button "Next" at bounding box center [464, 397] width 63 height 37
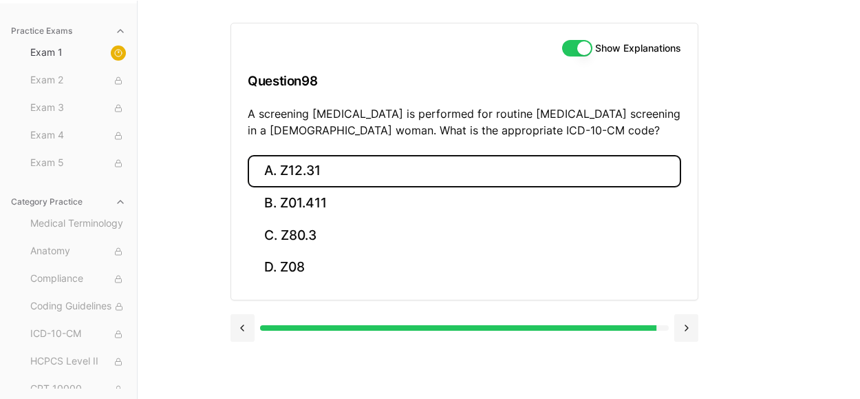
click at [387, 173] on button "A. Z12.31" at bounding box center [465, 171] width 434 height 32
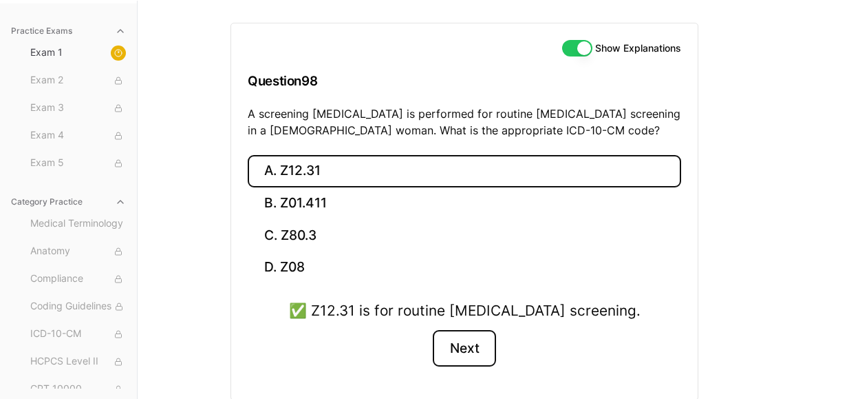
click at [461, 346] on button "Next" at bounding box center [464, 348] width 63 height 37
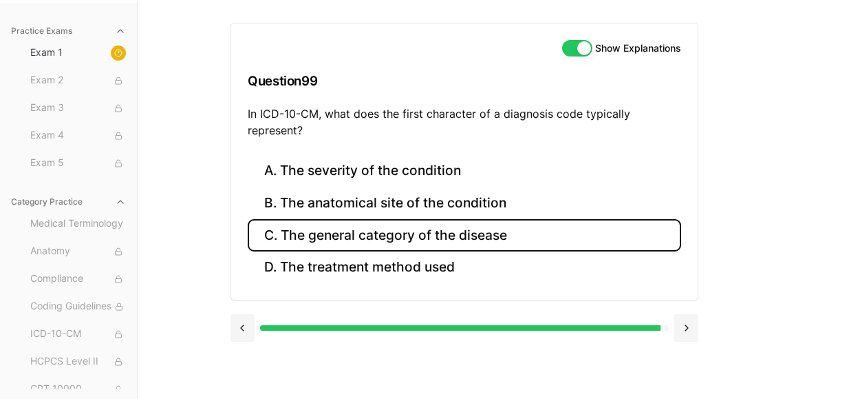
click at [472, 231] on button "C. The general category of the disease" at bounding box center [465, 235] width 434 height 32
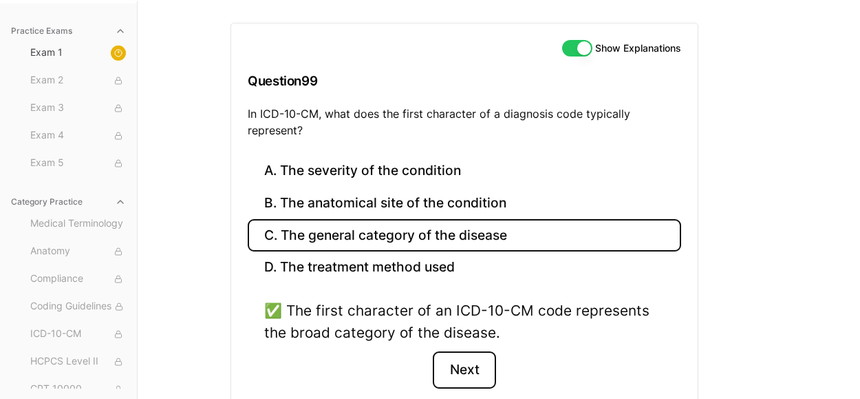
click at [478, 351] on button "Next" at bounding box center [464, 369] width 63 height 37
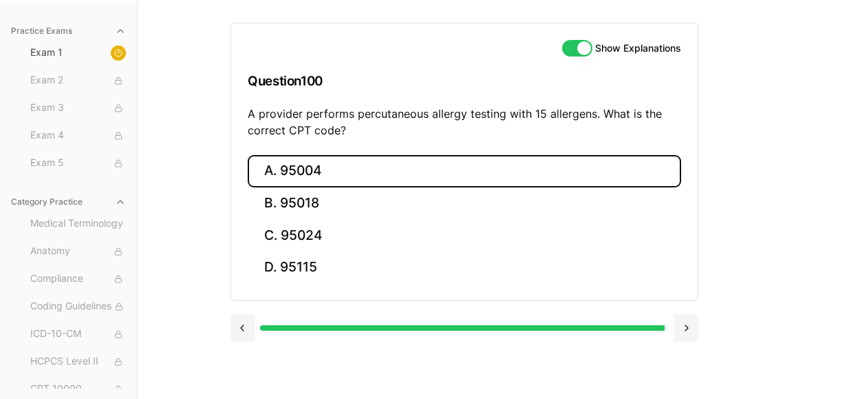
click at [268, 167] on button "A. 95004" at bounding box center [465, 171] width 434 height 32
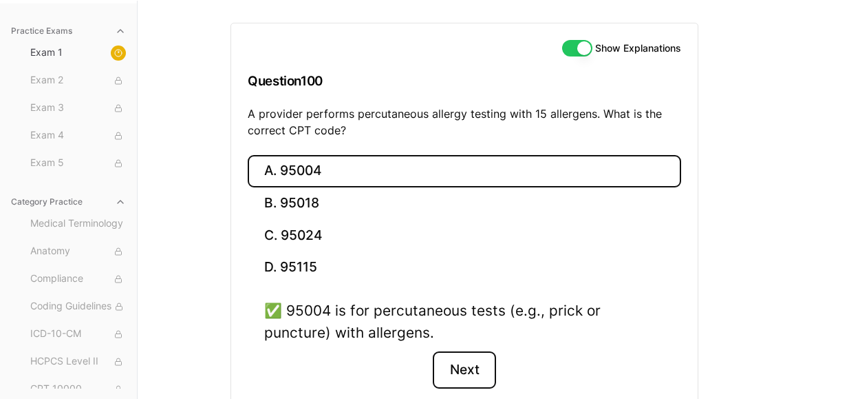
click at [484, 370] on button "Next" at bounding box center [464, 369] width 63 height 37
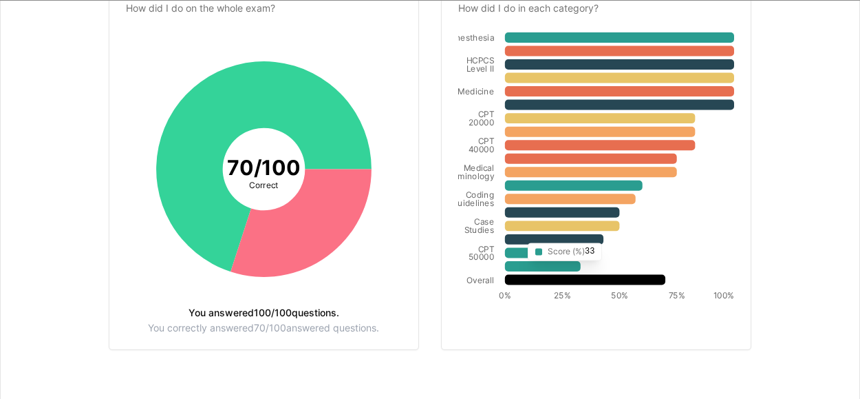
scroll to position [0, 0]
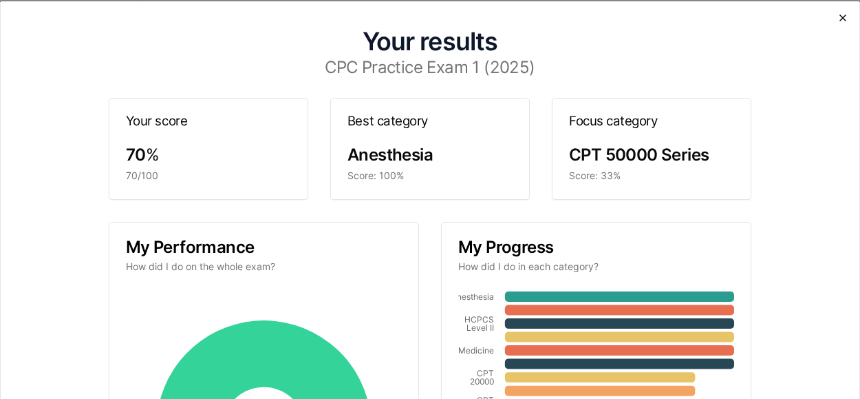
click at [840, 12] on icon "button" at bounding box center [843, 17] width 11 height 11
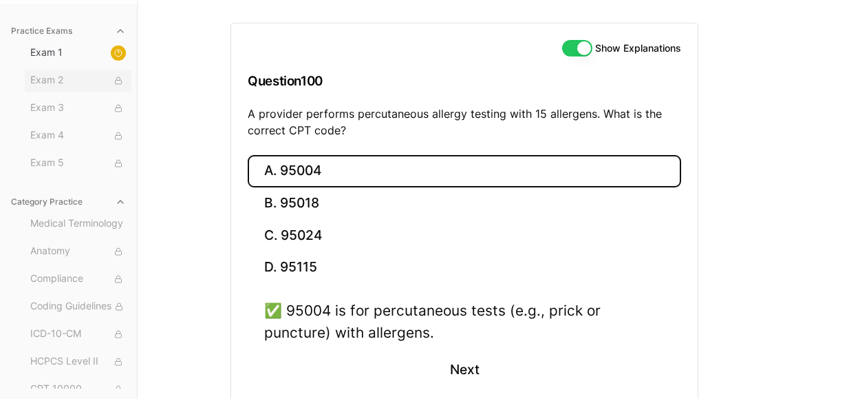
click at [100, 81] on span "Exam 2" at bounding box center [78, 80] width 96 height 15
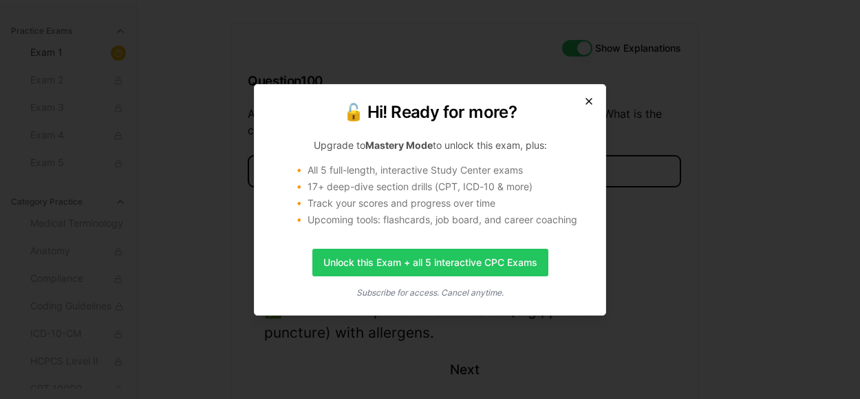
click at [589, 103] on icon "button" at bounding box center [589, 101] width 11 height 11
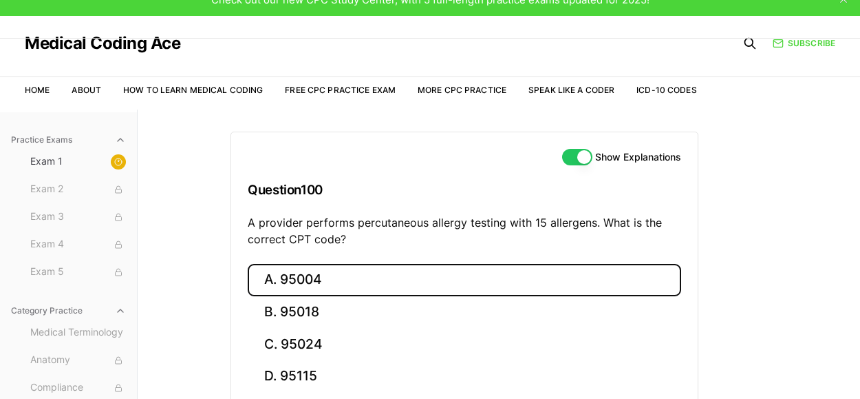
scroll to position [198, 0]
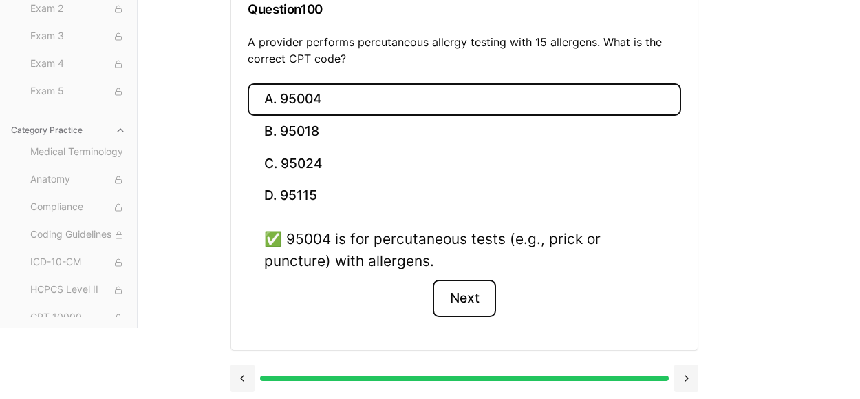
click at [468, 304] on button "Next" at bounding box center [464, 297] width 63 height 37
